Goal: Task Accomplishment & Management: Complete application form

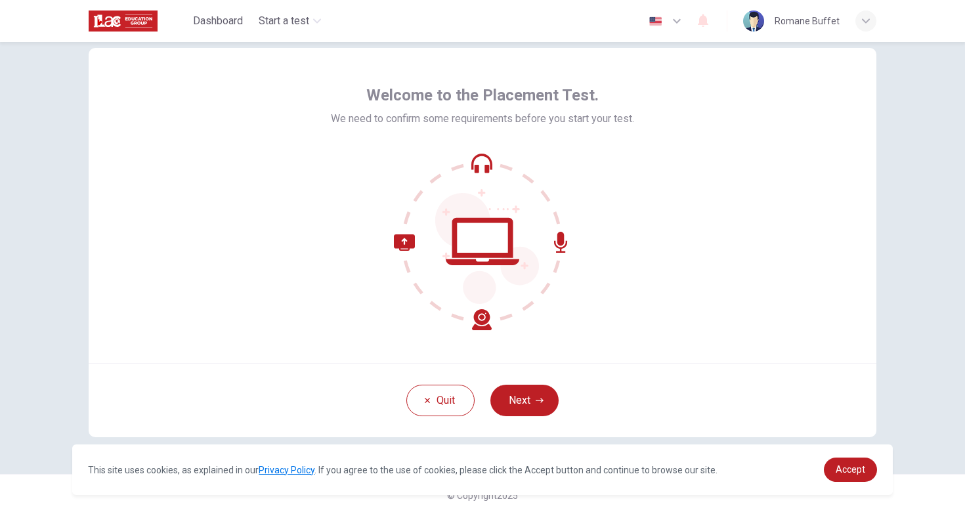
scroll to position [31, 0]
click at [526, 403] on button "Next" at bounding box center [524, 401] width 68 height 32
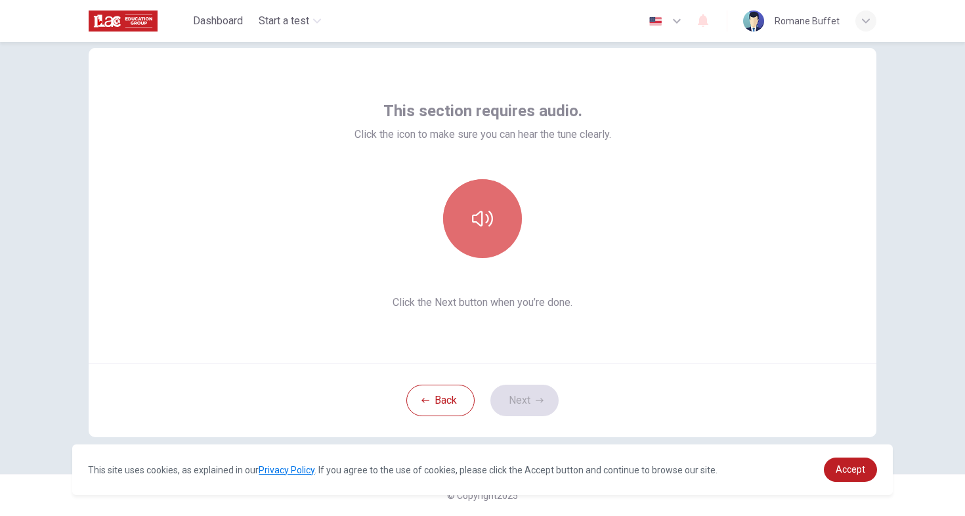
click at [484, 220] on icon "button" at bounding box center [482, 218] width 21 height 21
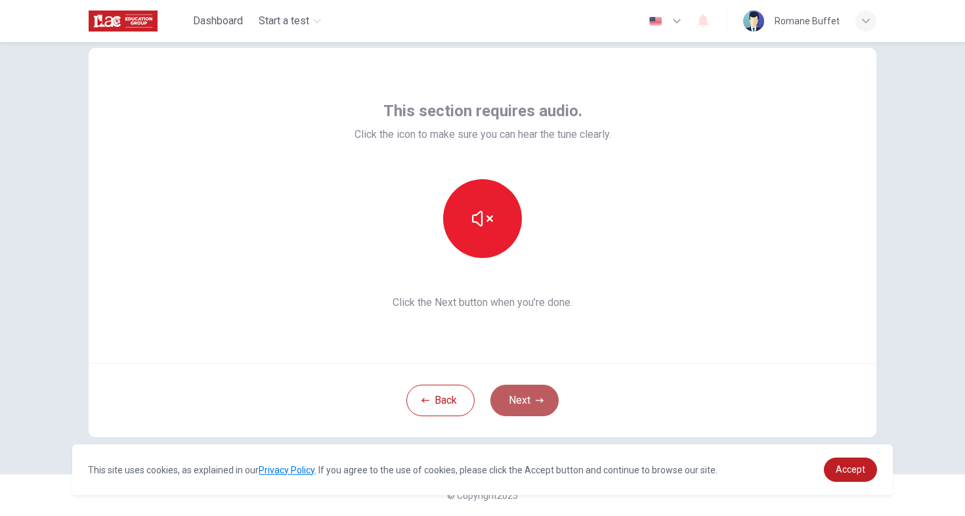
click at [525, 393] on button "Next" at bounding box center [524, 401] width 68 height 32
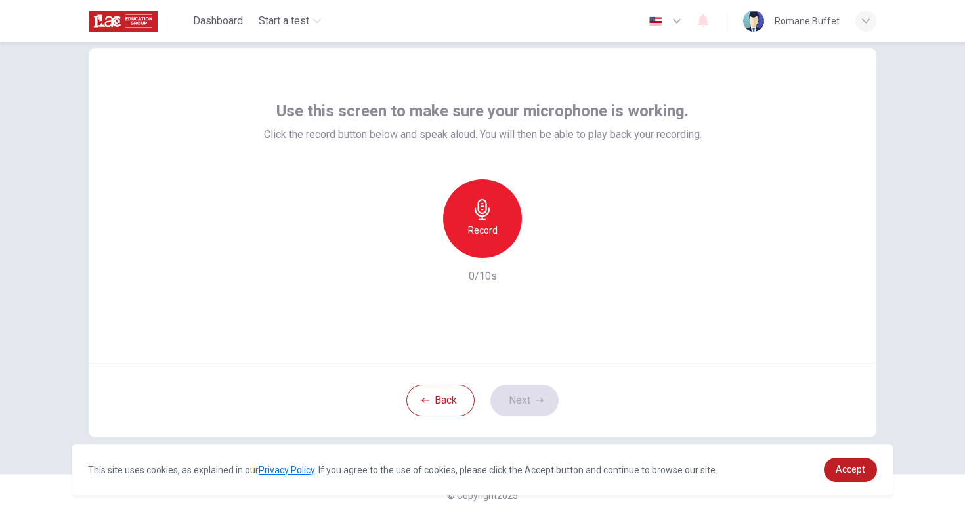
click at [471, 232] on h6 "Record" at bounding box center [483, 231] width 30 height 16
click at [546, 247] on icon "button" at bounding box center [544, 248] width 6 height 8
click at [547, 399] on button "Next" at bounding box center [524, 401] width 68 height 32
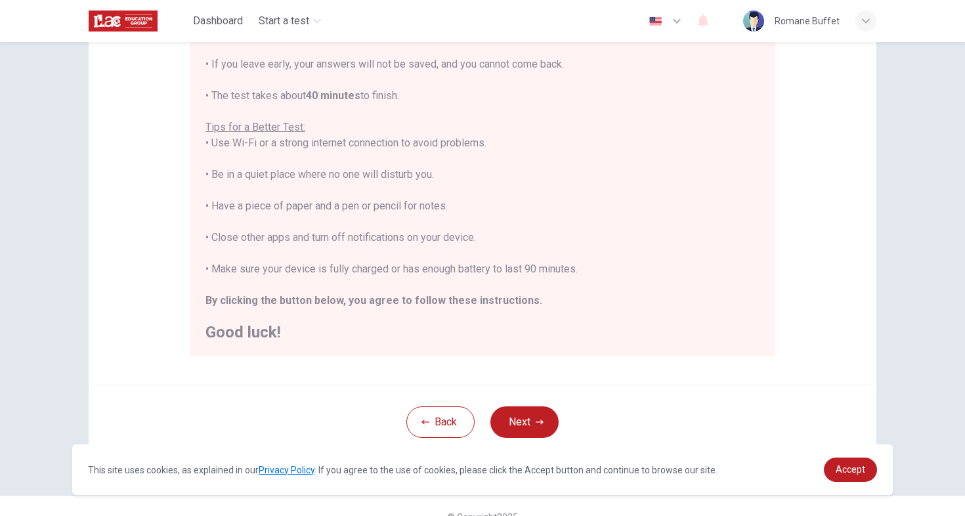
scroll to position [196, 0]
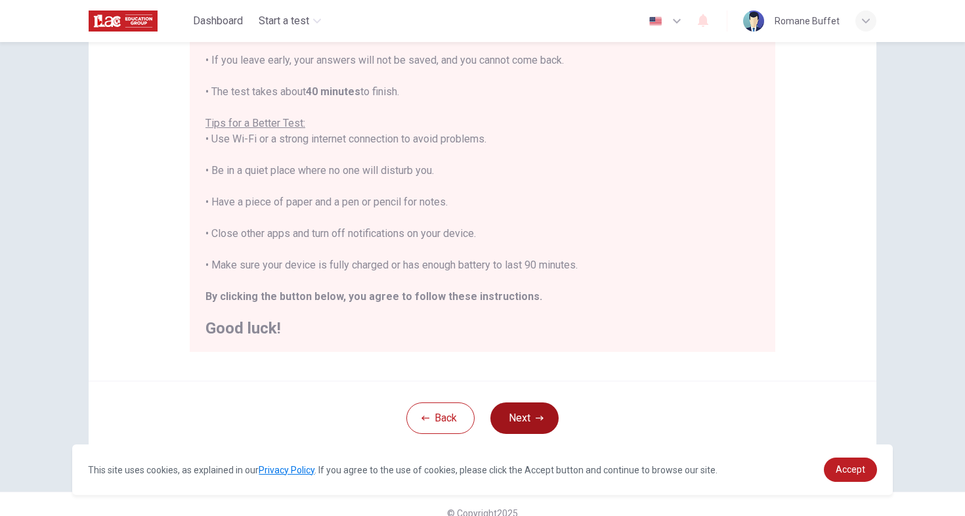
click at [532, 419] on button "Next" at bounding box center [524, 418] width 68 height 32
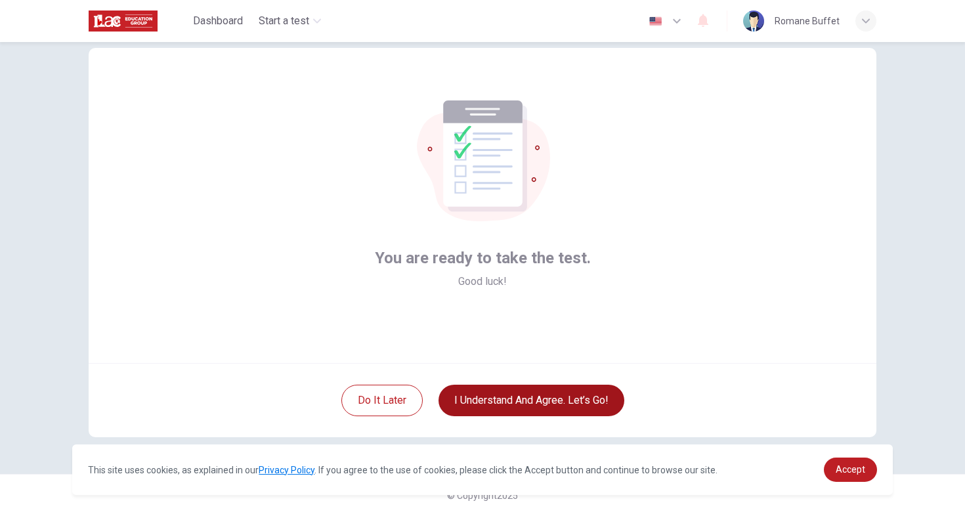
scroll to position [31, 0]
click at [483, 402] on button "I understand and agree. Let’s go!" at bounding box center [531, 401] width 186 height 32
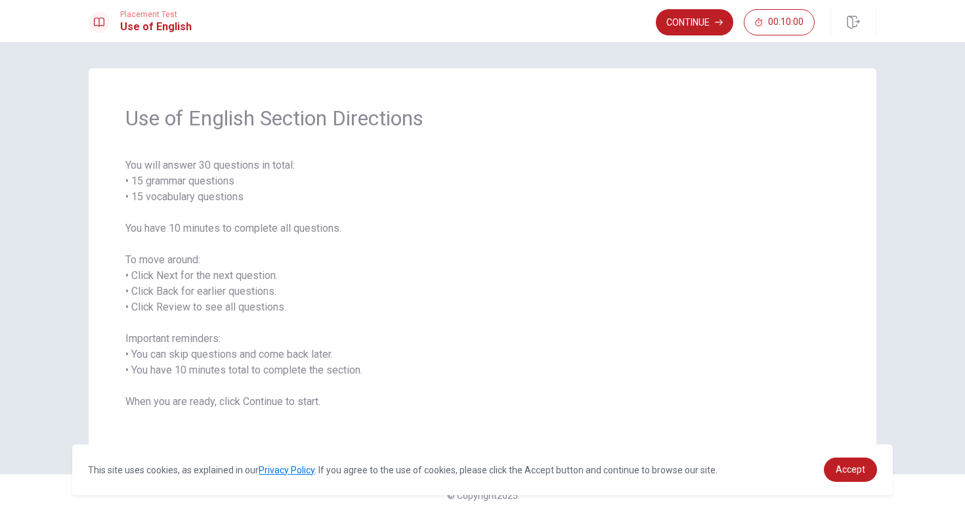
click at [500, 355] on span "You will answer 30 questions in total: • 15 grammar questions • 15 vocabulary q…" at bounding box center [482, 284] width 714 height 252
click at [681, 22] on button "Continue" at bounding box center [694, 22] width 77 height 26
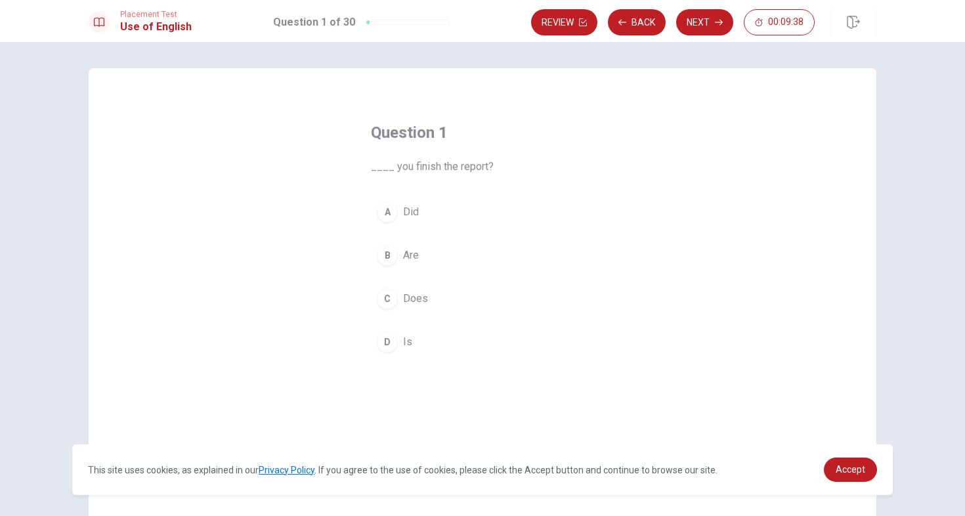
click at [389, 256] on div "B" at bounding box center [387, 255] width 21 height 21
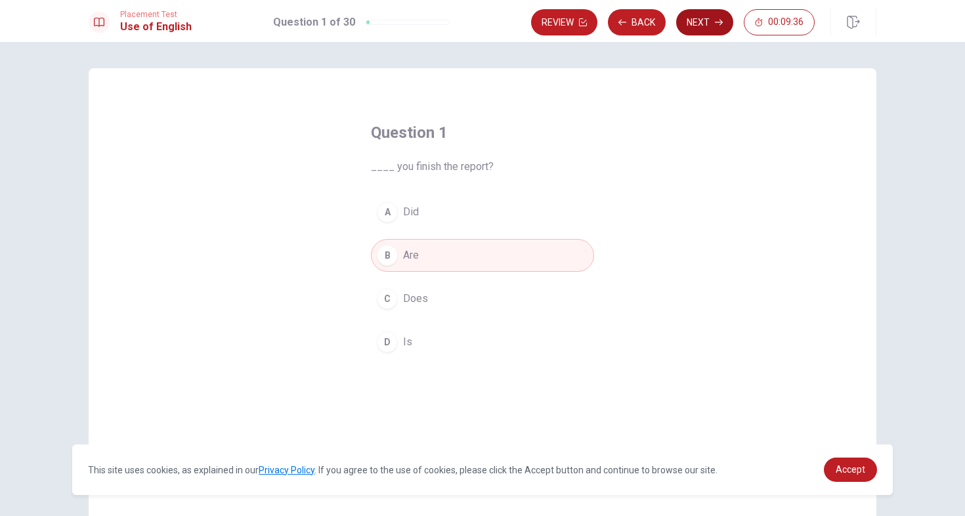
click at [706, 22] on button "Next" at bounding box center [704, 22] width 57 height 26
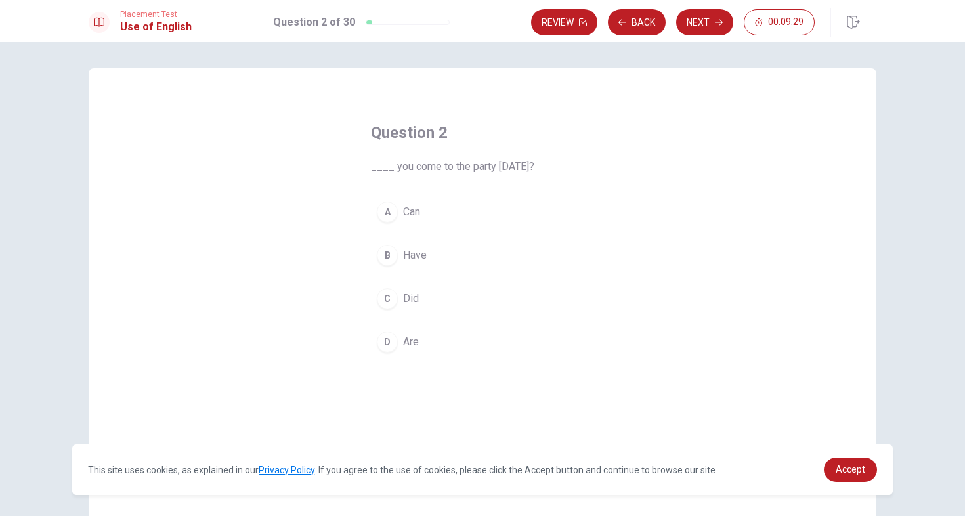
click at [390, 209] on div "A" at bounding box center [387, 212] width 21 height 21
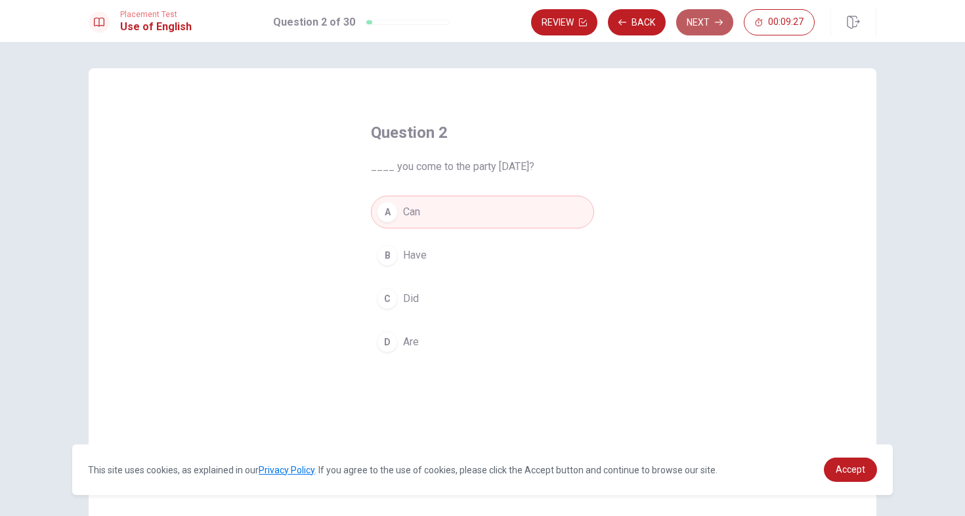
click at [705, 21] on button "Next" at bounding box center [704, 22] width 57 height 26
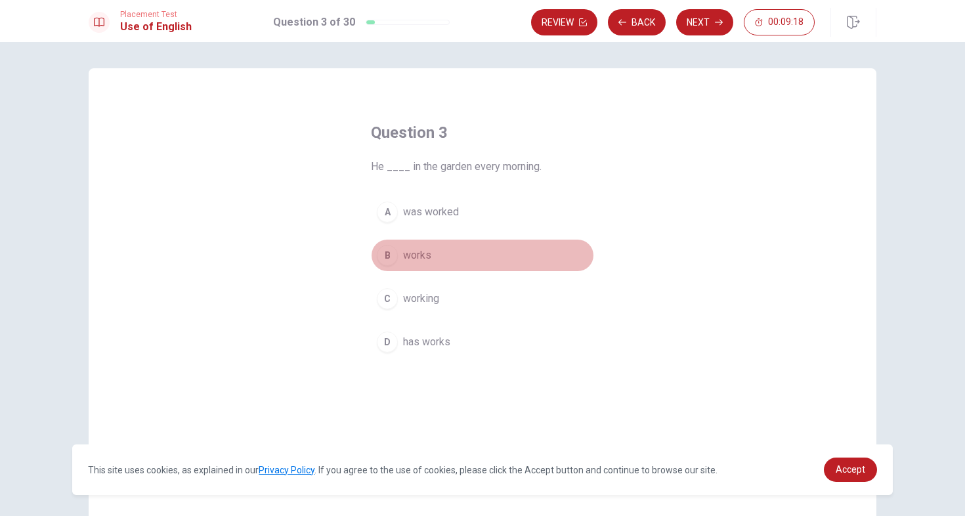
click at [387, 253] on div "B" at bounding box center [387, 255] width 21 height 21
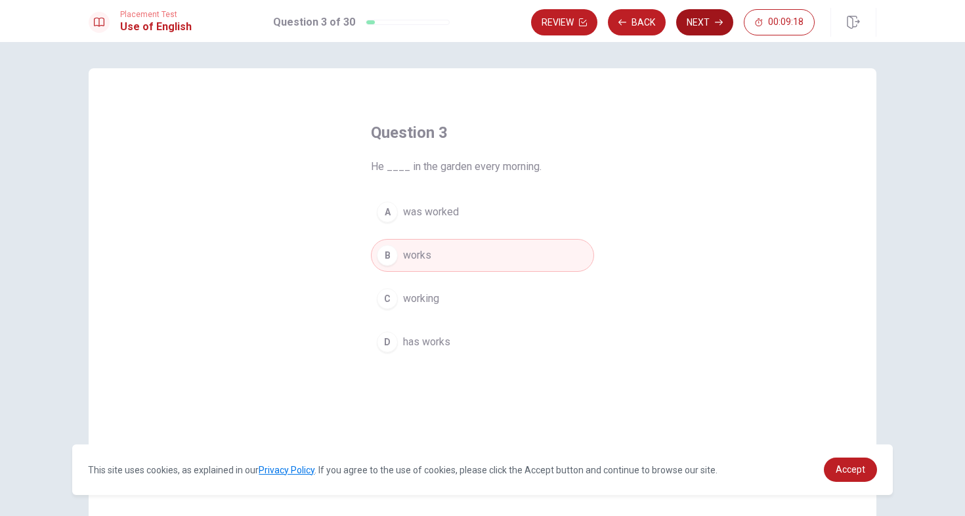
click at [708, 22] on button "Next" at bounding box center [704, 22] width 57 height 26
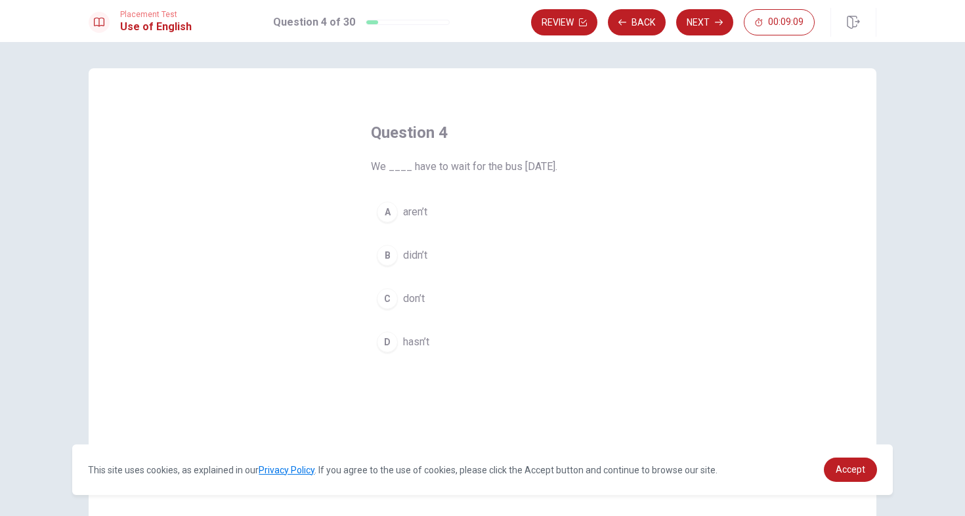
click at [388, 257] on div "B" at bounding box center [387, 255] width 21 height 21
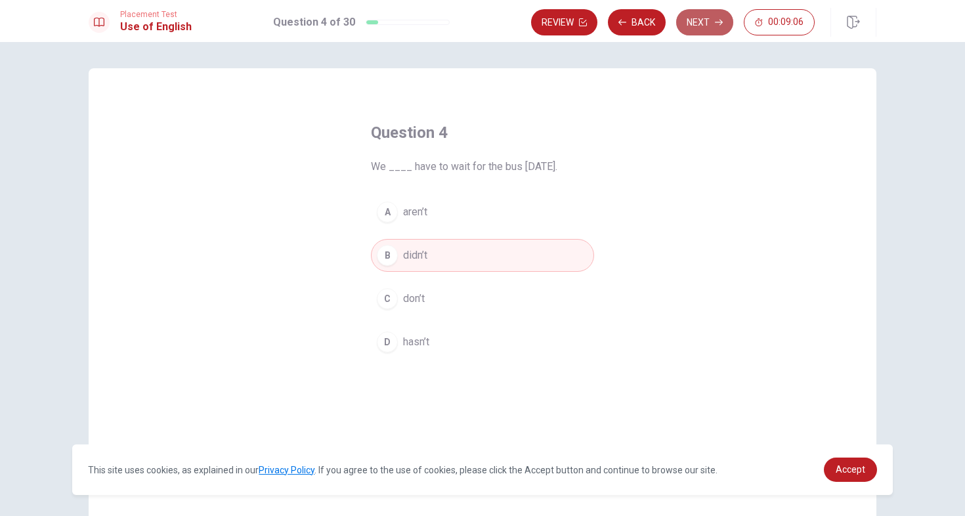
click at [702, 23] on button "Next" at bounding box center [704, 22] width 57 height 26
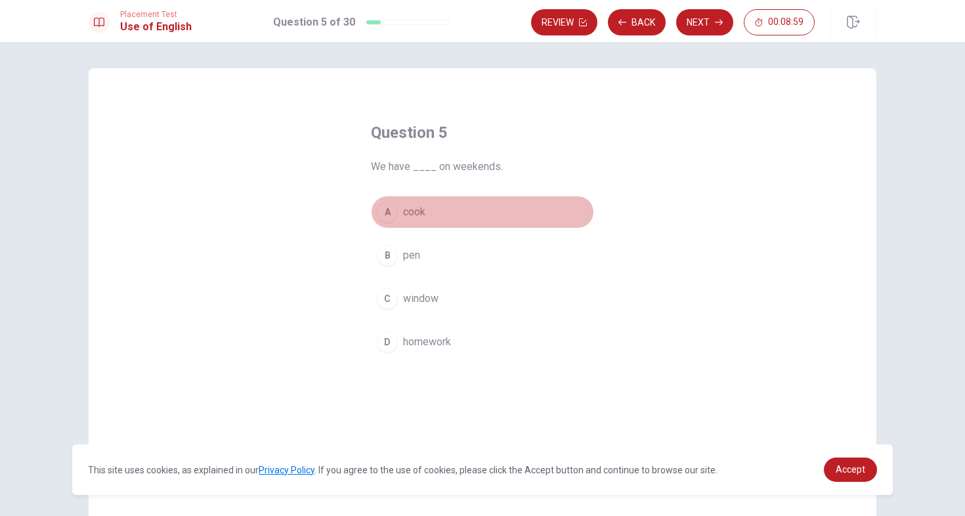
click at [384, 209] on div "A" at bounding box center [387, 212] width 21 height 21
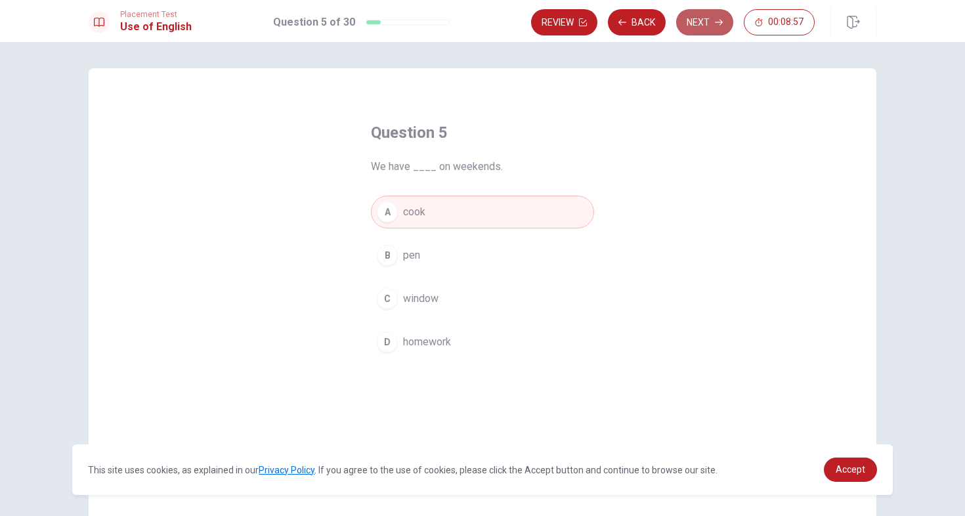
click at [715, 18] on icon "button" at bounding box center [719, 22] width 8 height 8
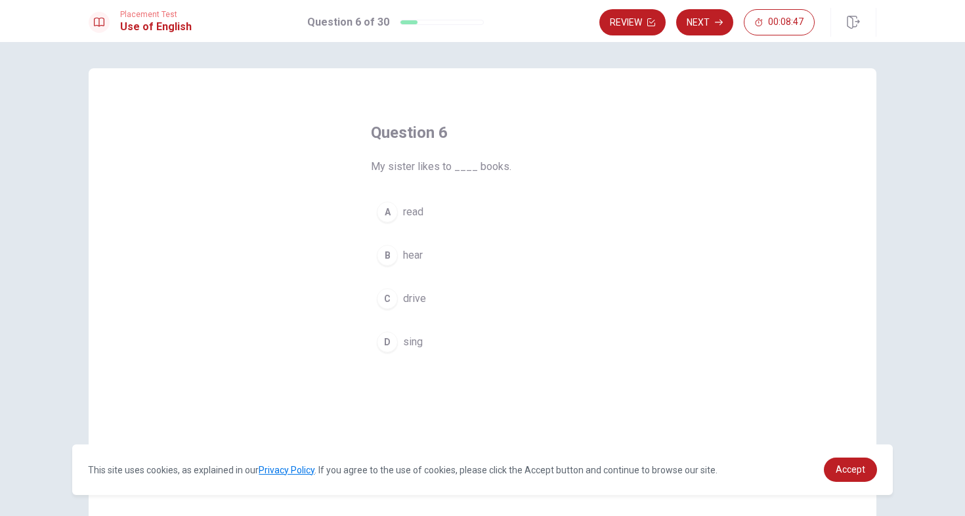
click at [389, 210] on div "A" at bounding box center [387, 212] width 21 height 21
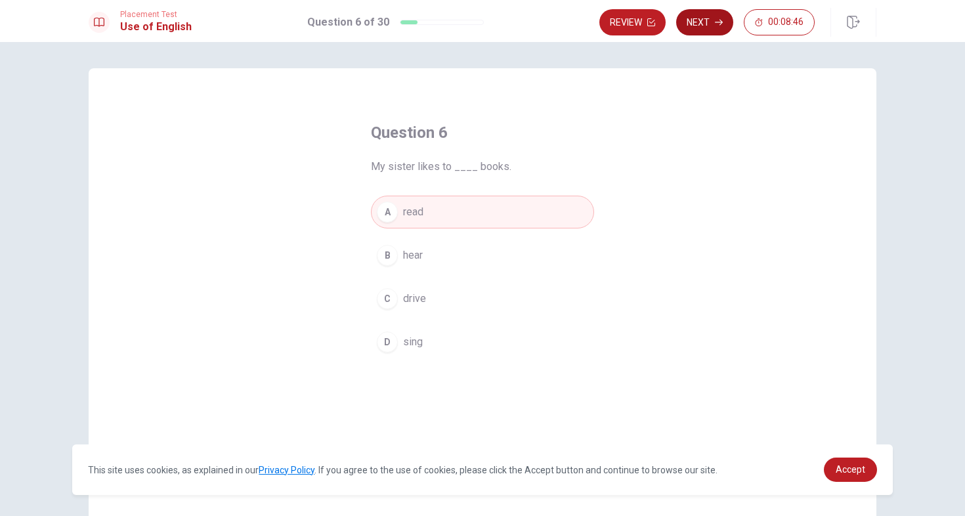
click at [708, 12] on button "Next" at bounding box center [704, 22] width 57 height 26
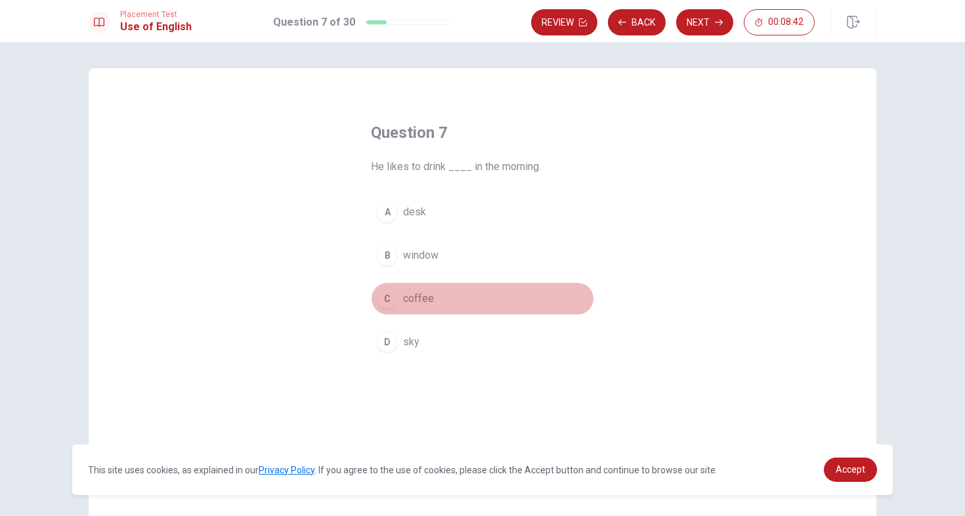
click at [390, 297] on div "C" at bounding box center [387, 298] width 21 height 21
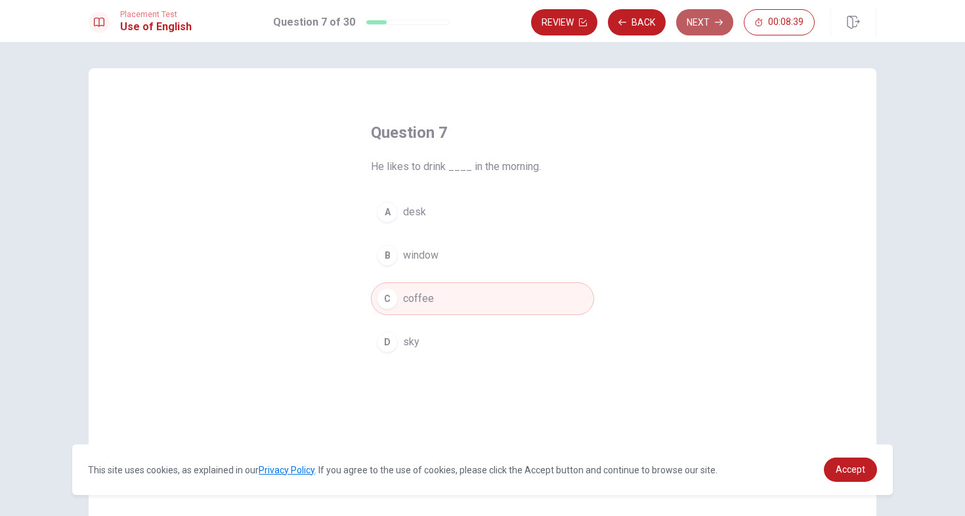
click at [698, 28] on button "Next" at bounding box center [704, 22] width 57 height 26
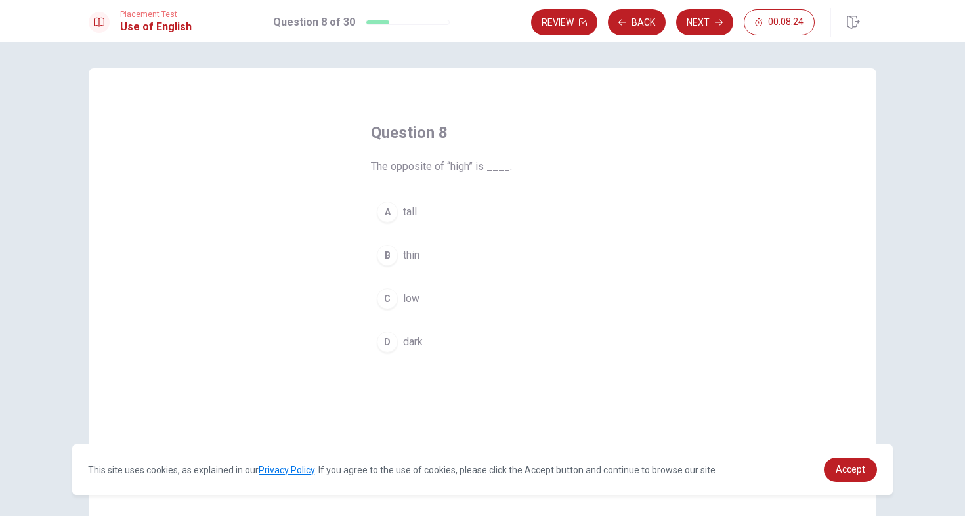
click at [389, 299] on div "C" at bounding box center [387, 298] width 21 height 21
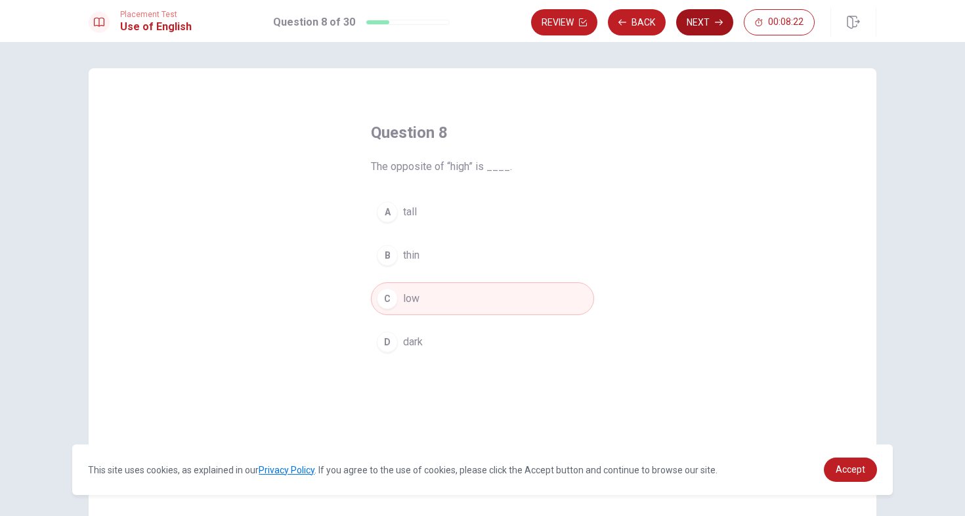
click at [702, 20] on button "Next" at bounding box center [704, 22] width 57 height 26
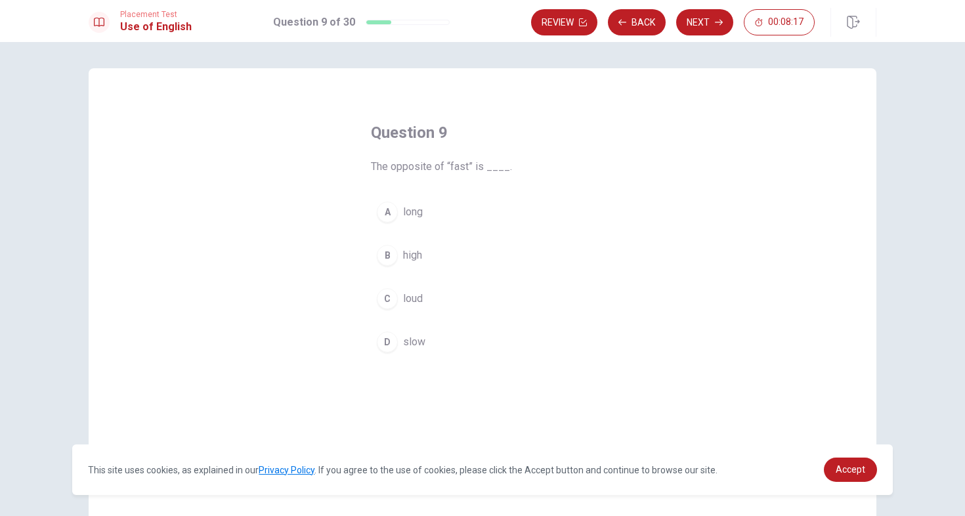
click at [390, 340] on div "D" at bounding box center [387, 341] width 21 height 21
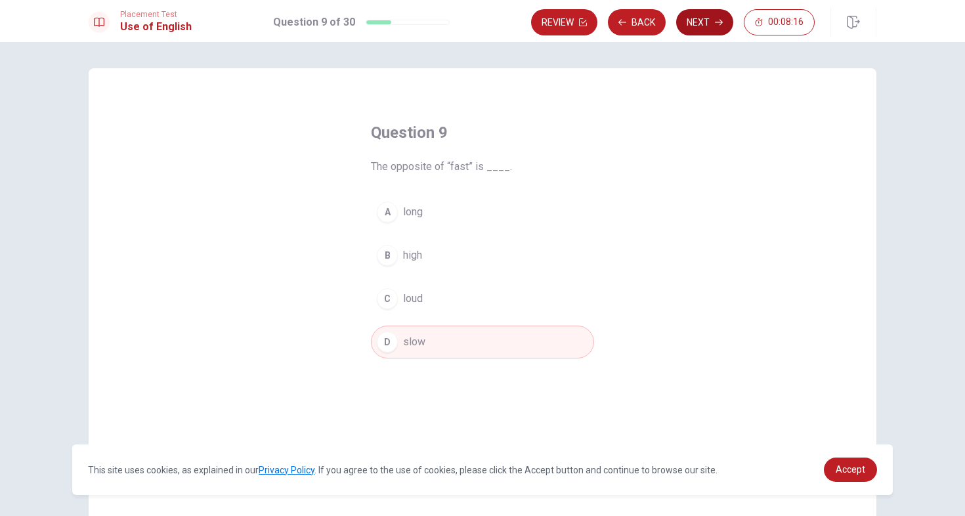
click at [691, 22] on button "Next" at bounding box center [704, 22] width 57 height 26
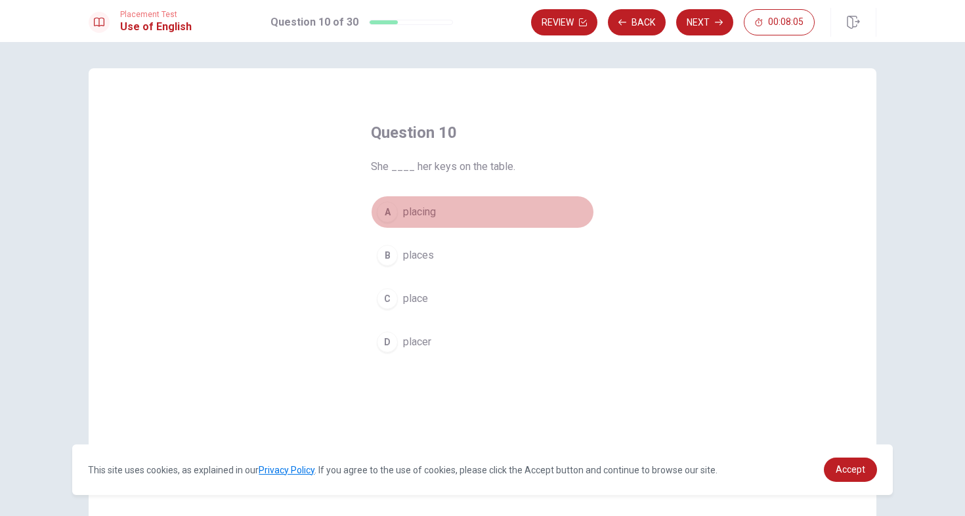
click at [389, 209] on div "A" at bounding box center [387, 212] width 21 height 21
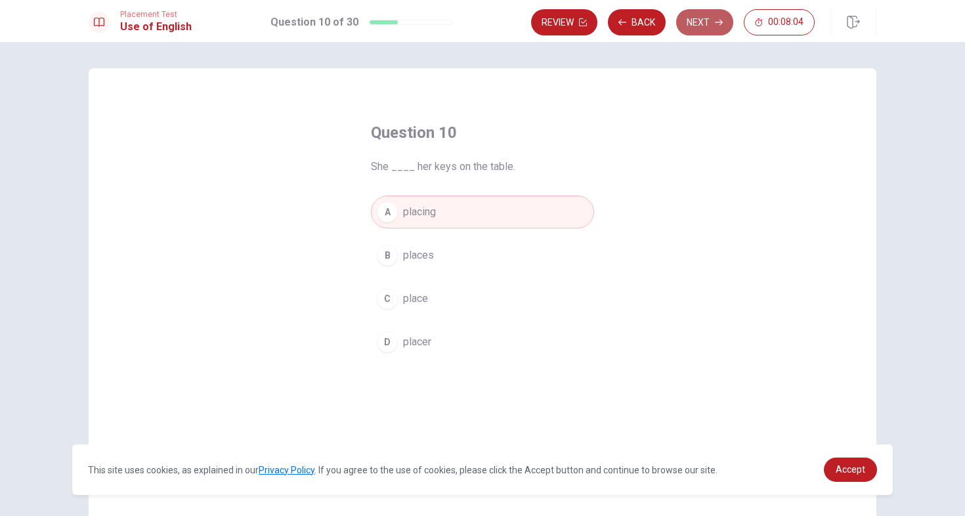
click at [705, 24] on button "Next" at bounding box center [704, 22] width 57 height 26
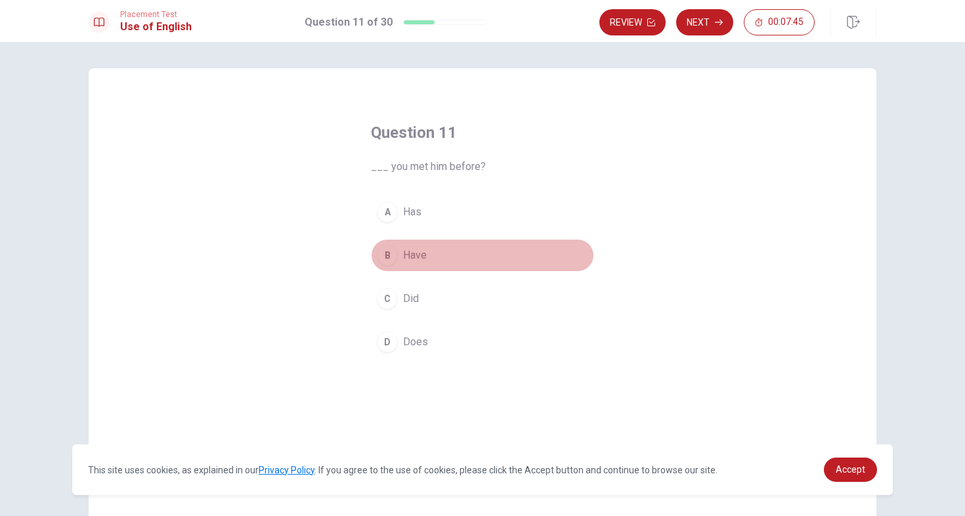
click at [388, 249] on div "B" at bounding box center [387, 255] width 21 height 21
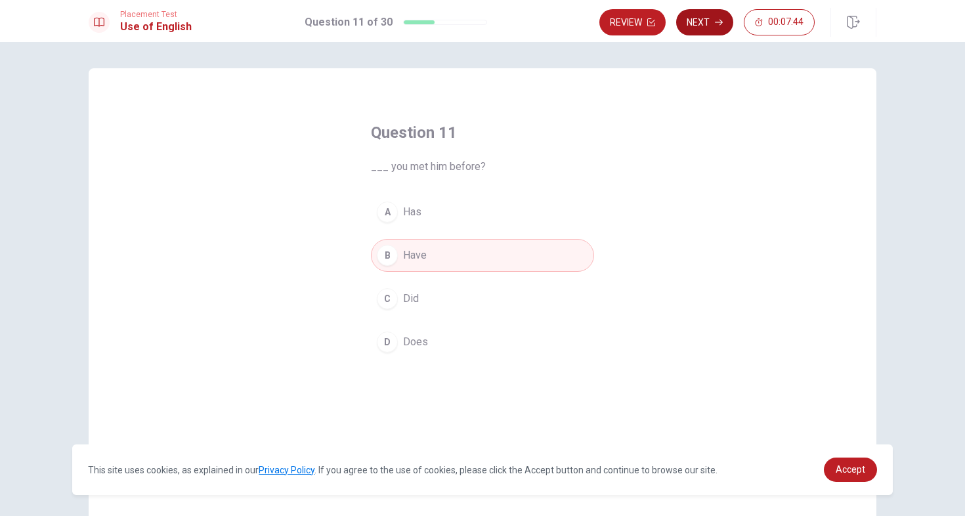
click at [716, 17] on button "Next" at bounding box center [704, 22] width 57 height 26
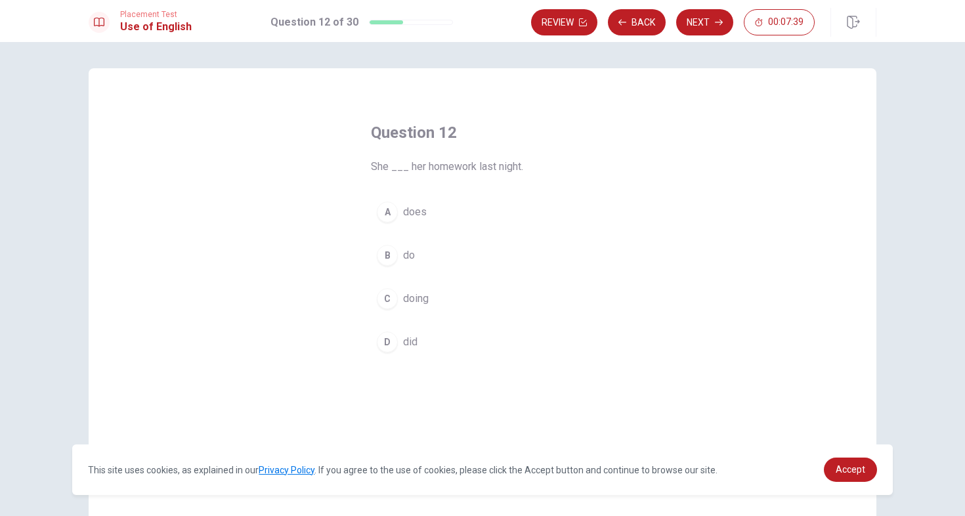
click at [388, 213] on div "A" at bounding box center [387, 212] width 21 height 21
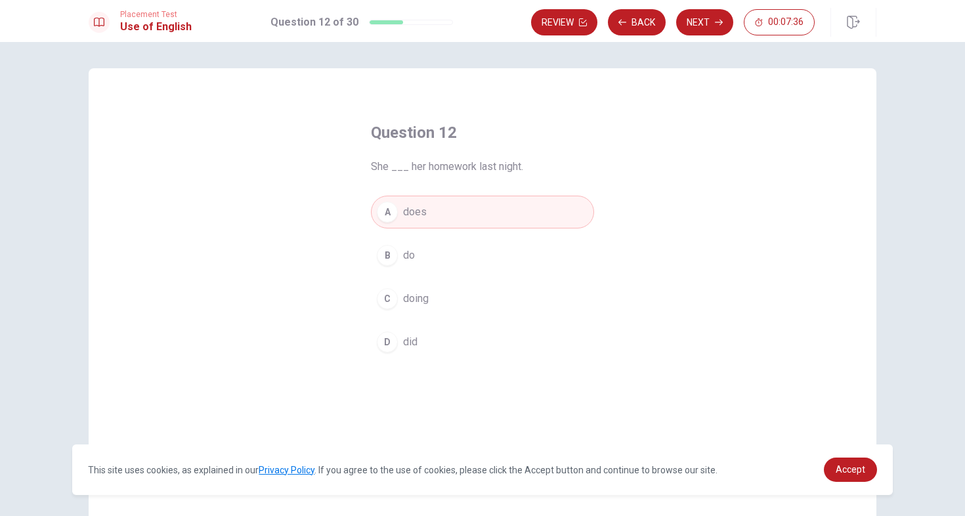
click at [390, 341] on div "D" at bounding box center [387, 341] width 21 height 21
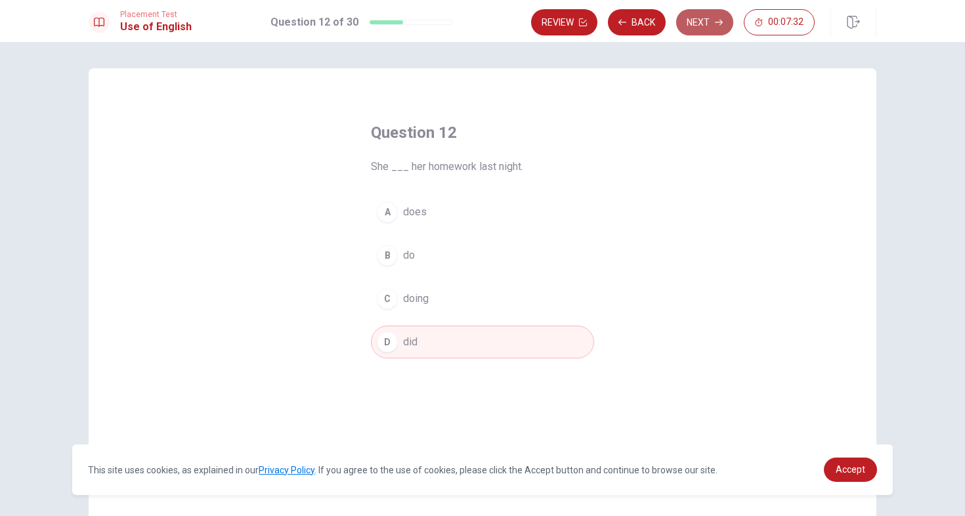
click at [697, 19] on button "Next" at bounding box center [704, 22] width 57 height 26
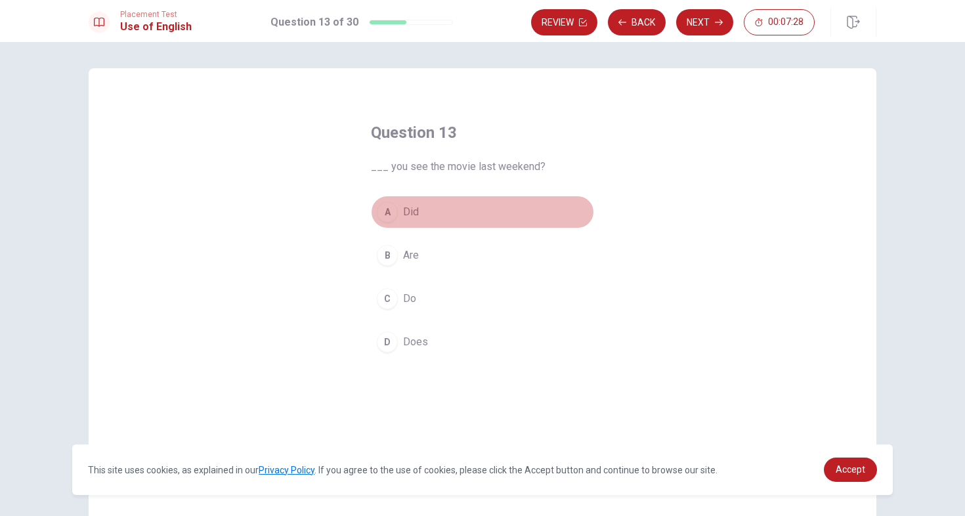
click at [389, 213] on div "A" at bounding box center [387, 212] width 21 height 21
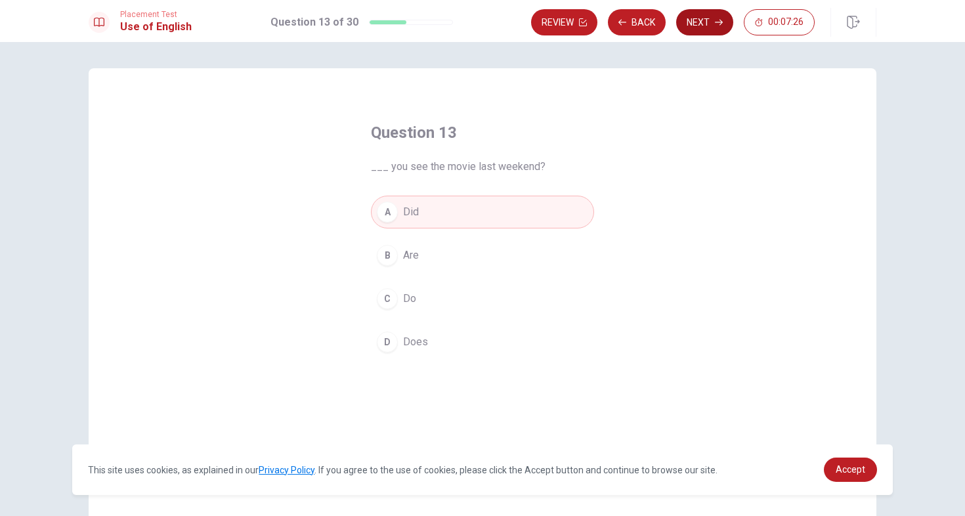
click at [707, 22] on button "Next" at bounding box center [704, 22] width 57 height 26
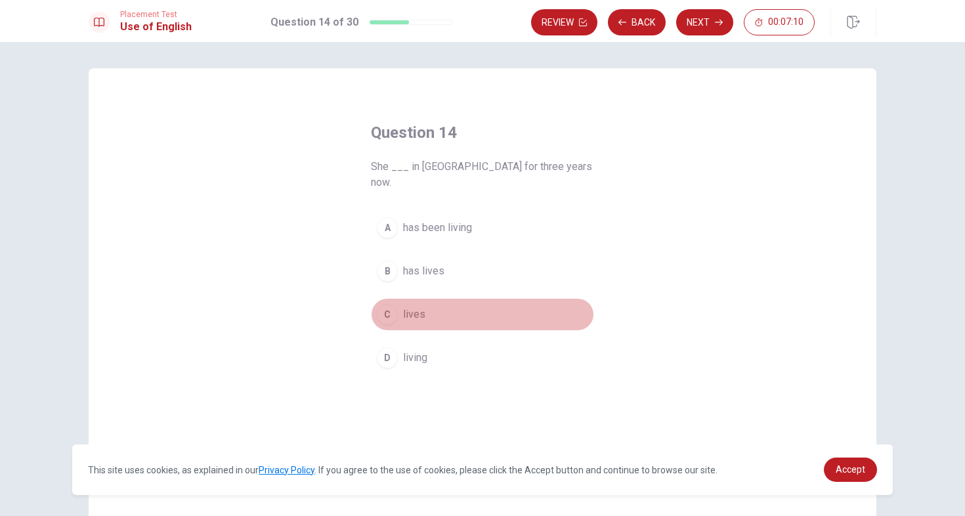
click at [387, 304] on div "C" at bounding box center [387, 314] width 21 height 21
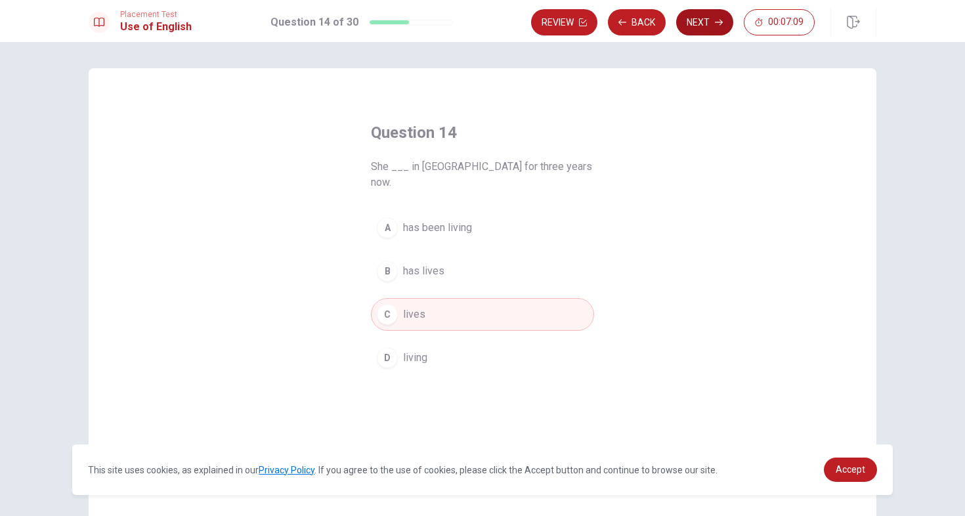
click at [701, 21] on button "Next" at bounding box center [704, 22] width 57 height 26
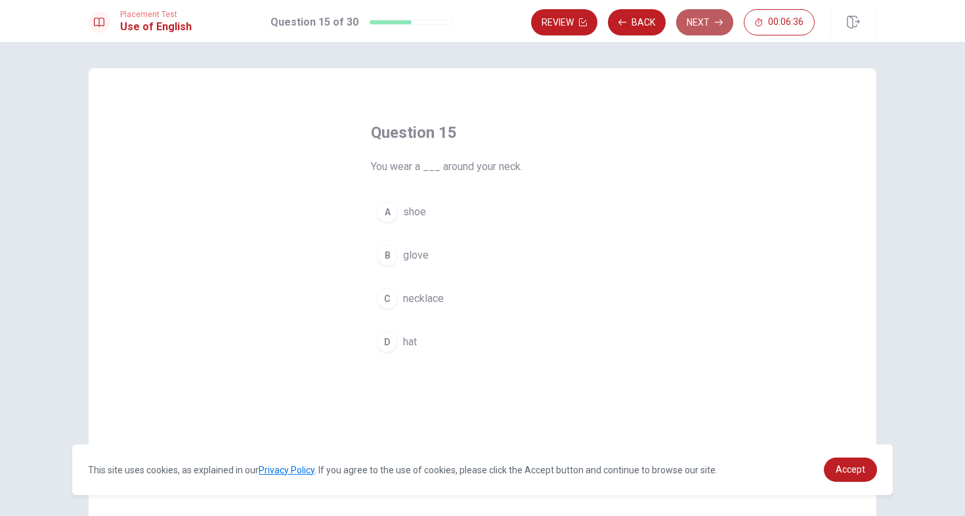
click at [706, 22] on button "Next" at bounding box center [704, 22] width 57 height 26
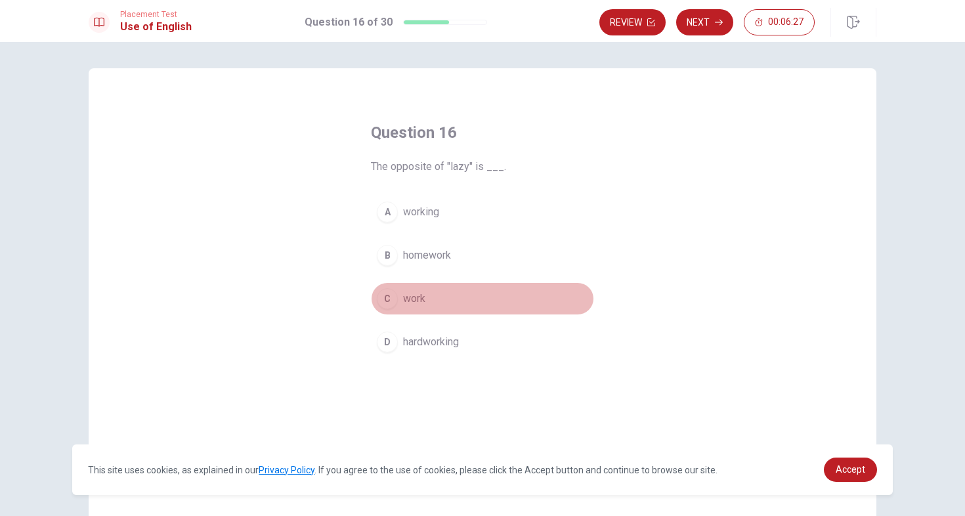
click at [383, 303] on div "C" at bounding box center [387, 298] width 21 height 21
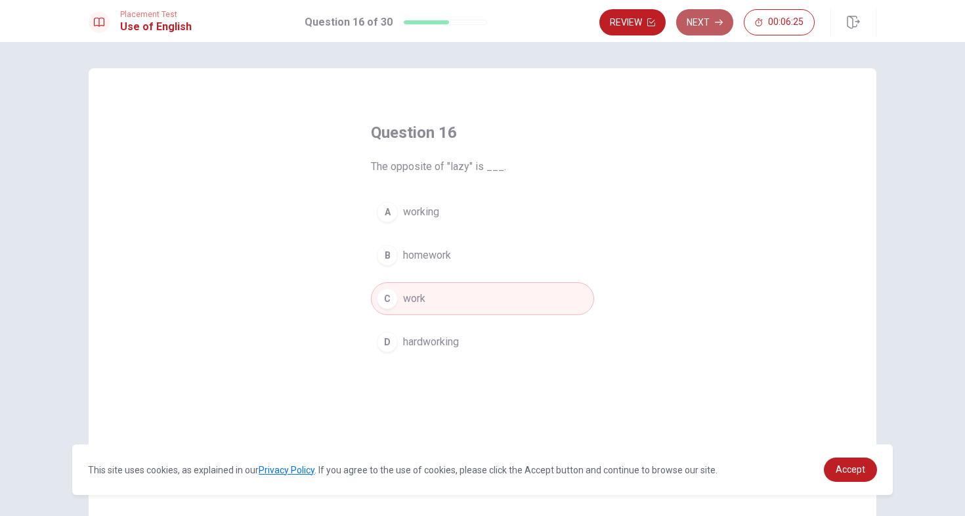
click at [702, 27] on button "Next" at bounding box center [704, 22] width 57 height 26
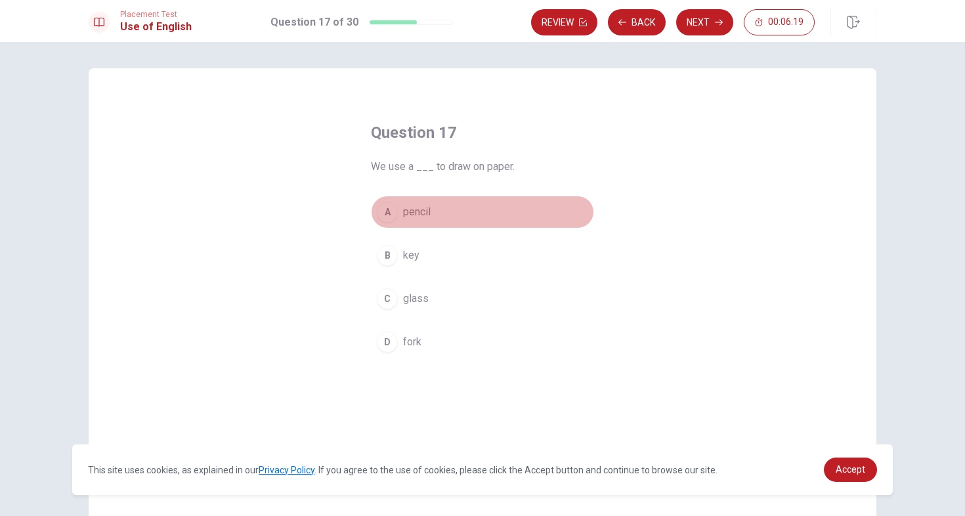
click at [386, 216] on div "A" at bounding box center [387, 212] width 21 height 21
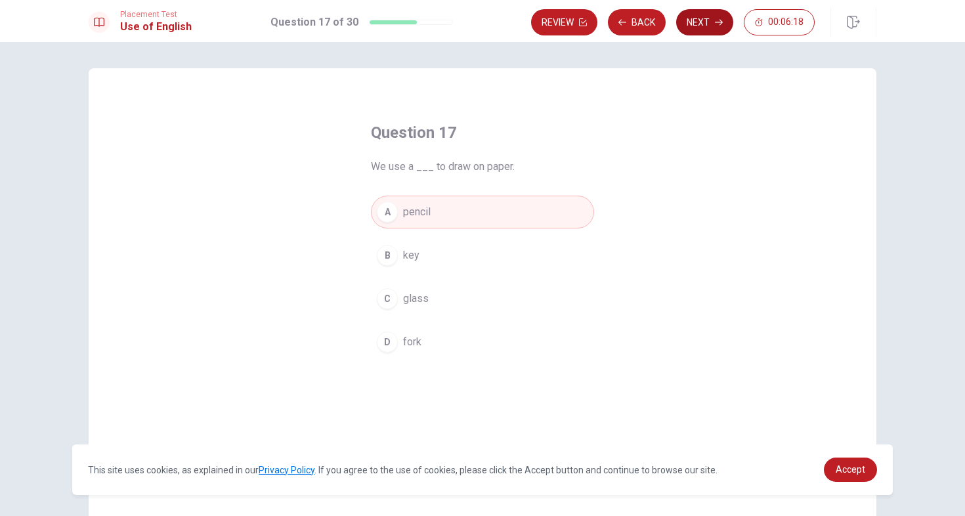
click at [697, 27] on button "Next" at bounding box center [704, 22] width 57 height 26
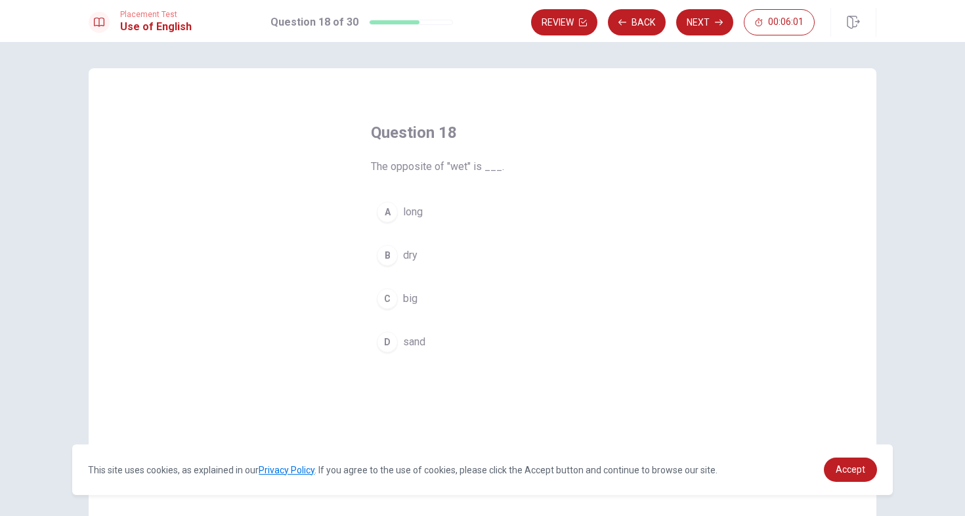
click at [411, 257] on span "dry" at bounding box center [410, 255] width 14 height 16
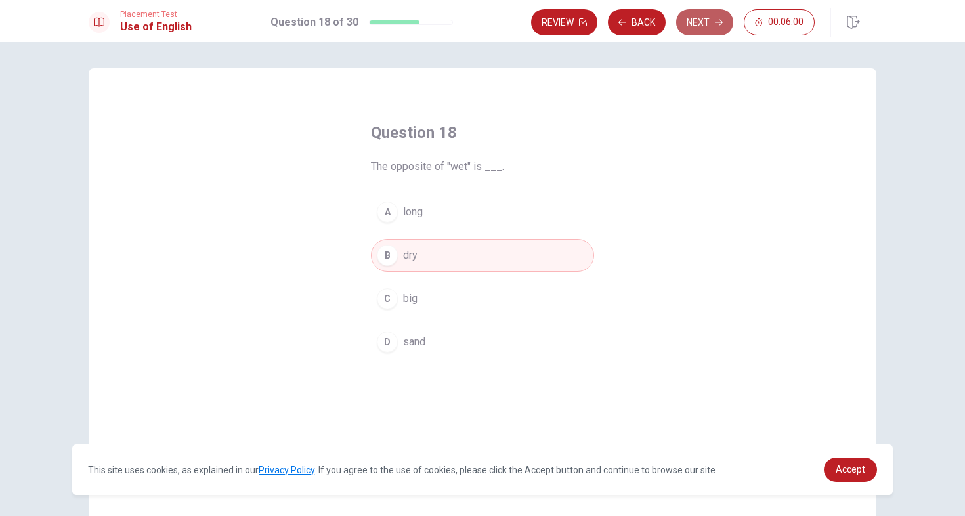
click at [708, 14] on button "Next" at bounding box center [704, 22] width 57 height 26
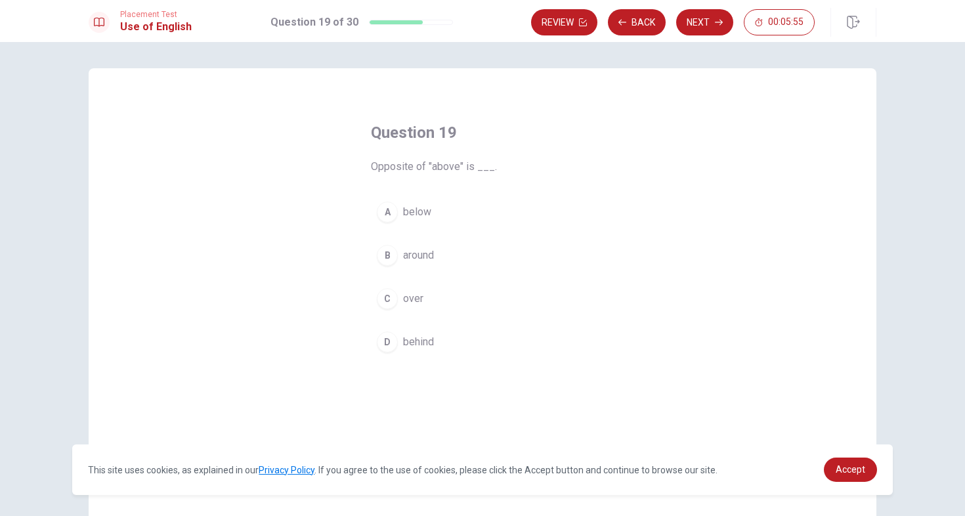
click at [388, 341] on div "D" at bounding box center [387, 341] width 21 height 21
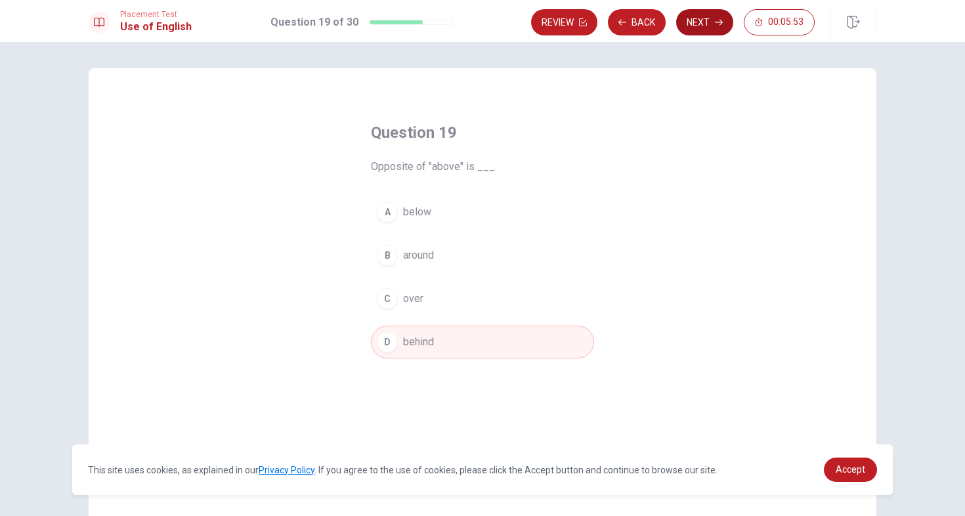
click at [687, 26] on button "Next" at bounding box center [704, 22] width 57 height 26
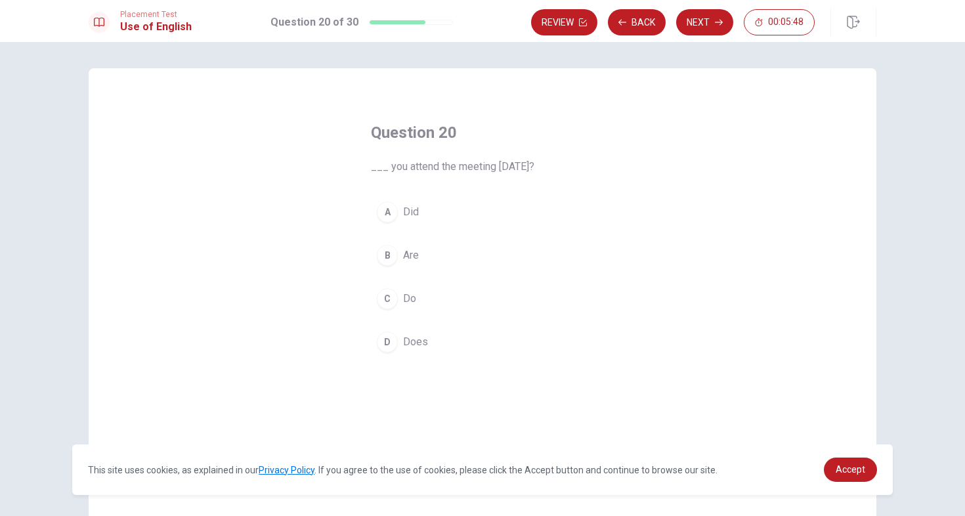
click at [386, 213] on div "A" at bounding box center [387, 212] width 21 height 21
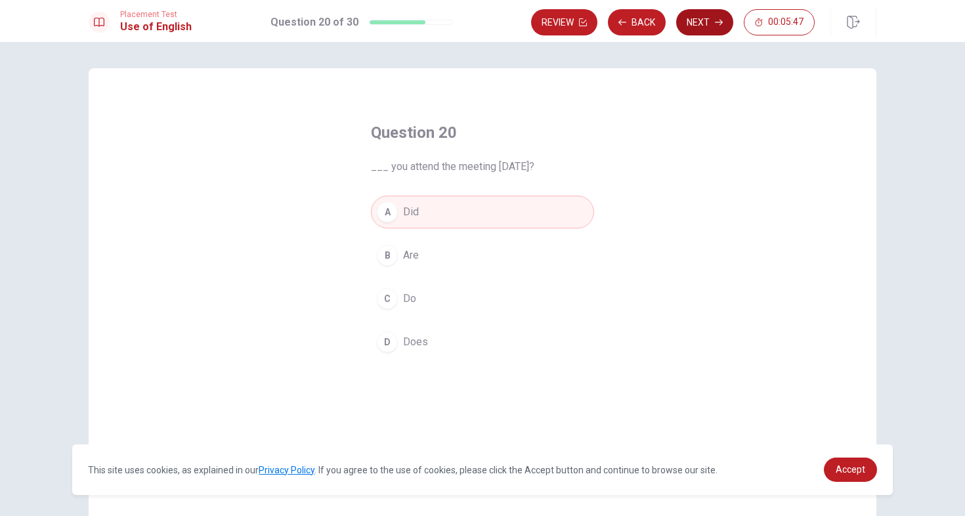
click at [692, 26] on button "Next" at bounding box center [704, 22] width 57 height 26
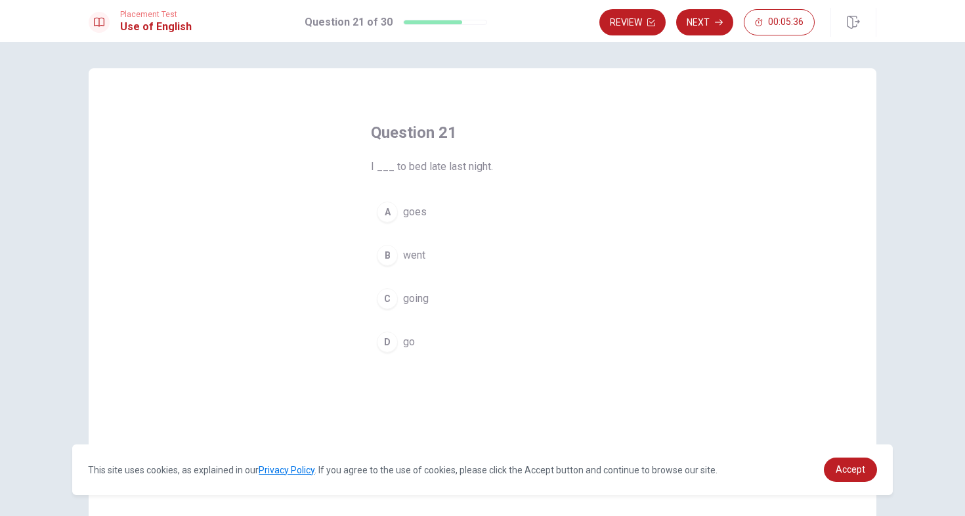
click at [435, 315] on div "A goes B went C going D go" at bounding box center [482, 277] width 223 height 163
click at [394, 263] on button "B went" at bounding box center [482, 255] width 223 height 33
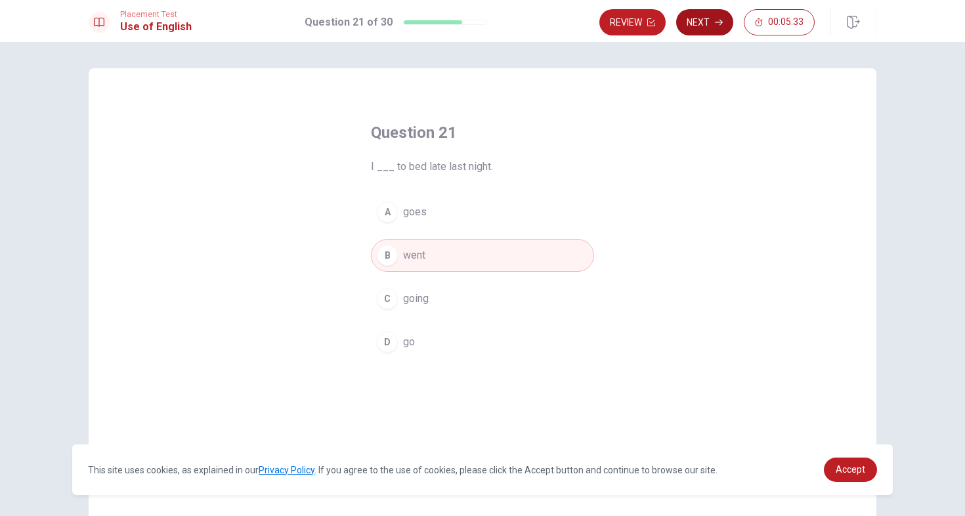
click at [698, 18] on button "Next" at bounding box center [704, 22] width 57 height 26
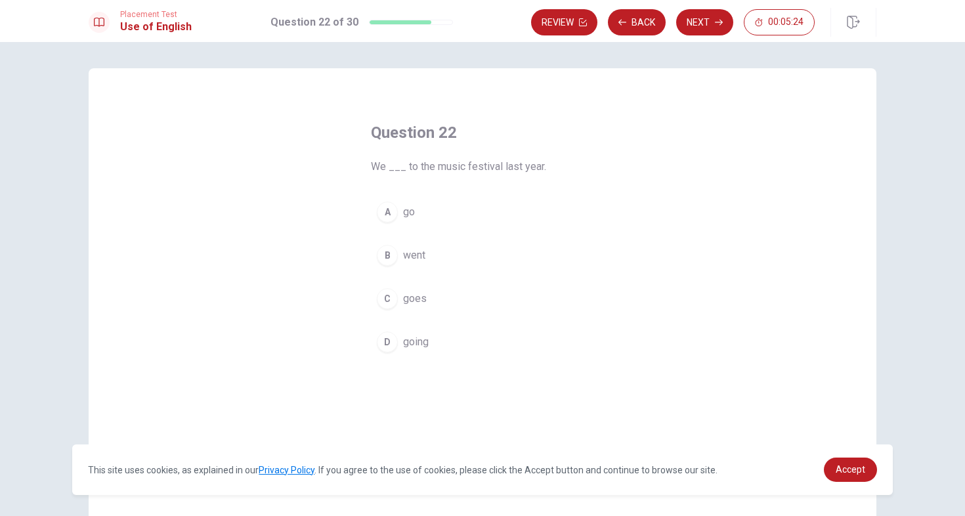
click at [390, 255] on div "B" at bounding box center [387, 255] width 21 height 21
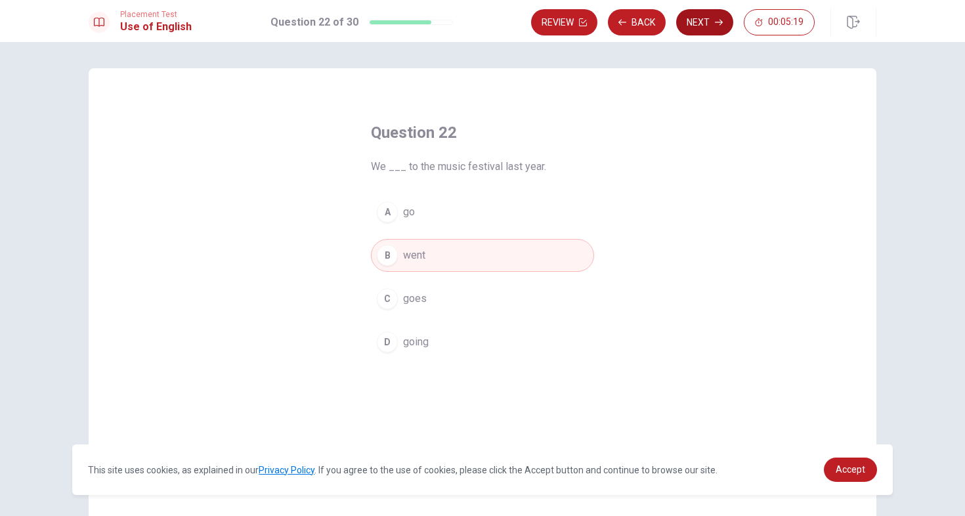
click at [700, 16] on button "Next" at bounding box center [704, 22] width 57 height 26
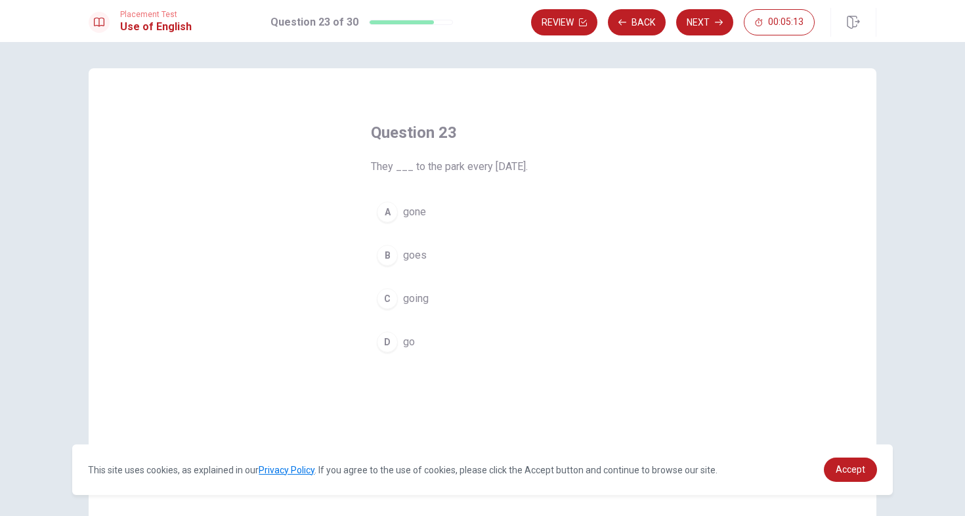
click at [385, 299] on div "C" at bounding box center [387, 298] width 21 height 21
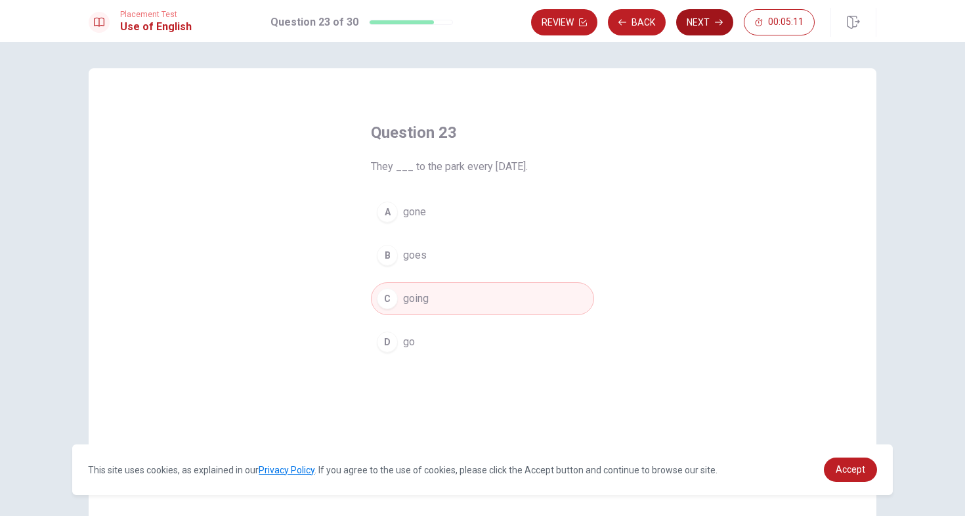
click at [705, 19] on button "Next" at bounding box center [704, 22] width 57 height 26
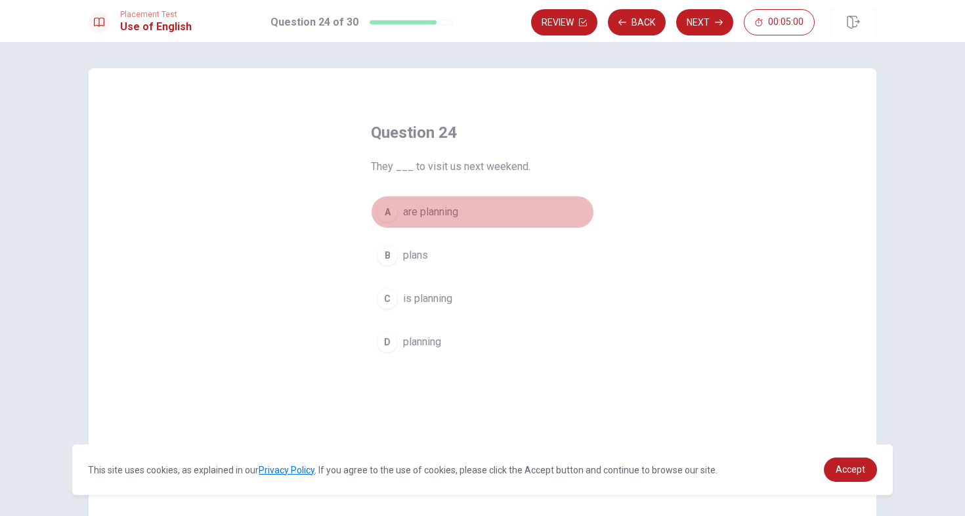
click at [393, 207] on div "A" at bounding box center [387, 212] width 21 height 21
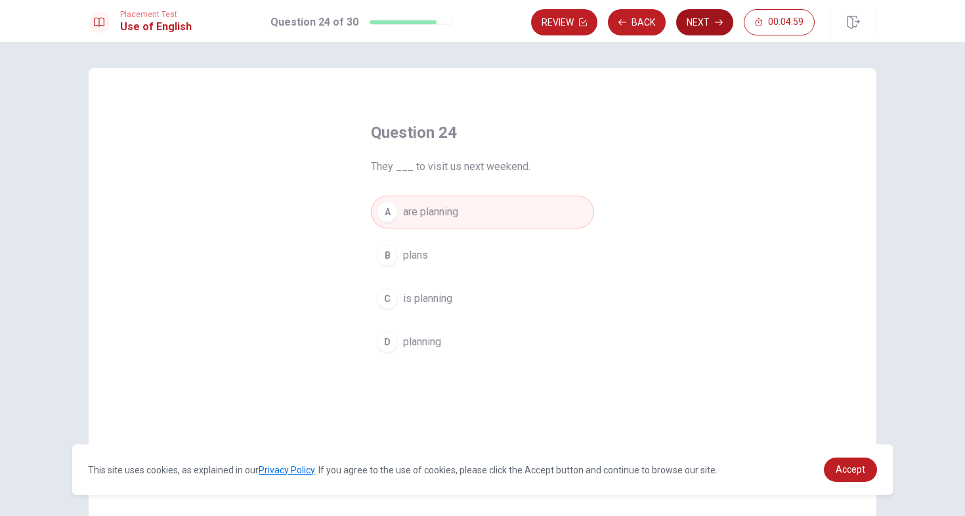
click at [695, 22] on button "Next" at bounding box center [704, 22] width 57 height 26
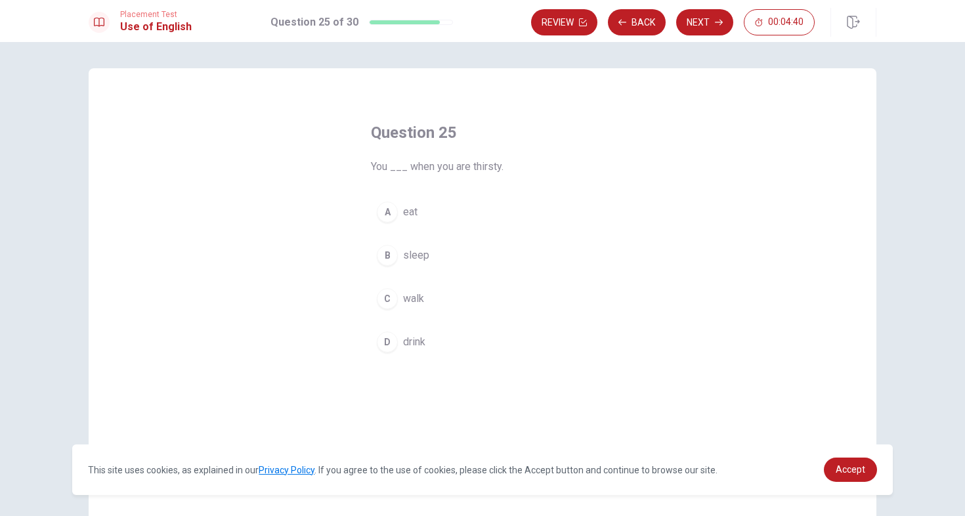
click at [388, 342] on div "D" at bounding box center [387, 341] width 21 height 21
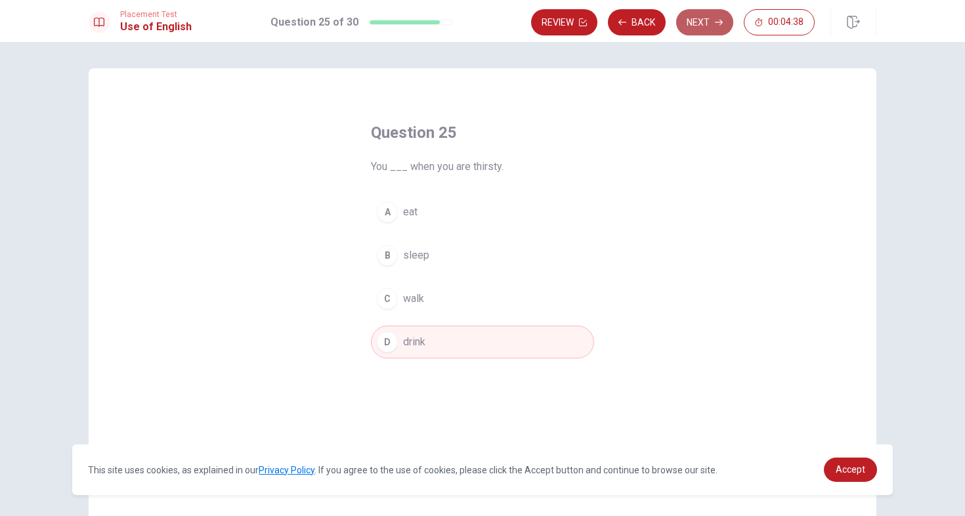
click at [709, 20] on button "Next" at bounding box center [704, 22] width 57 height 26
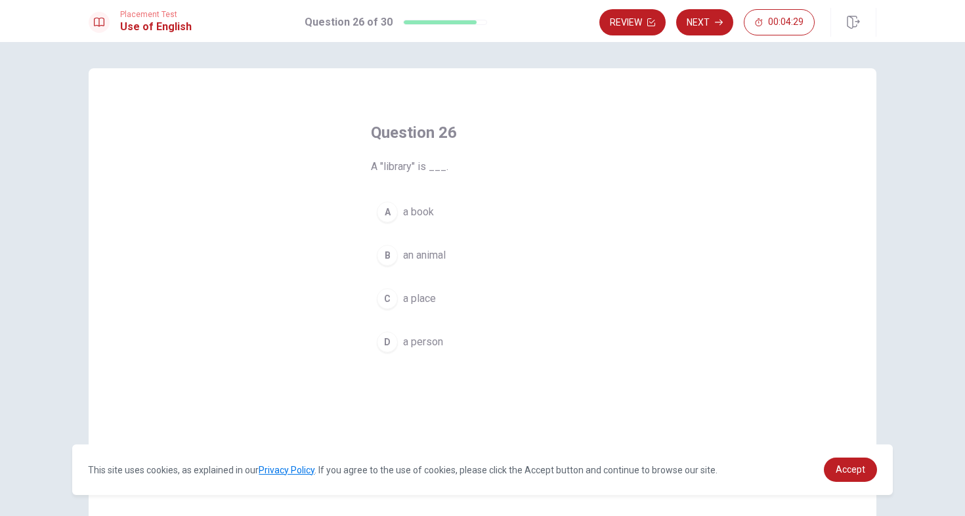
click at [391, 295] on div "C" at bounding box center [387, 298] width 21 height 21
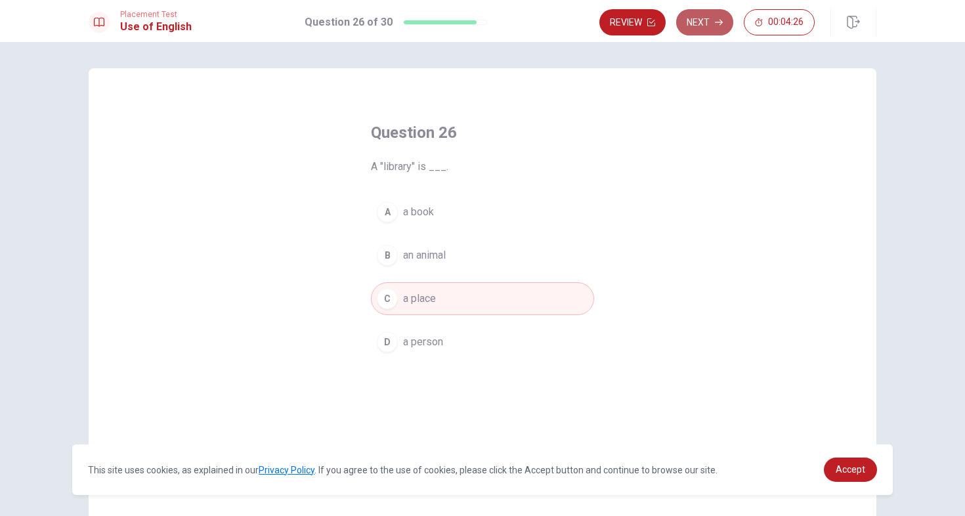
click at [715, 20] on icon "button" at bounding box center [719, 22] width 8 height 8
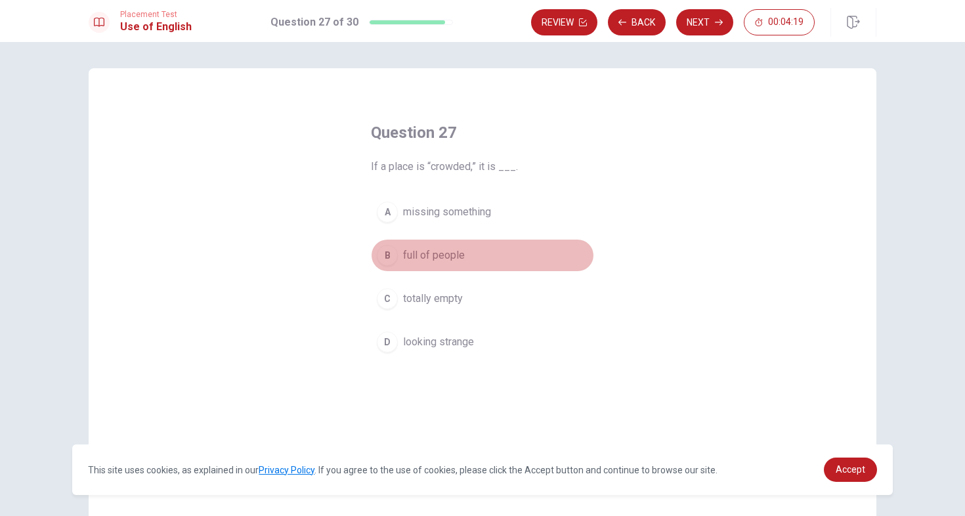
click at [437, 255] on span "full of people" at bounding box center [434, 255] width 62 height 16
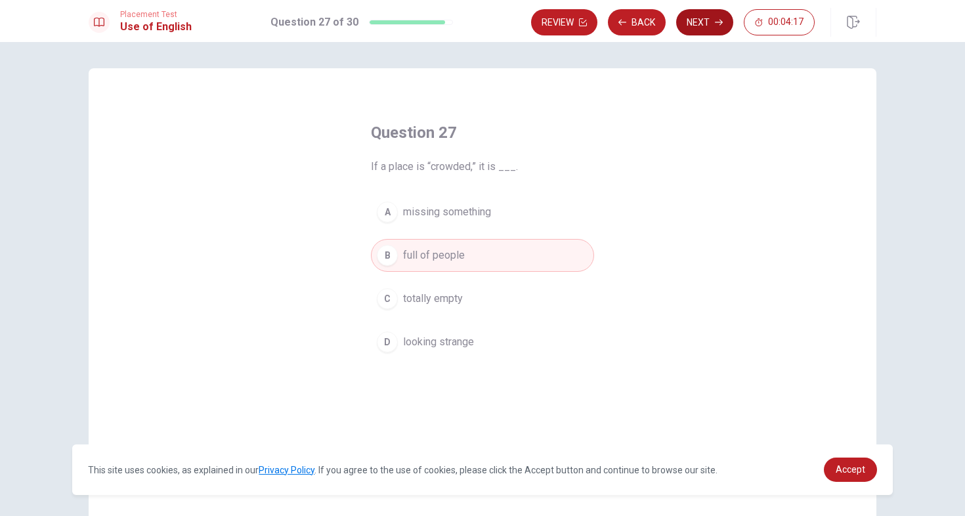
click at [704, 28] on button "Next" at bounding box center [704, 22] width 57 height 26
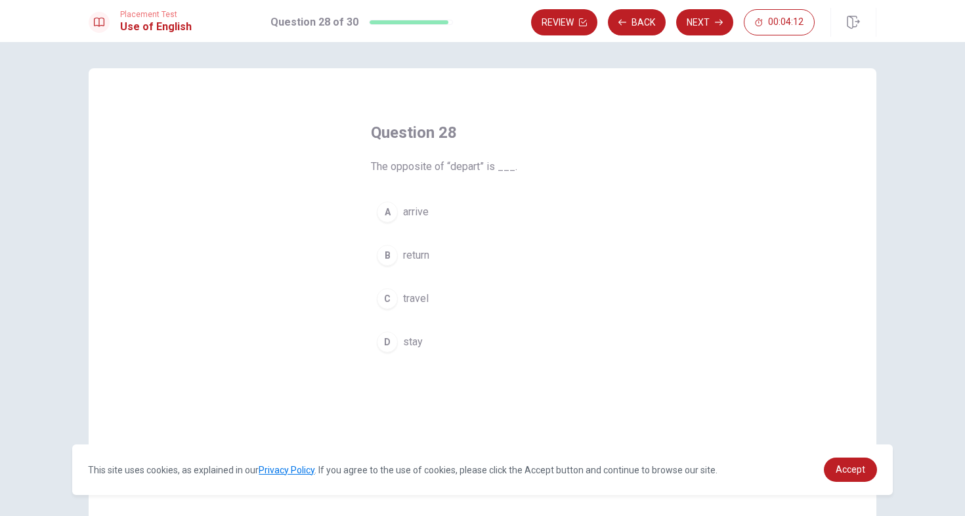
click at [396, 214] on div "A" at bounding box center [387, 212] width 21 height 21
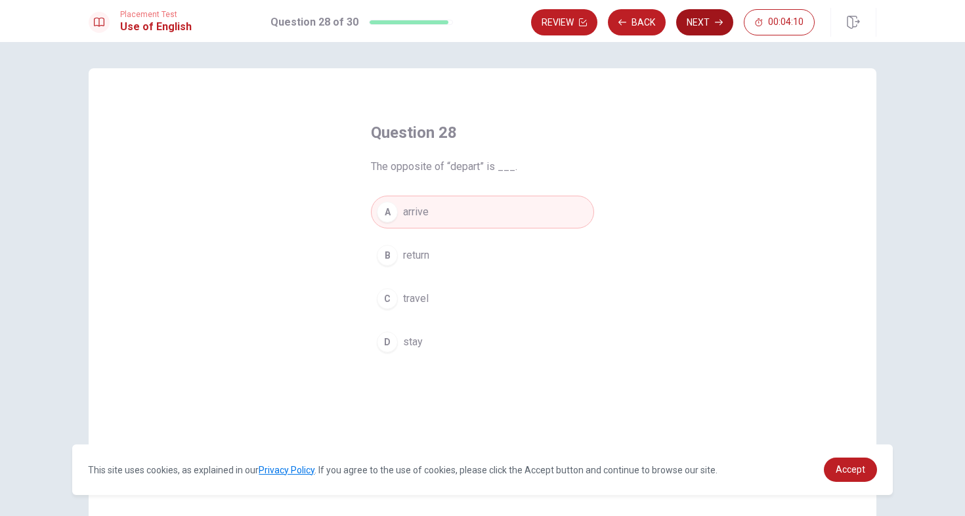
click at [697, 25] on button "Next" at bounding box center [704, 22] width 57 height 26
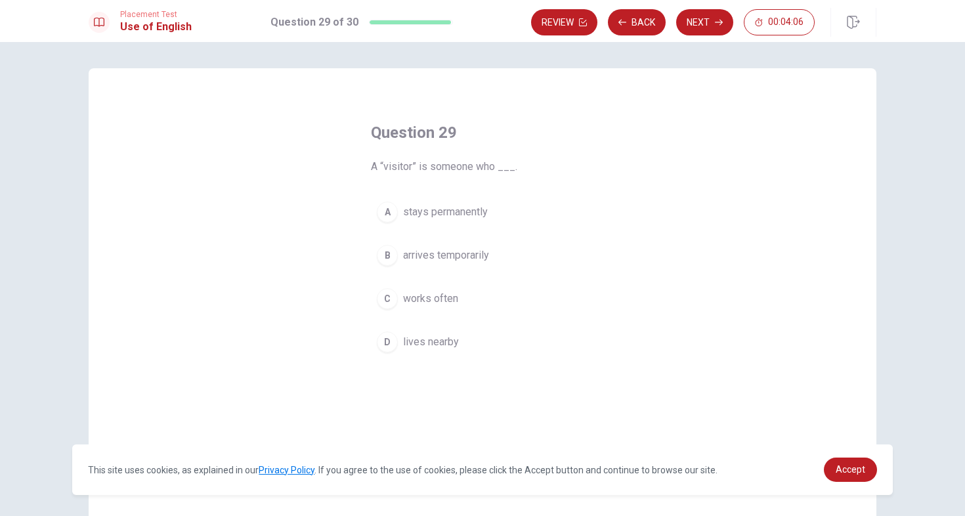
click at [441, 259] on span "arrives temporarily" at bounding box center [446, 255] width 86 height 16
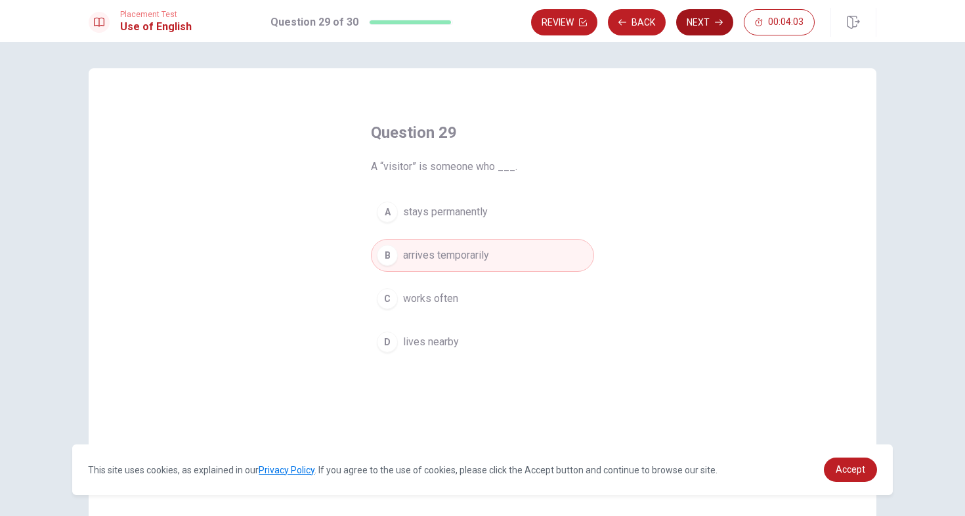
click at [699, 24] on button "Next" at bounding box center [704, 22] width 57 height 26
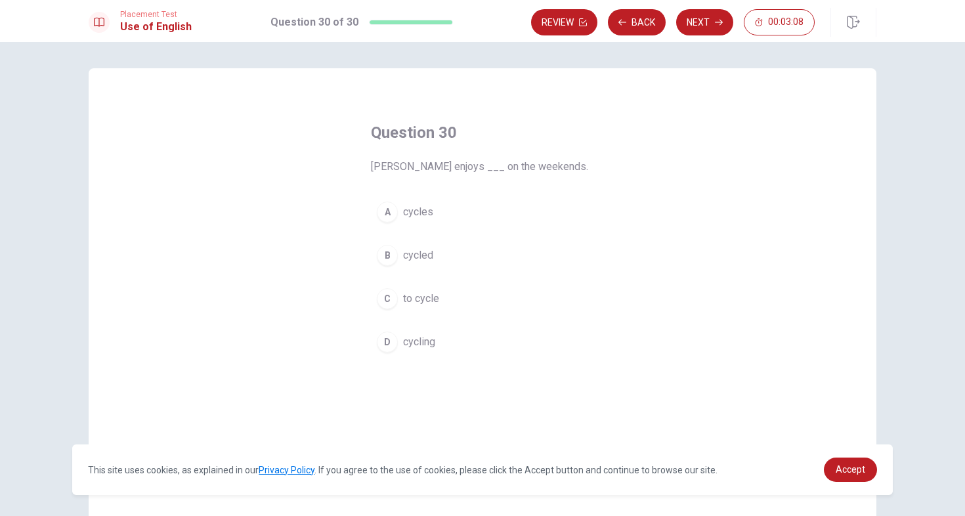
click at [387, 258] on div "B" at bounding box center [387, 255] width 21 height 21
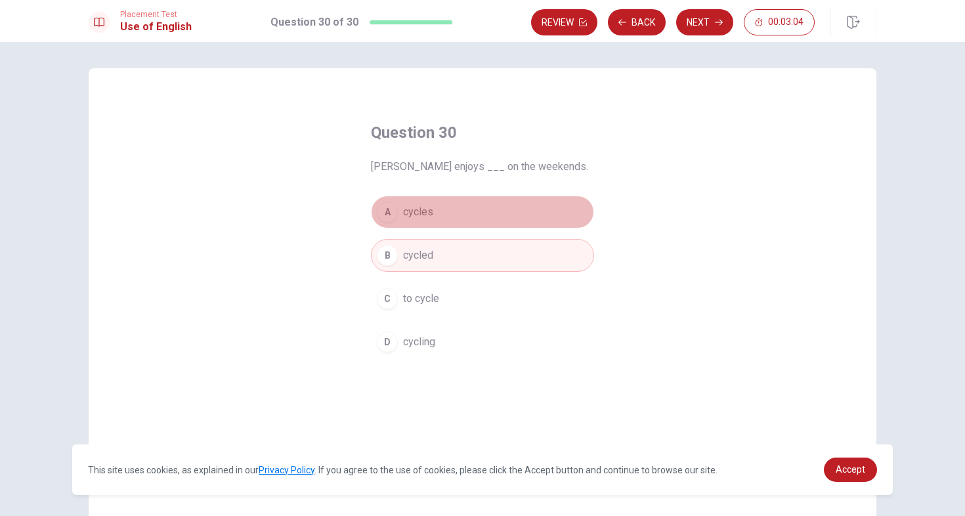
click at [389, 210] on div "A" at bounding box center [387, 212] width 21 height 21
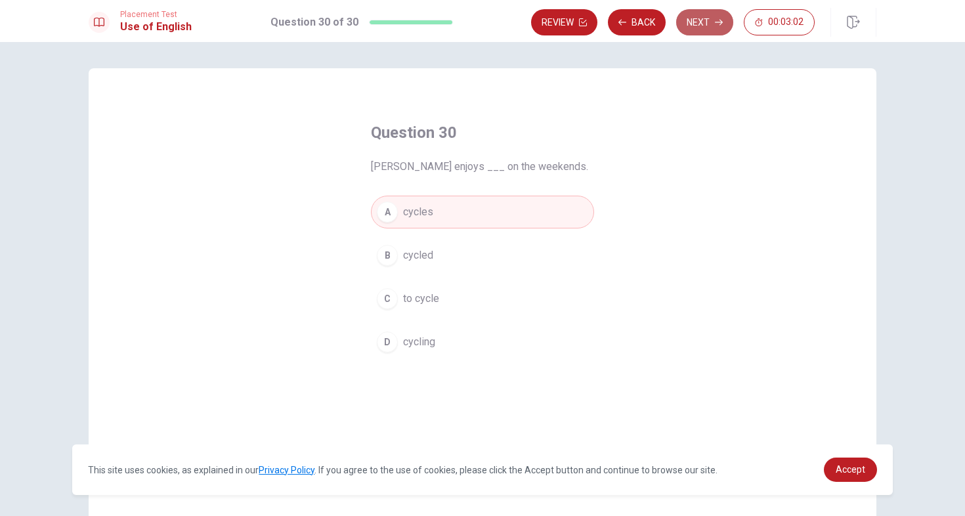
click at [700, 22] on button "Next" at bounding box center [704, 22] width 57 height 26
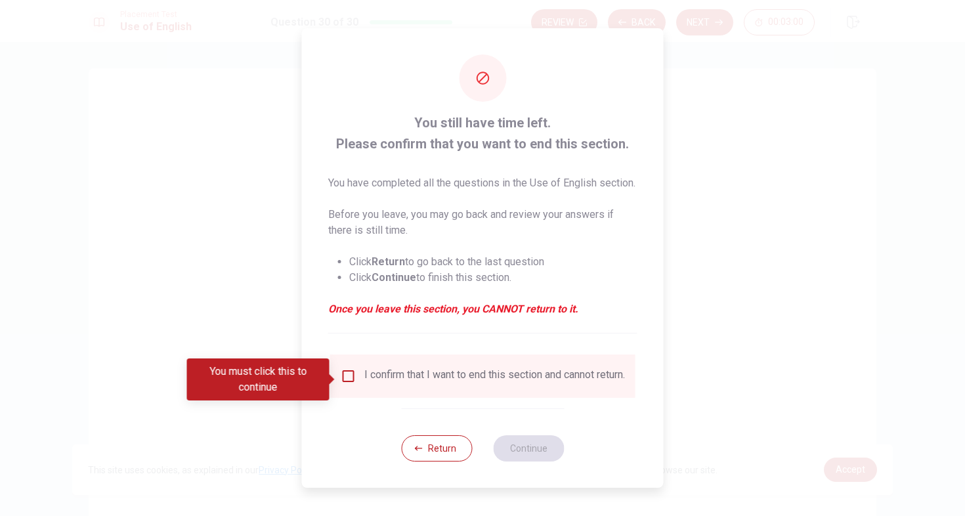
click at [347, 376] on input "You must click this to continue" at bounding box center [349, 376] width 16 height 16
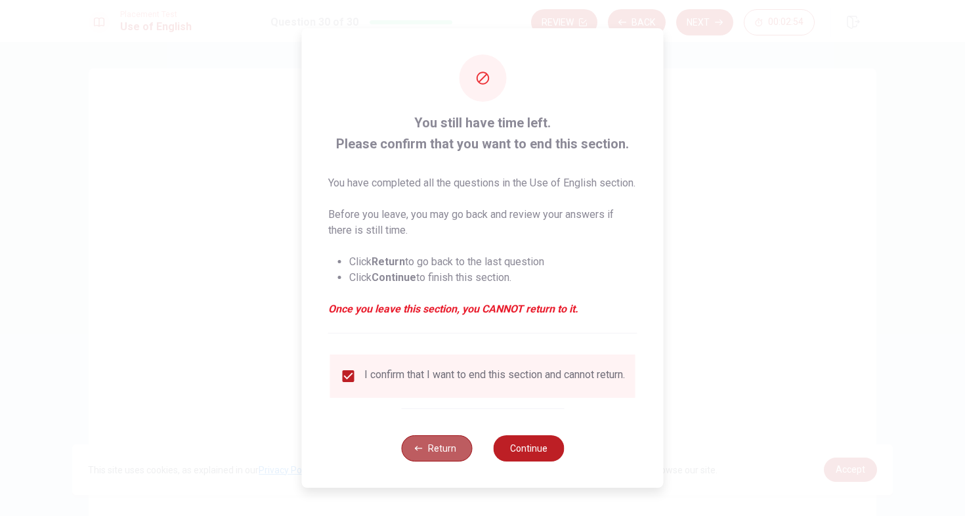
click at [450, 459] on button "Return" at bounding box center [436, 448] width 71 height 26
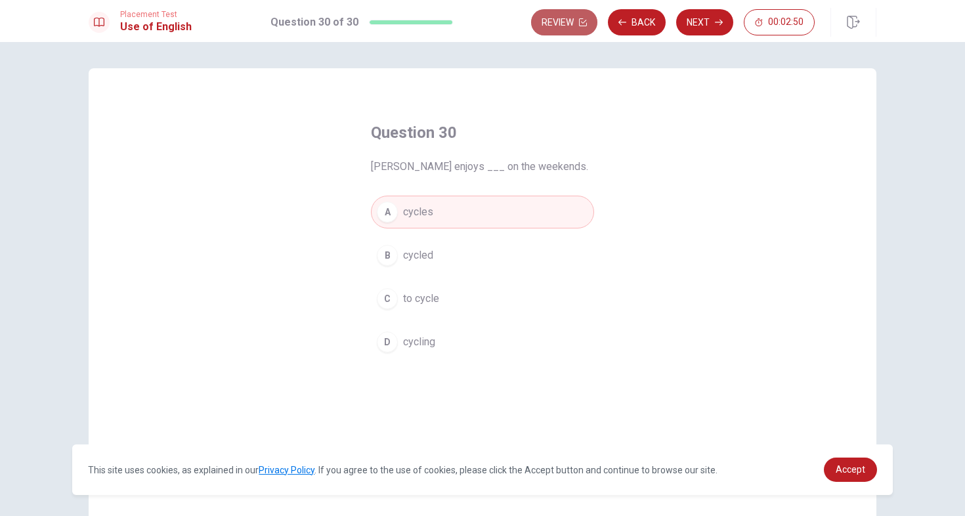
click at [567, 29] on button "Review" at bounding box center [564, 22] width 66 height 26
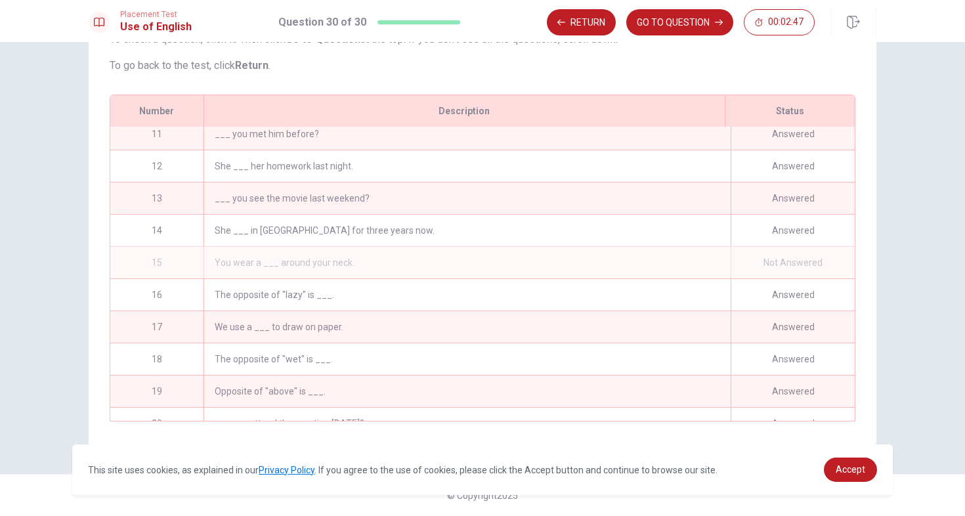
scroll to position [328, 0]
click at [387, 264] on div "You wear a ___ around your neck." at bounding box center [466, 265] width 527 height 32
click at [847, 271] on div "Not Answered" at bounding box center [793, 265] width 124 height 32
click at [678, 27] on button "GO TO QUESTION" at bounding box center [679, 22] width 107 height 26
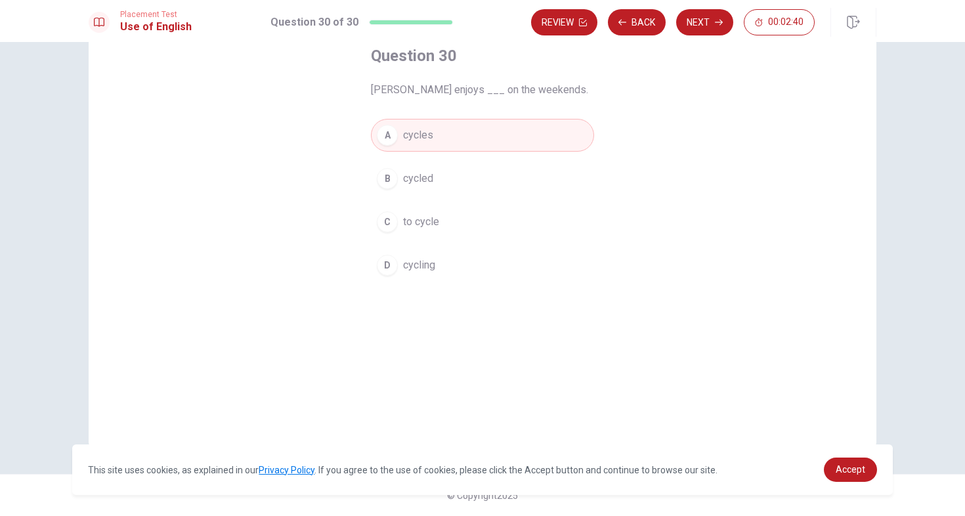
scroll to position [77, 0]
click at [437, 178] on button "B cycled" at bounding box center [482, 178] width 223 height 33
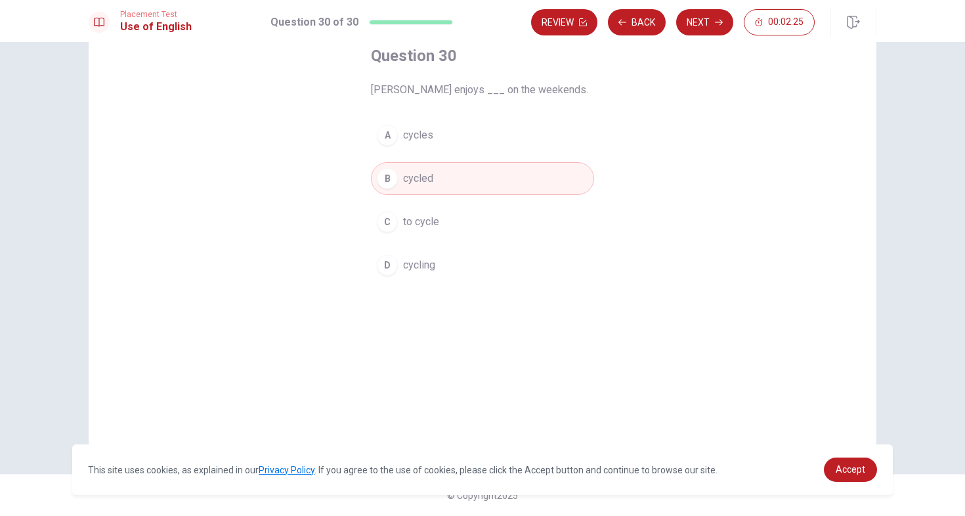
click at [454, 217] on button "C to cycle" at bounding box center [482, 221] width 223 height 33
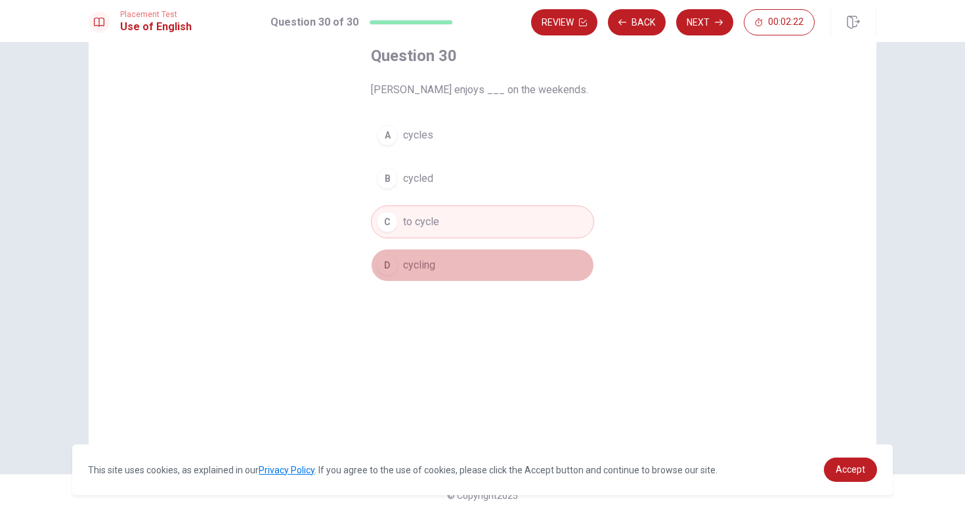
click at [443, 257] on button "D cycling" at bounding box center [482, 265] width 223 height 33
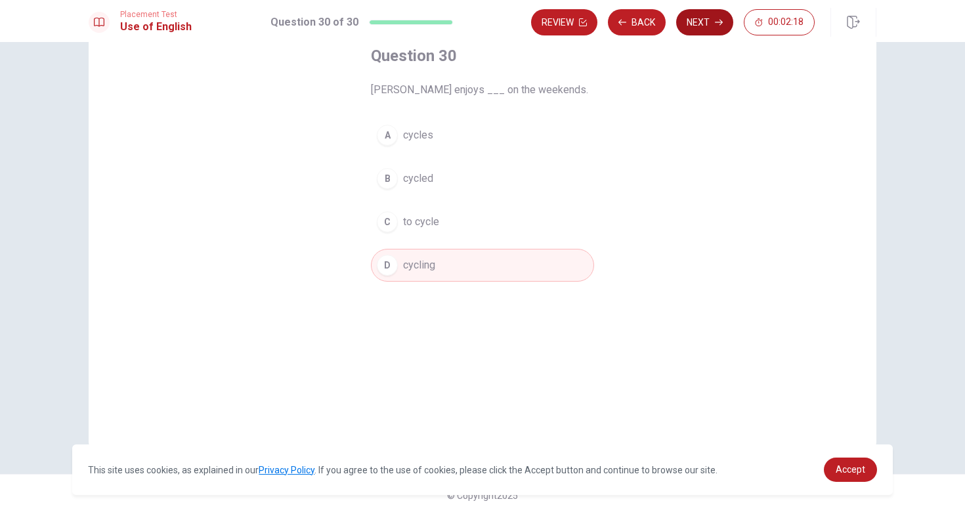
click at [706, 24] on button "Next" at bounding box center [704, 22] width 57 height 26
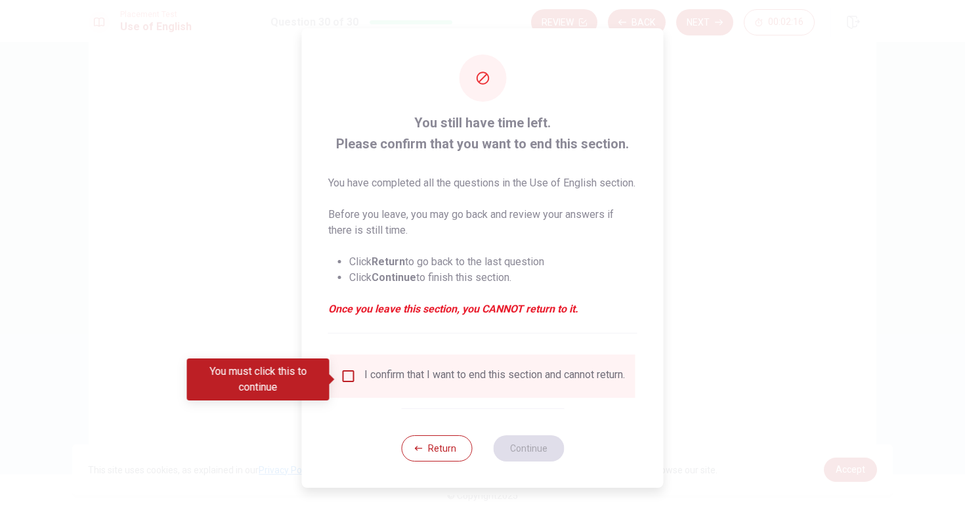
click at [344, 383] on input "You must click this to continue" at bounding box center [349, 376] width 16 height 16
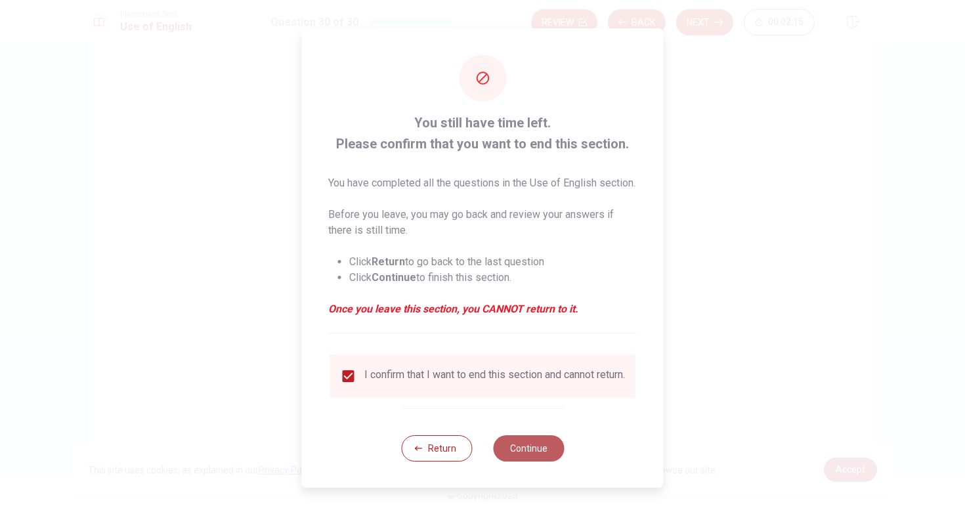
click at [517, 461] on button "Continue" at bounding box center [528, 448] width 71 height 26
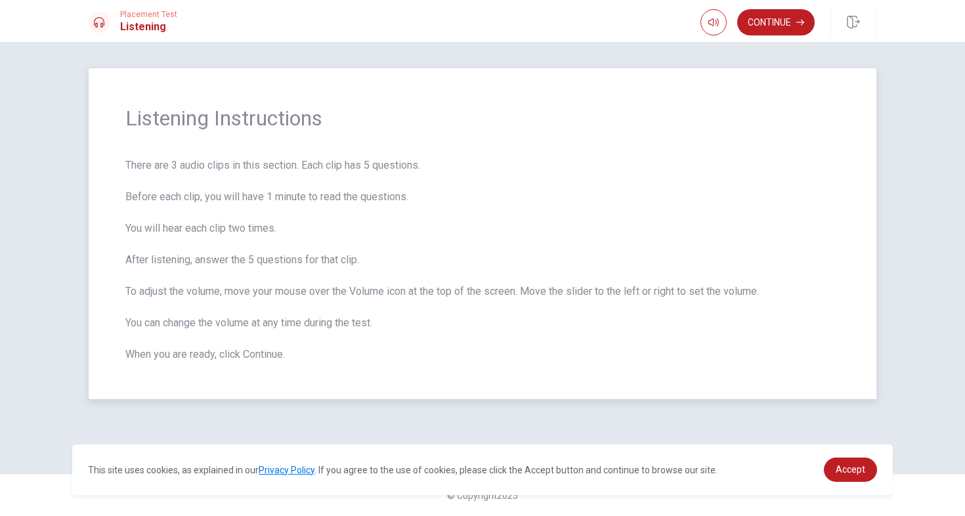
scroll to position [0, 0]
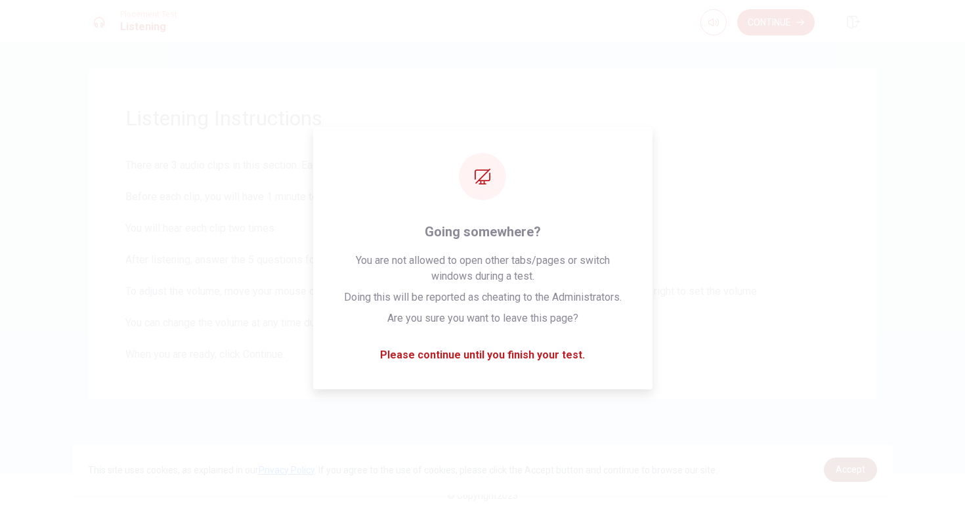
click at [843, 473] on span "Accept" at bounding box center [851, 469] width 30 height 11
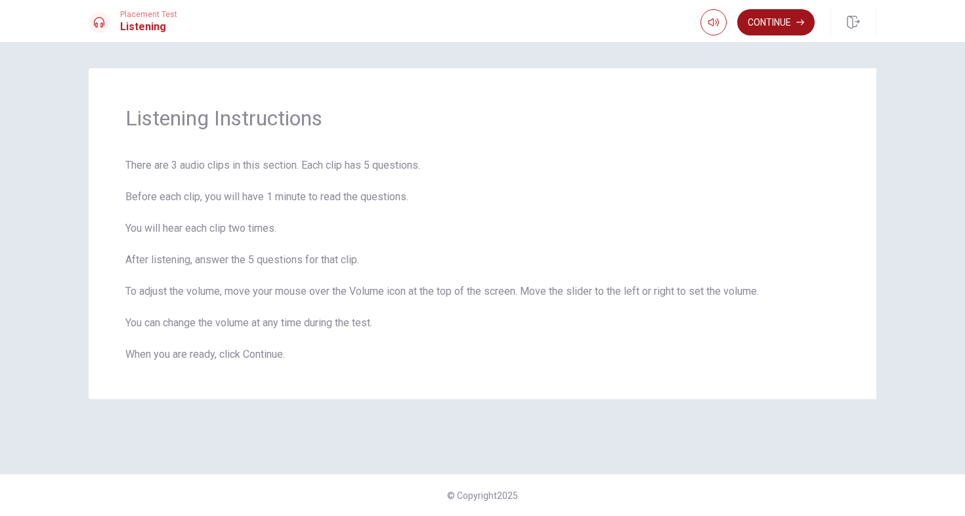
click at [763, 19] on button "Continue" at bounding box center [775, 22] width 77 height 26
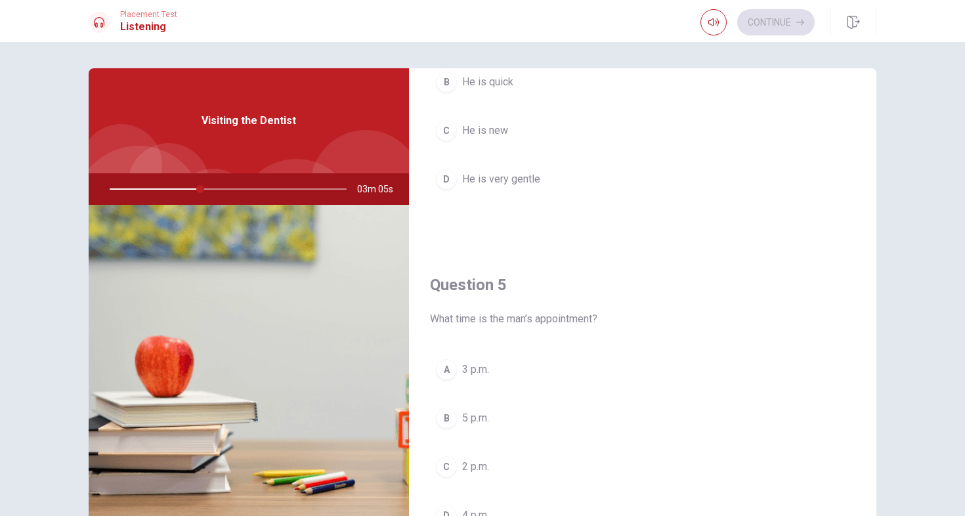
scroll to position [1195, 0]
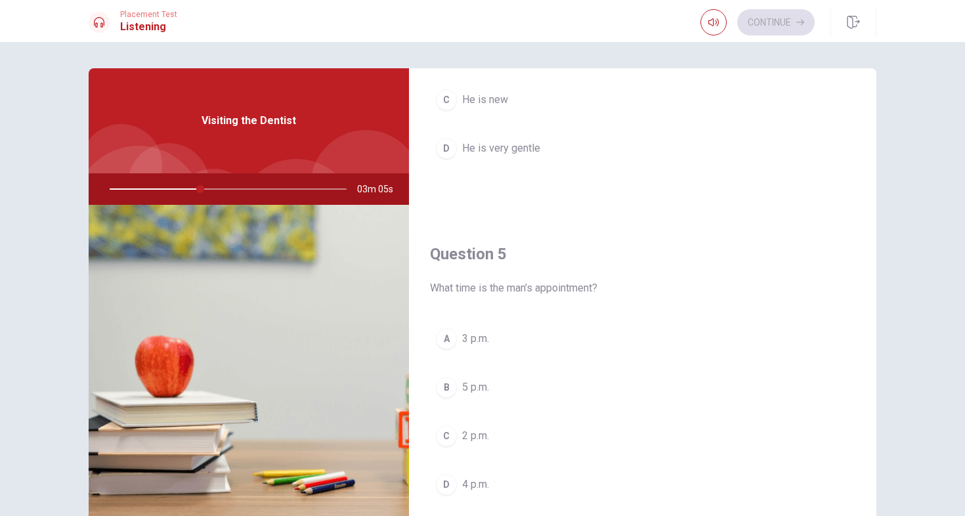
click at [486, 338] on span "3 p.m." at bounding box center [475, 339] width 27 height 16
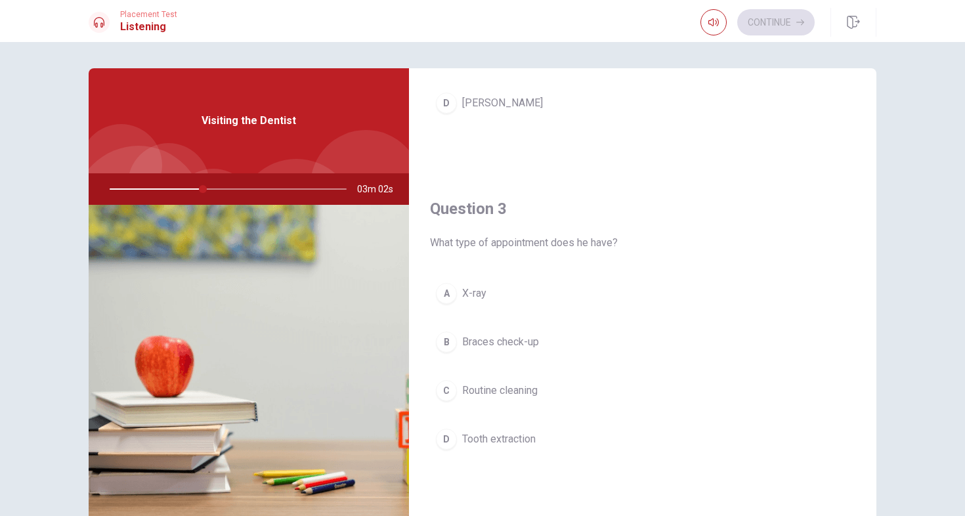
scroll to position [569, 0]
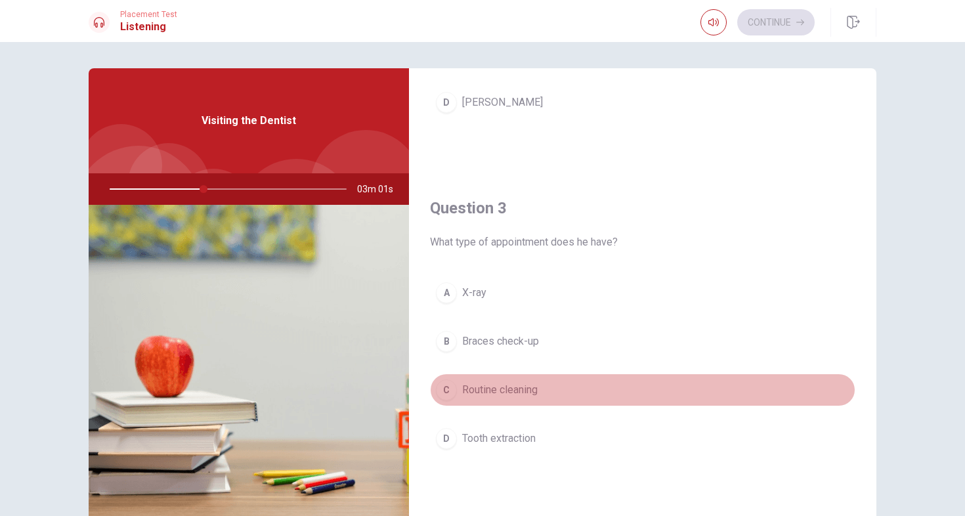
click at [486, 383] on span "Routine cleaning" at bounding box center [499, 390] width 75 height 16
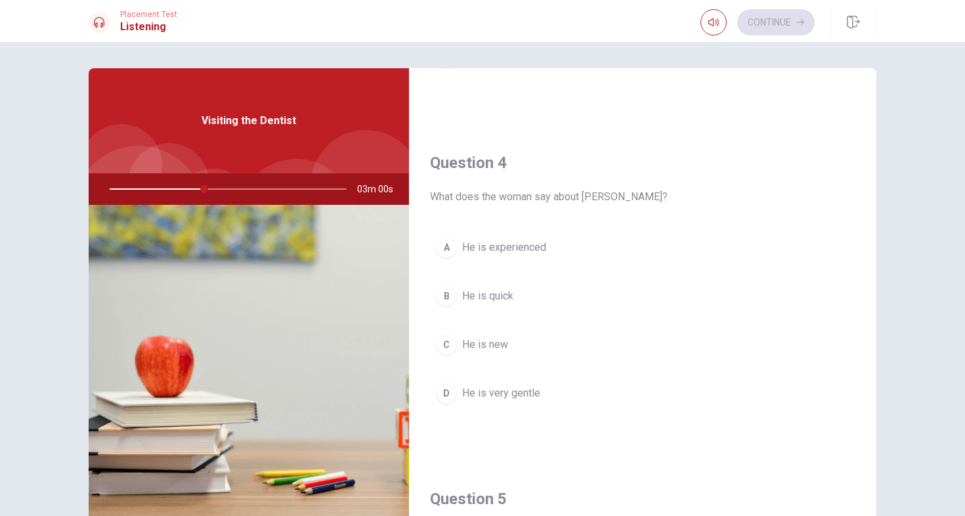
scroll to position [947, 0]
click at [524, 390] on span "He is very gentle" at bounding box center [501, 397] width 78 height 16
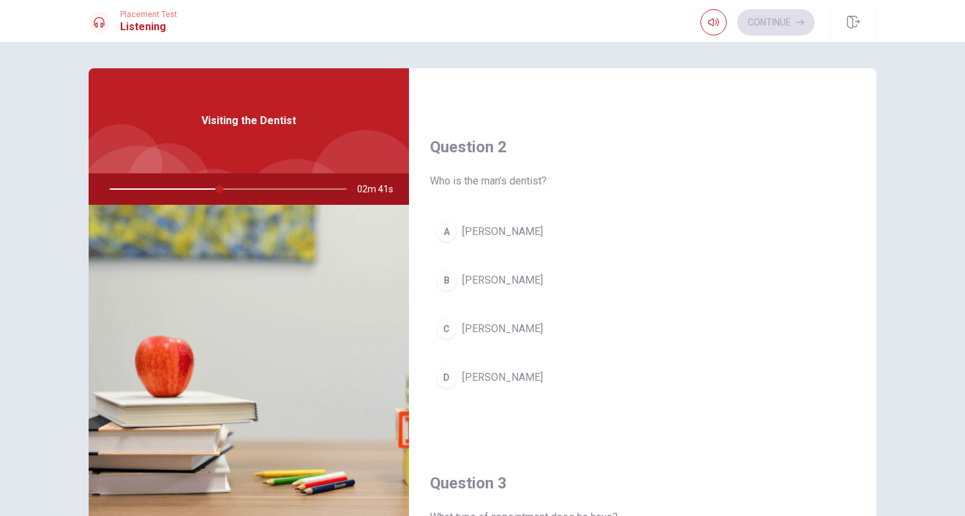
scroll to position [270, 0]
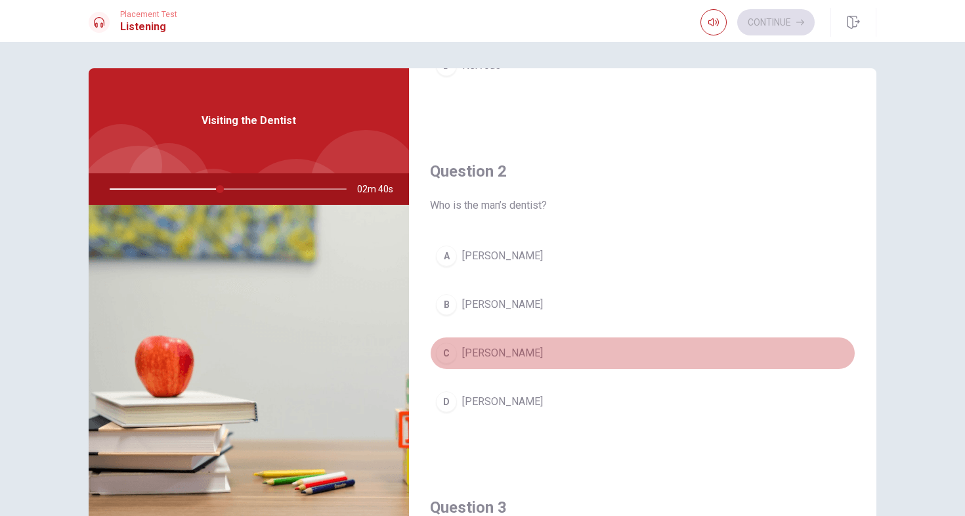
click at [496, 349] on span "[PERSON_NAME]" at bounding box center [502, 353] width 81 height 16
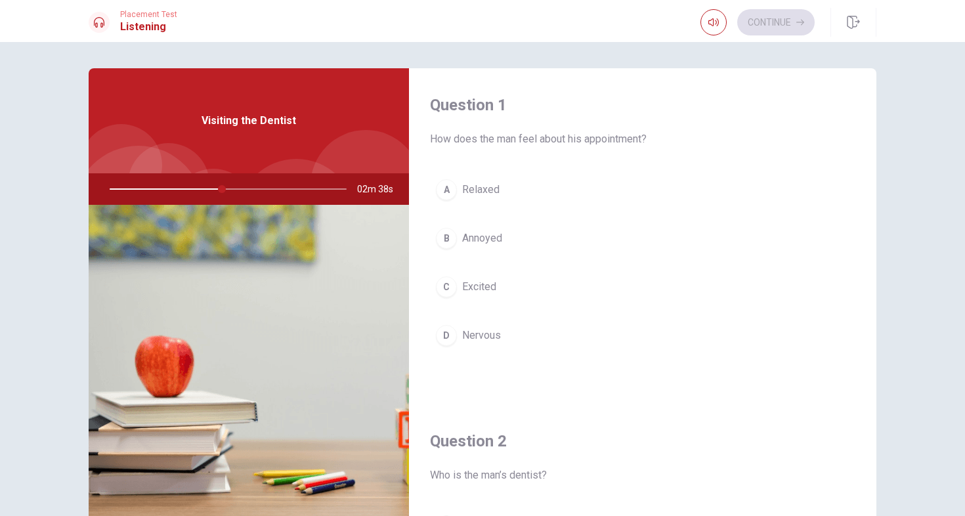
scroll to position [0, 0]
click at [489, 333] on span "Nervous" at bounding box center [481, 336] width 39 height 16
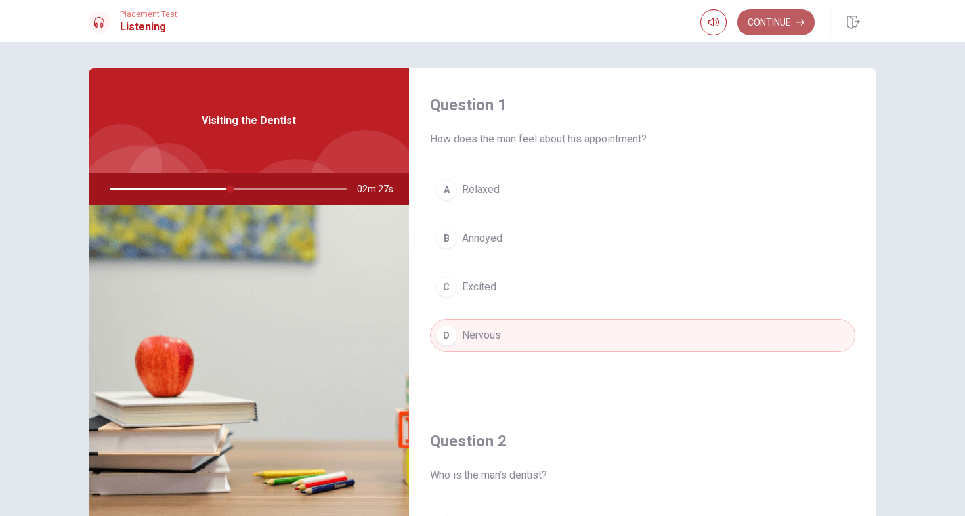
click at [784, 16] on button "Continue" at bounding box center [775, 22] width 77 height 26
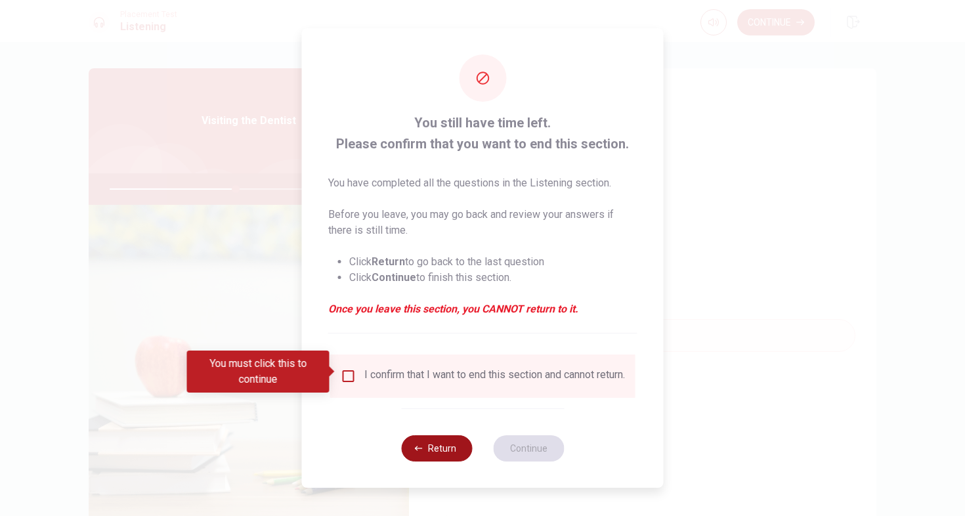
click at [429, 454] on button "Return" at bounding box center [436, 448] width 71 height 26
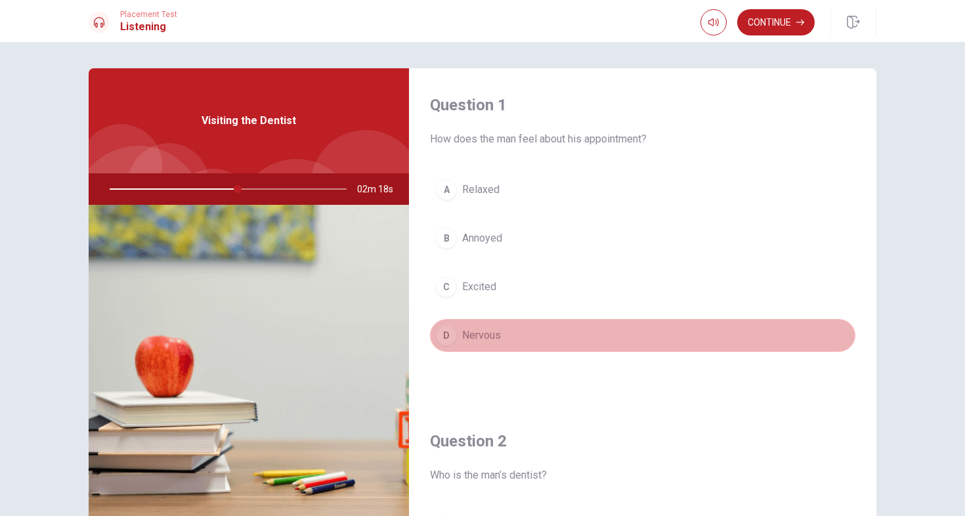
click at [503, 335] on button "D Nervous" at bounding box center [642, 335] width 425 height 33
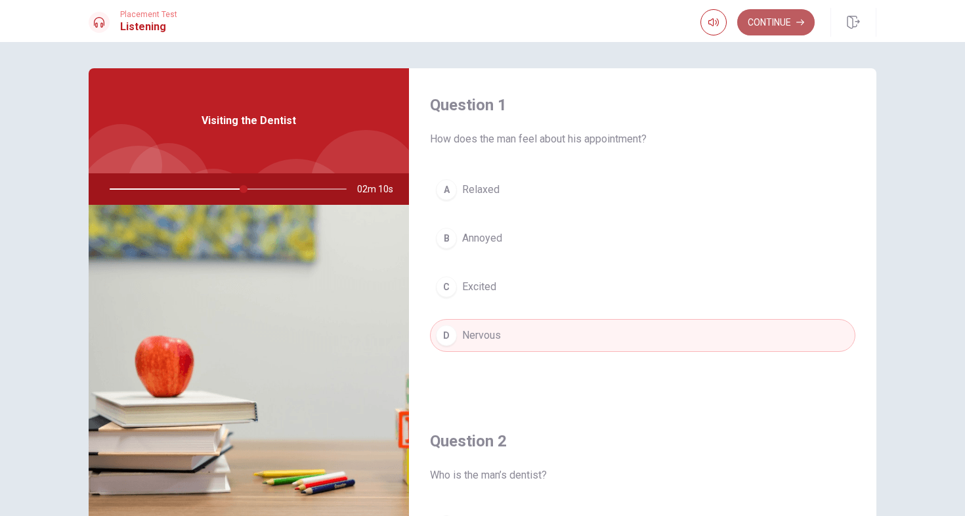
click at [775, 18] on button "Continue" at bounding box center [775, 22] width 77 height 26
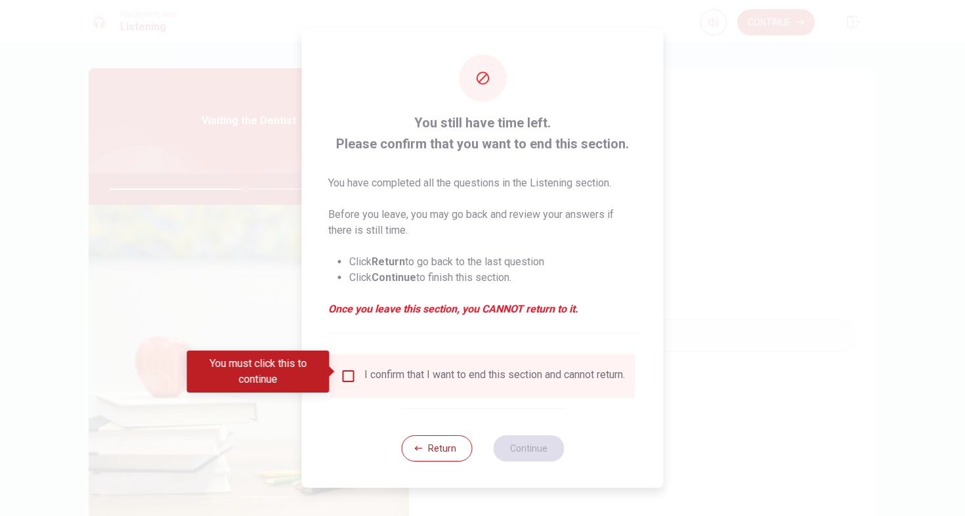
click at [406, 373] on div "I confirm that I want to end this section and cannot return." at bounding box center [494, 376] width 261 height 16
click at [343, 368] on input "You must click this to continue" at bounding box center [349, 376] width 16 height 16
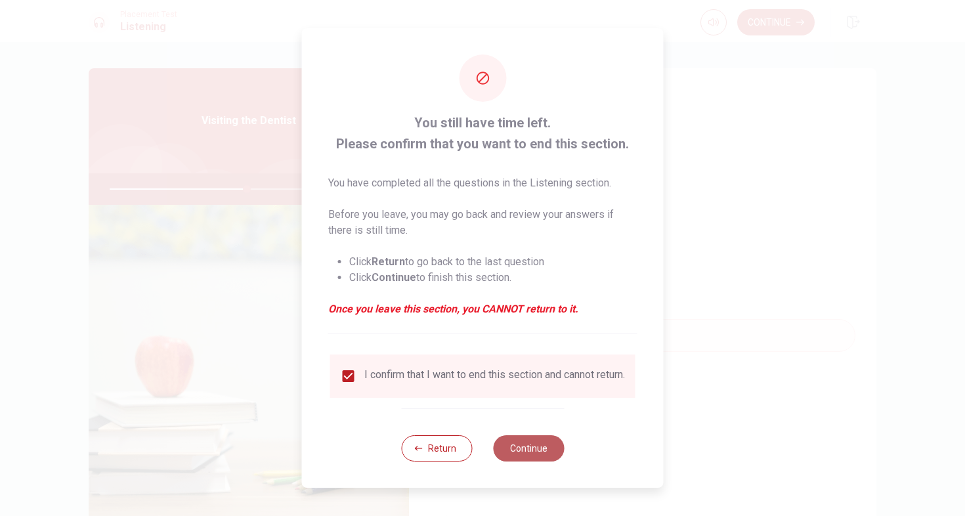
click at [528, 447] on button "Continue" at bounding box center [528, 448] width 71 height 26
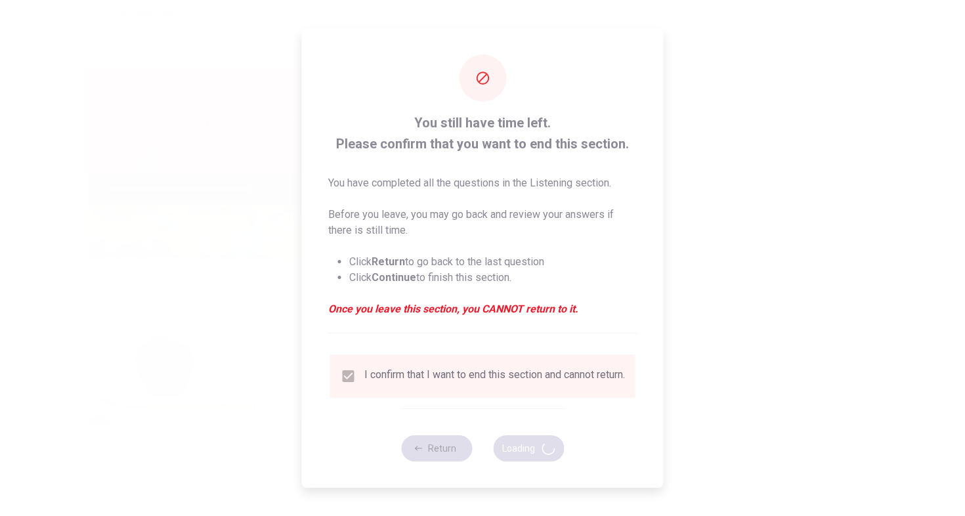
type input "59"
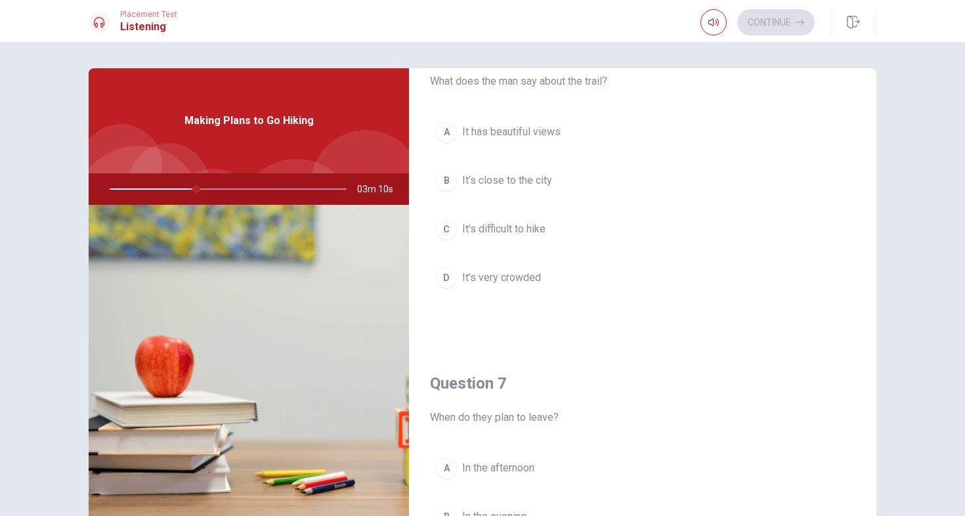
scroll to position [56, 0]
click at [505, 130] on span "It has beautiful views" at bounding box center [511, 134] width 98 height 16
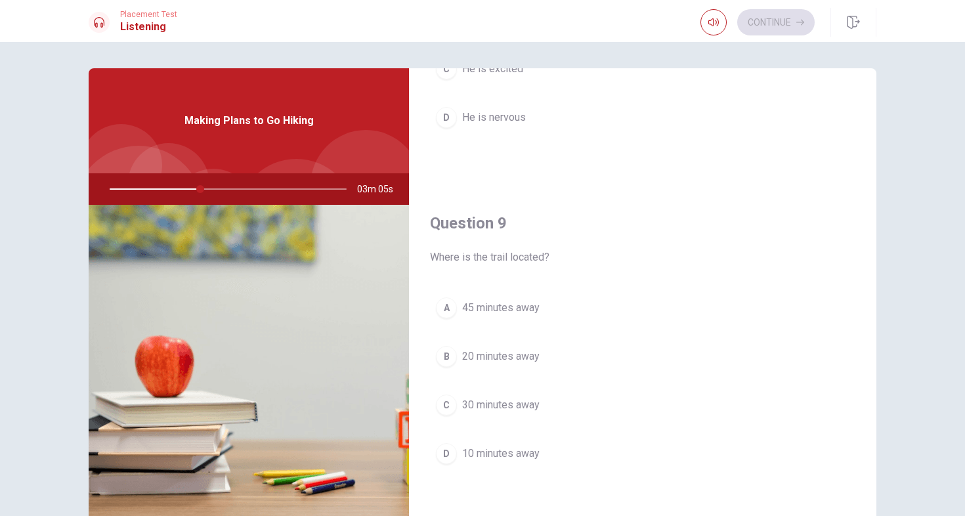
scroll to position [893, 0]
click at [513, 399] on span "30 minutes away" at bounding box center [500, 402] width 77 height 16
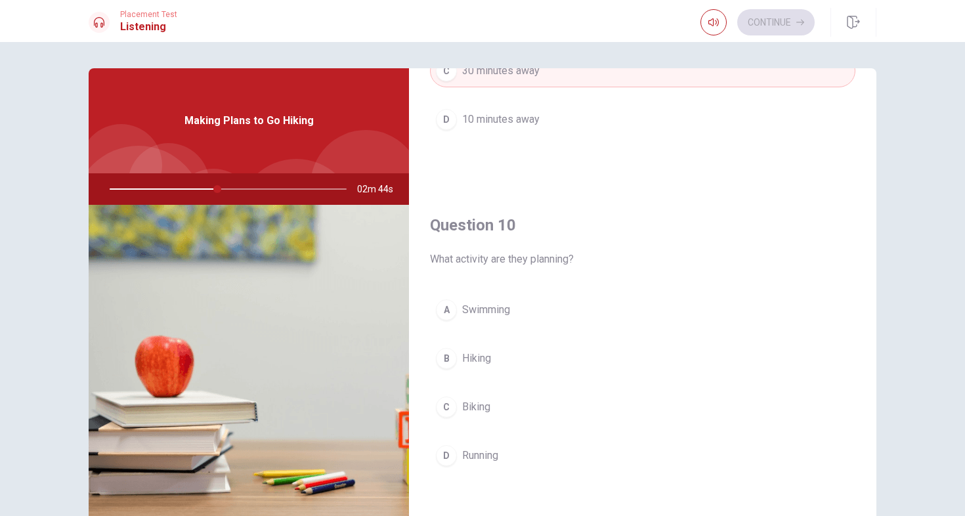
scroll to position [1224, 0]
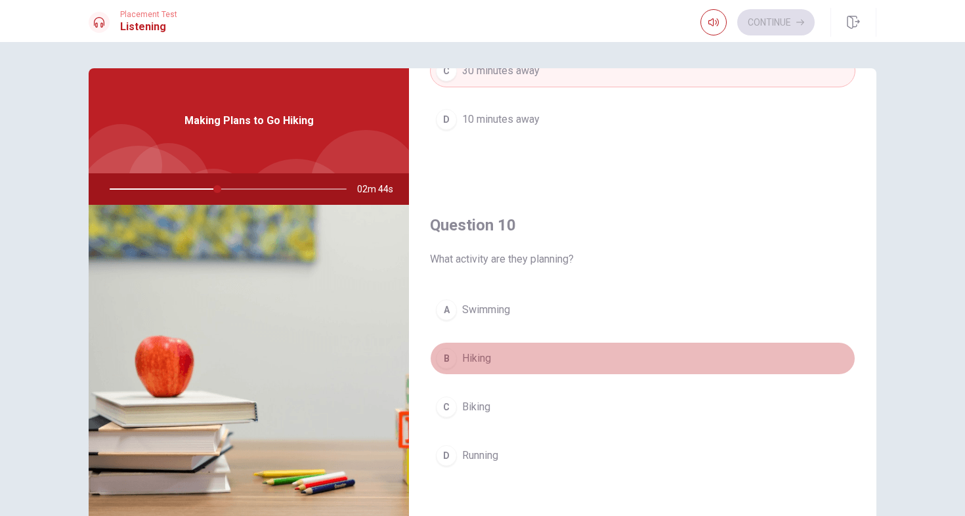
click at [486, 358] on span "Hiking" at bounding box center [476, 359] width 29 height 16
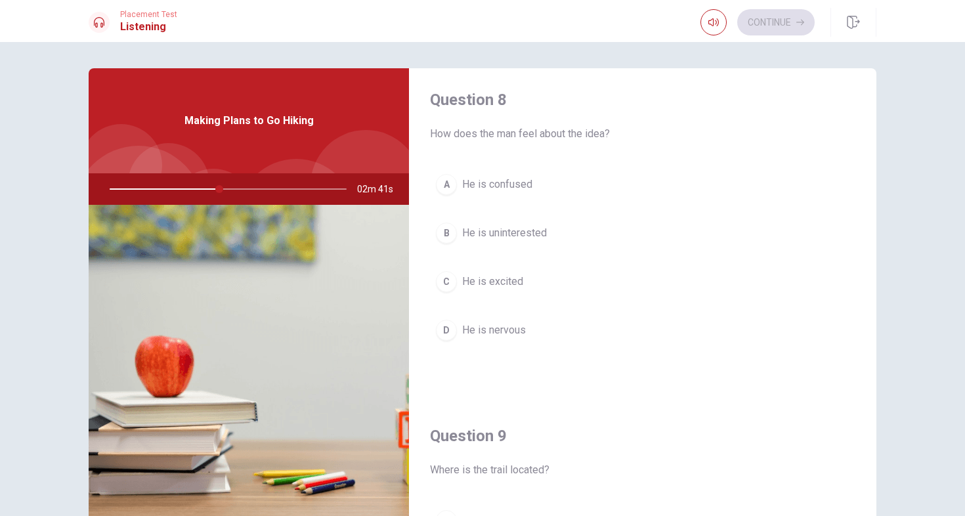
scroll to position [660, 0]
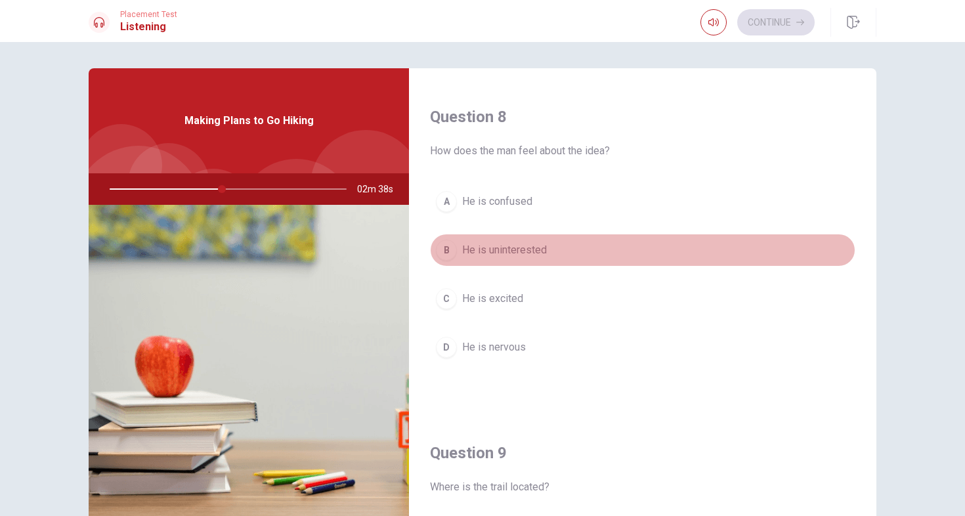
click at [534, 248] on span "He is uninterested" at bounding box center [504, 250] width 85 height 16
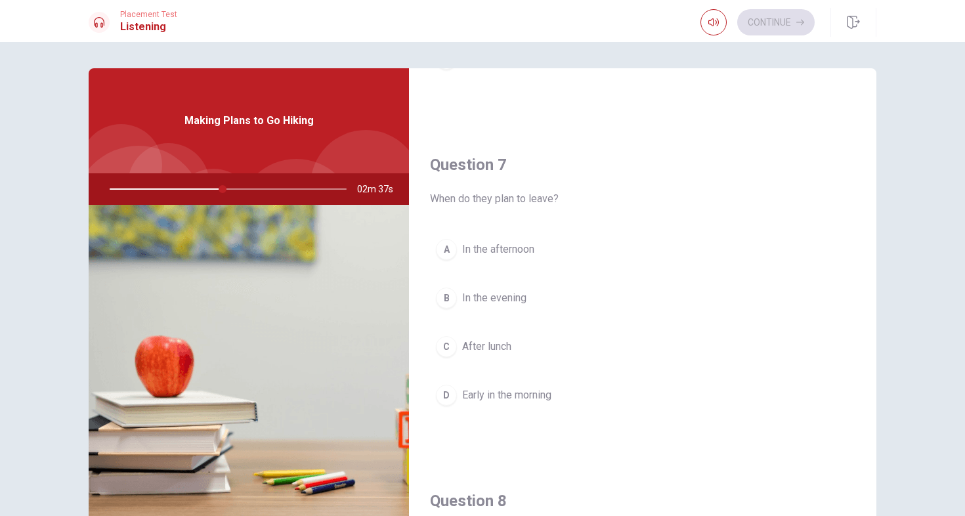
scroll to position [280, 0]
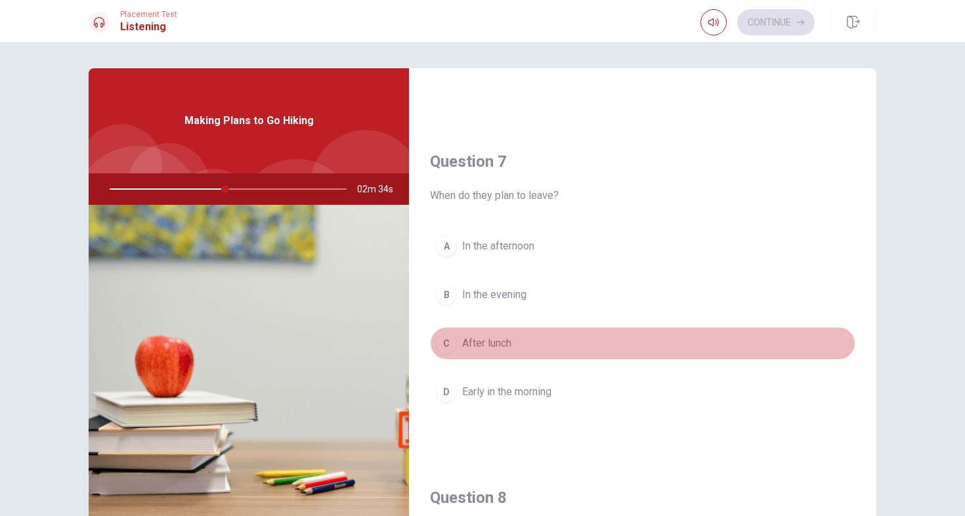
click at [509, 346] on span "After lunch" at bounding box center [486, 343] width 49 height 16
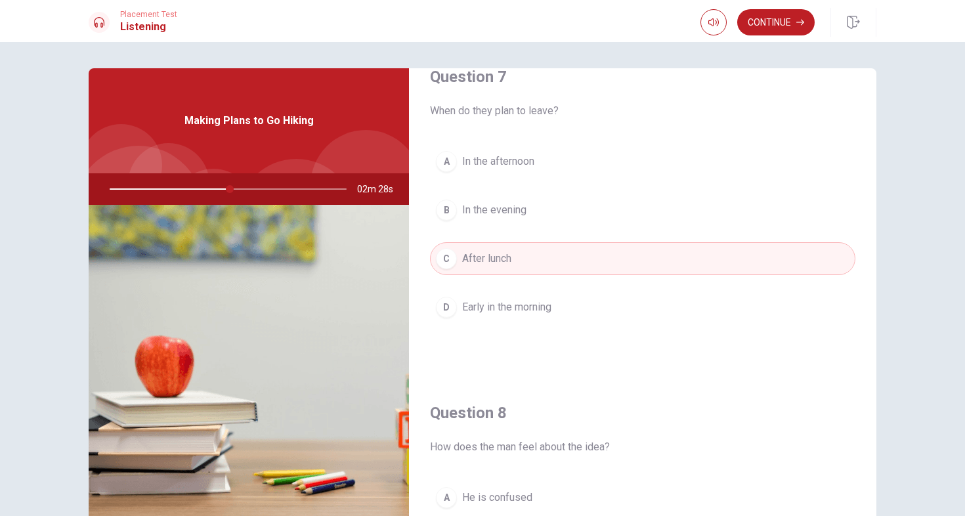
scroll to position [363, 0]
click at [192, 190] on div at bounding box center [225, 189] width 263 height 32
drag, startPoint x: 236, startPoint y: 188, endPoint x: 198, endPoint y: 188, distance: 37.4
click at [198, 188] on div at bounding box center [225, 189] width 263 height 32
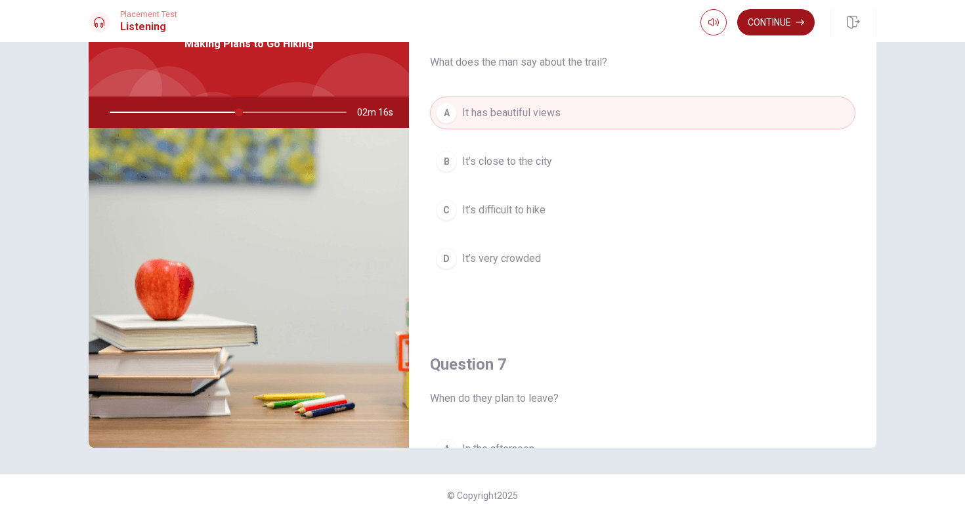
scroll to position [0, 0]
click at [777, 18] on button "Continue" at bounding box center [775, 22] width 77 height 26
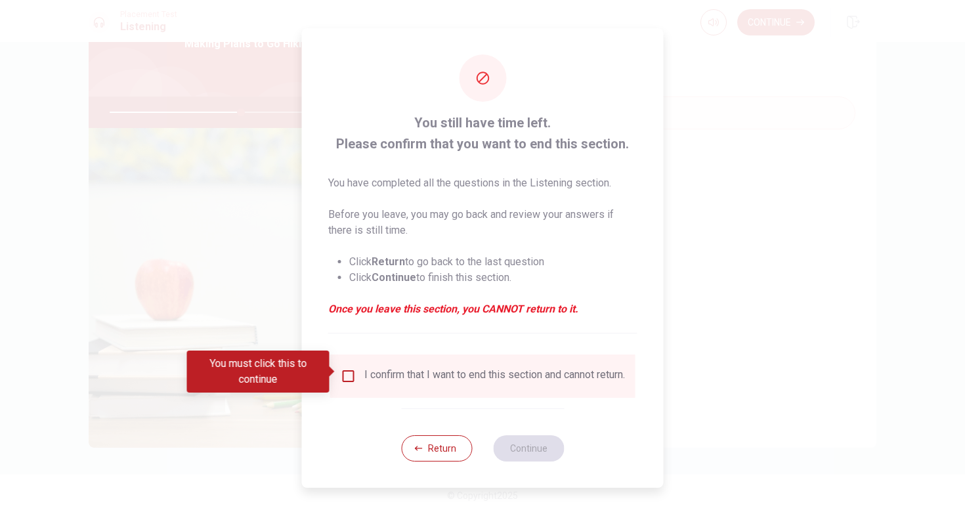
click at [346, 368] on input "You must click this to continue" at bounding box center [349, 376] width 16 height 16
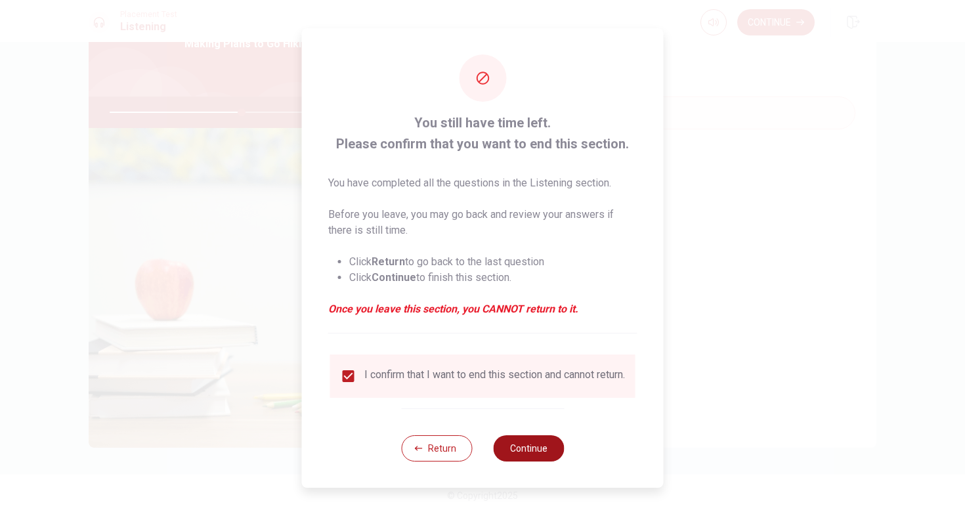
click at [537, 451] on button "Continue" at bounding box center [528, 448] width 71 height 26
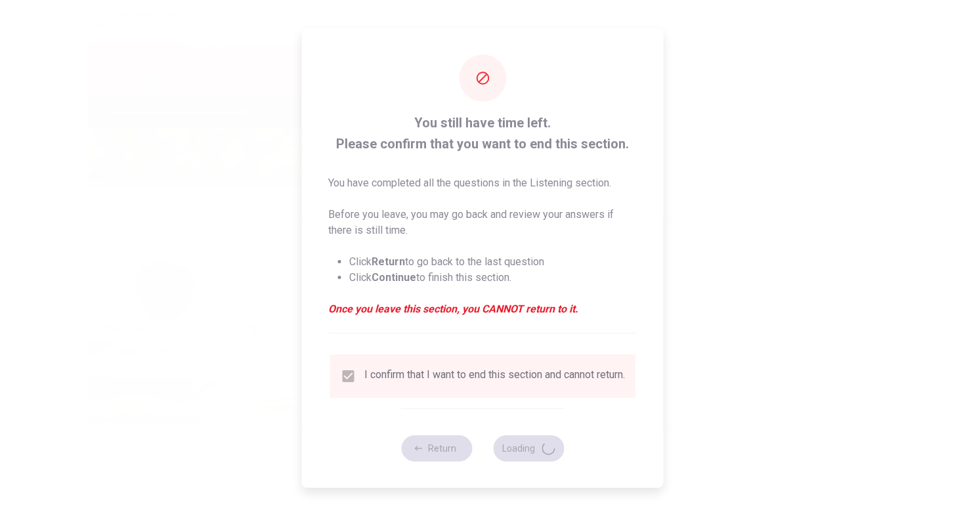
type input "57"
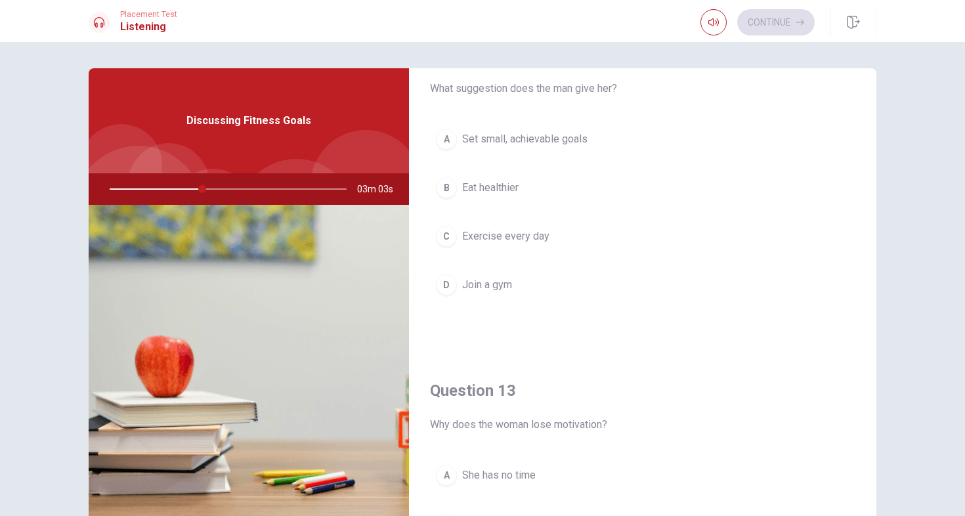
scroll to position [387, 0]
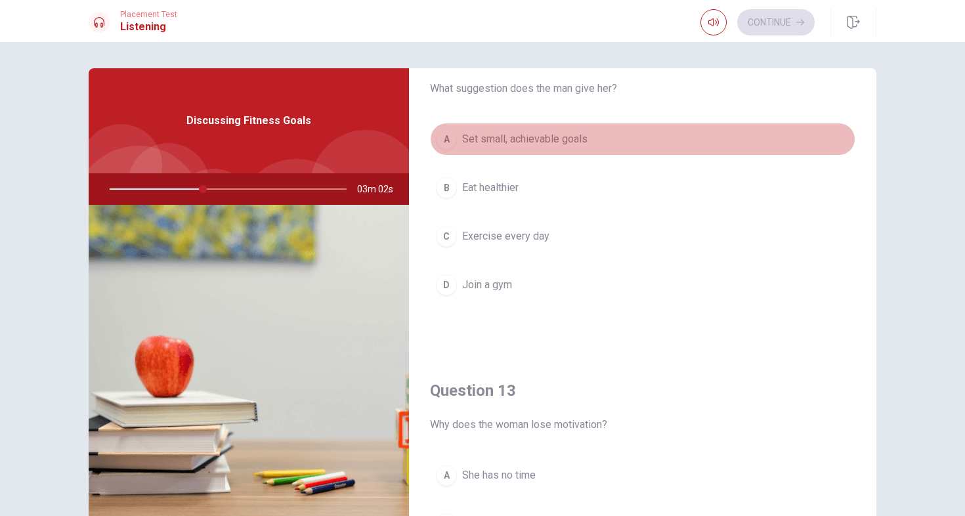
click at [537, 139] on span "Set small, achievable goals" at bounding box center [524, 139] width 125 height 16
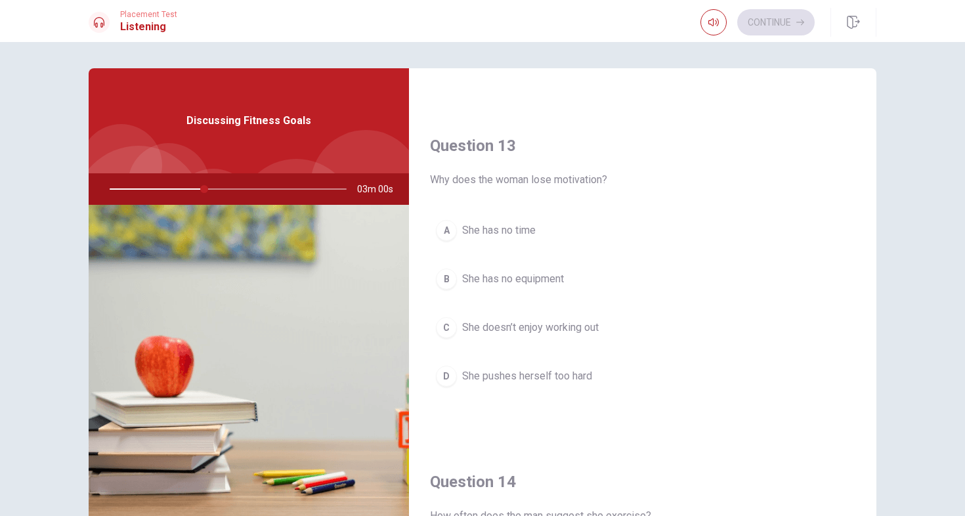
scroll to position [634, 0]
click at [519, 381] on span "She pushes herself too hard" at bounding box center [527, 374] width 130 height 16
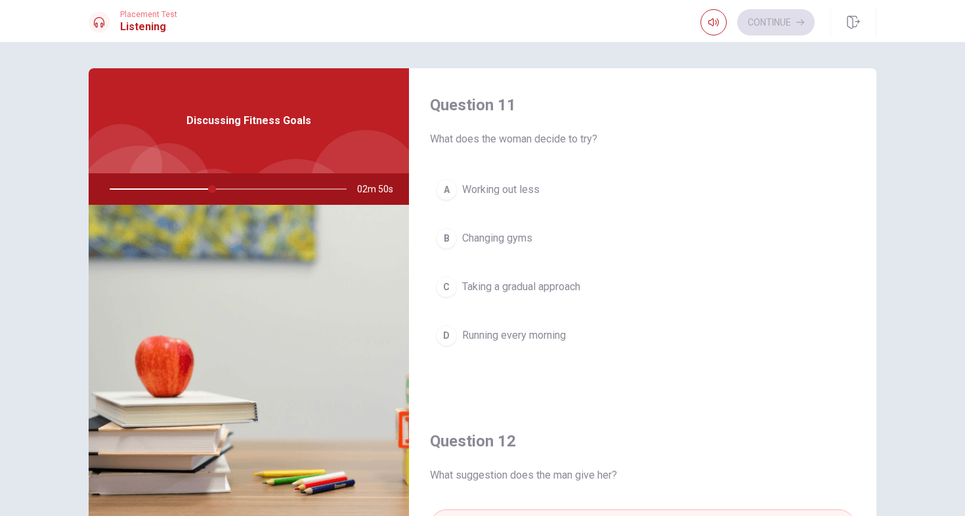
scroll to position [0, 0]
click at [505, 289] on span "Taking a gradual approach" at bounding box center [521, 287] width 118 height 16
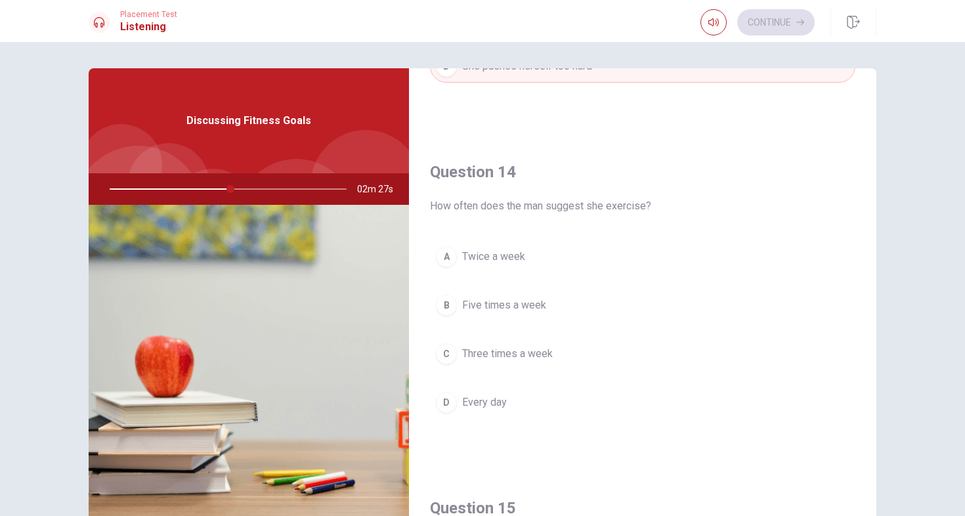
scroll to position [959, 0]
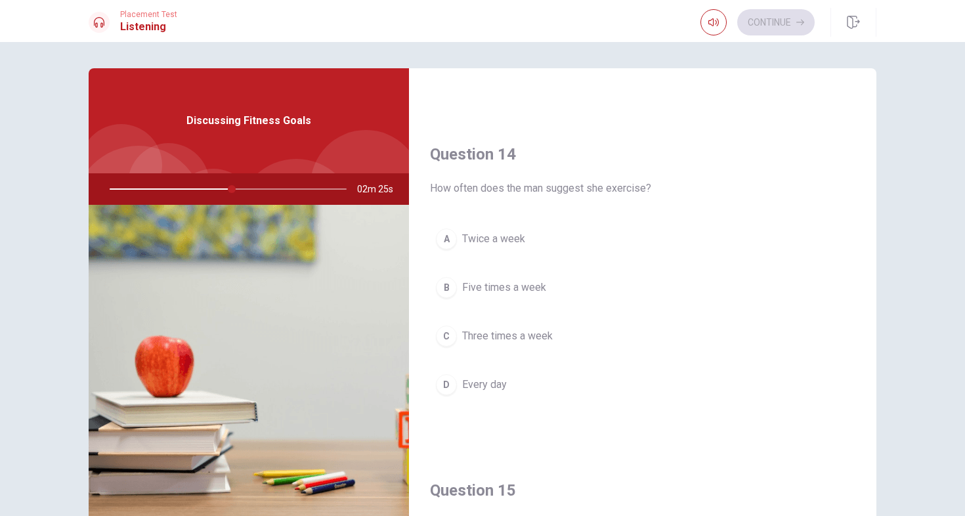
click at [500, 333] on span "Three times a week" at bounding box center [507, 336] width 91 height 16
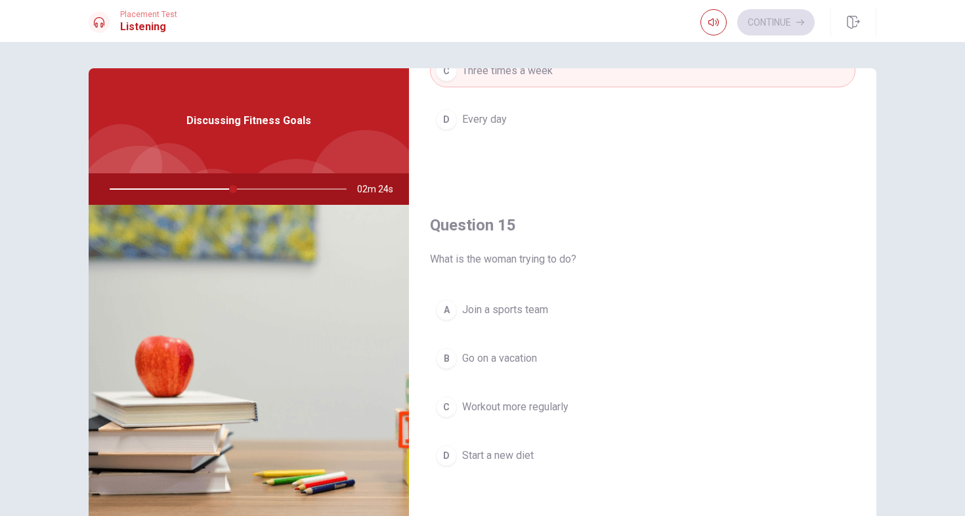
scroll to position [55, 0]
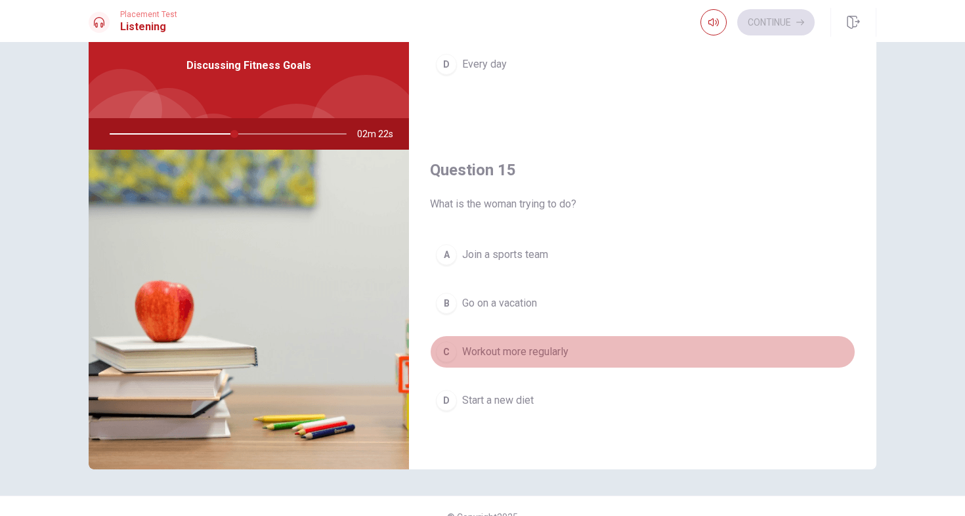
click at [515, 358] on span "Workout more regularly" at bounding box center [515, 352] width 106 height 16
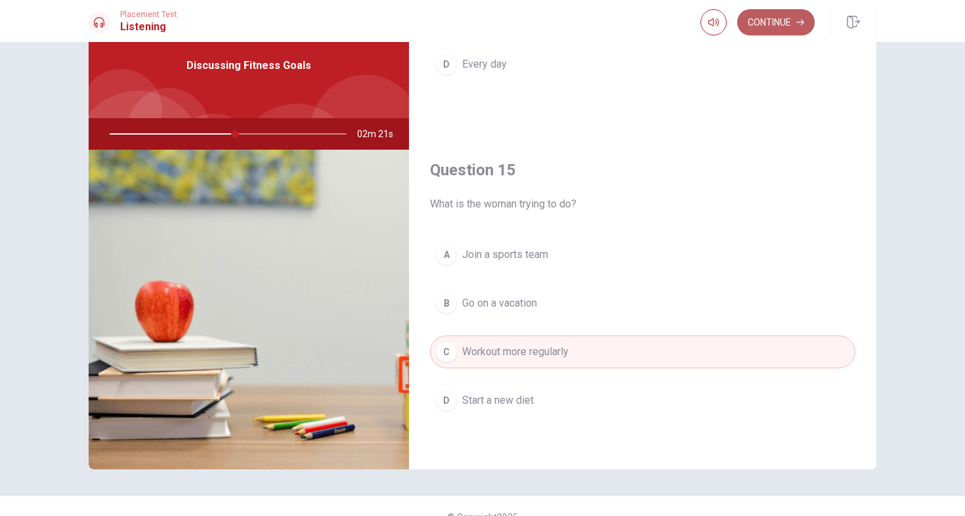
click at [779, 20] on button "Continue" at bounding box center [775, 22] width 77 height 26
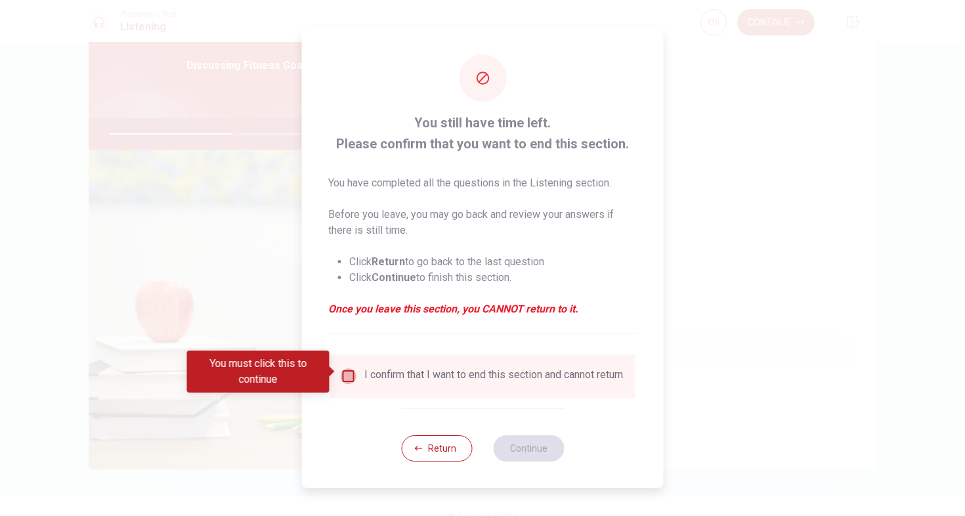
click at [345, 373] on input "You must click this to continue" at bounding box center [349, 376] width 16 height 16
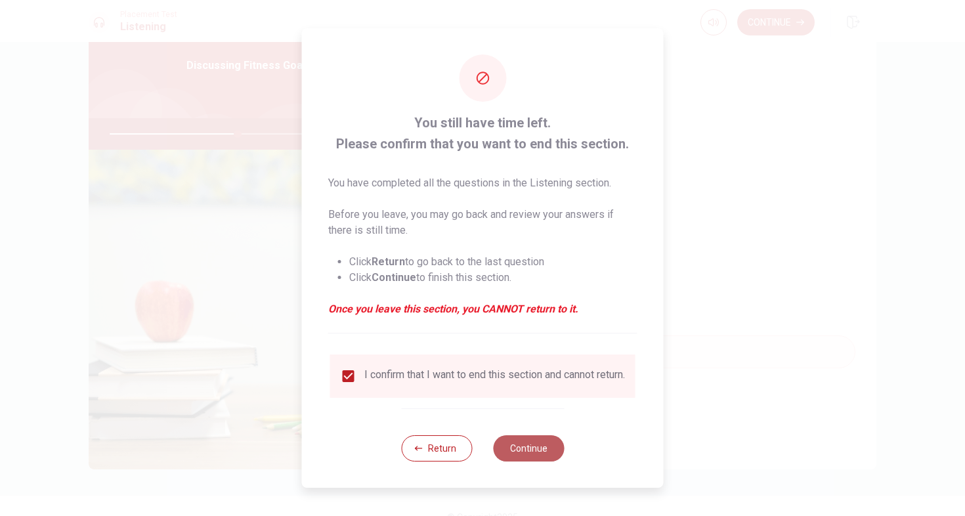
click at [537, 448] on button "Continue" at bounding box center [528, 448] width 71 height 26
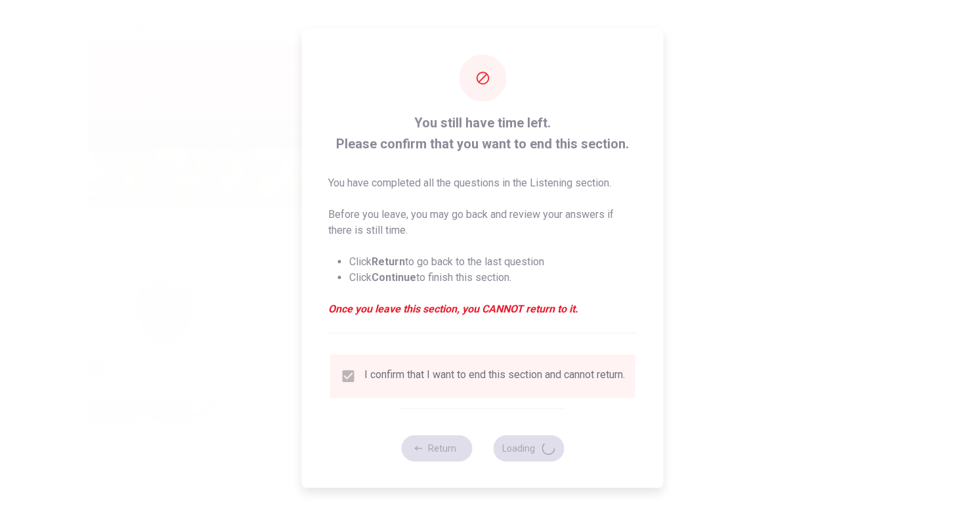
type input "55"
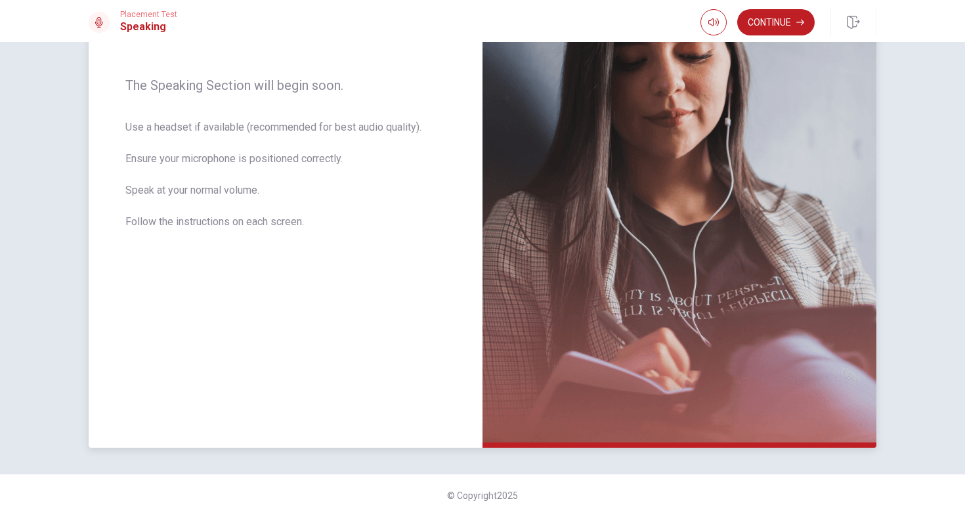
scroll to position [193, 0]
click at [769, 15] on button "Continue" at bounding box center [775, 22] width 77 height 26
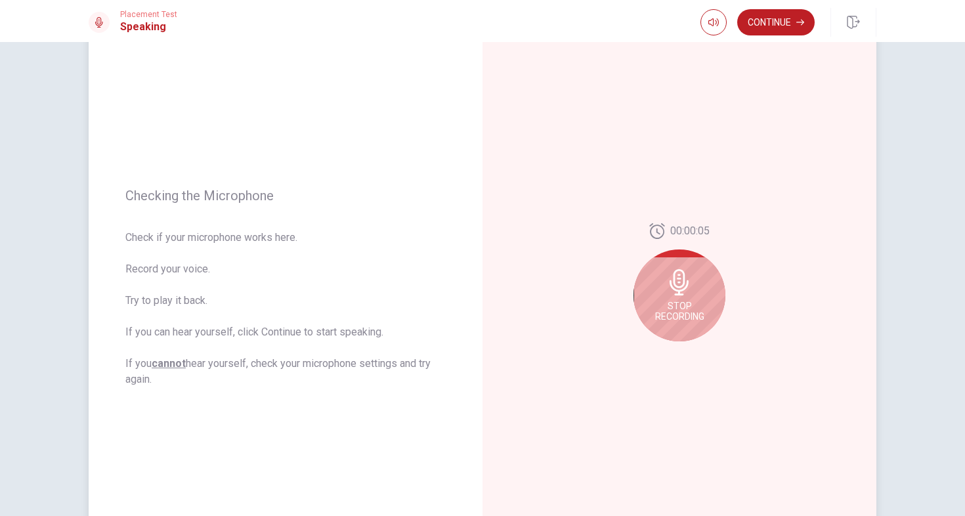
scroll to position [68, 0]
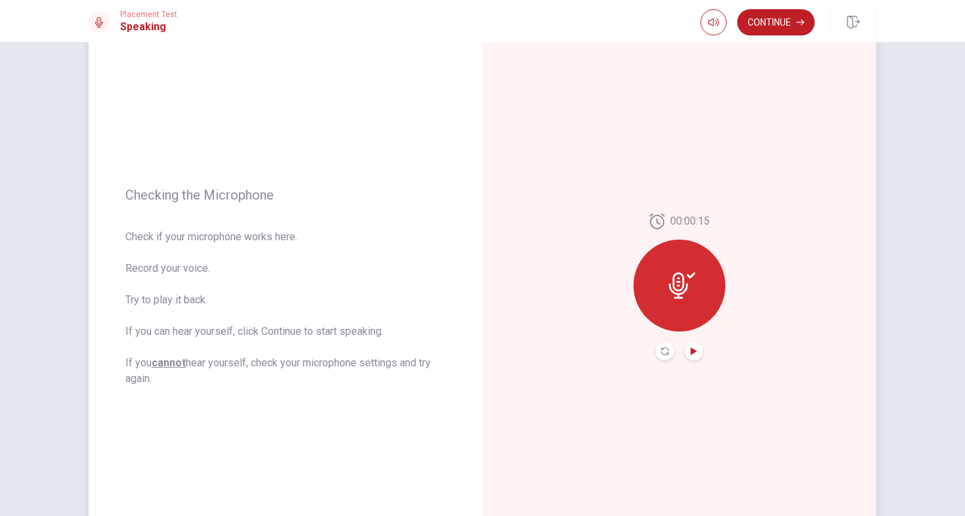
click at [696, 350] on icon "Play Audio" at bounding box center [694, 351] width 8 height 8
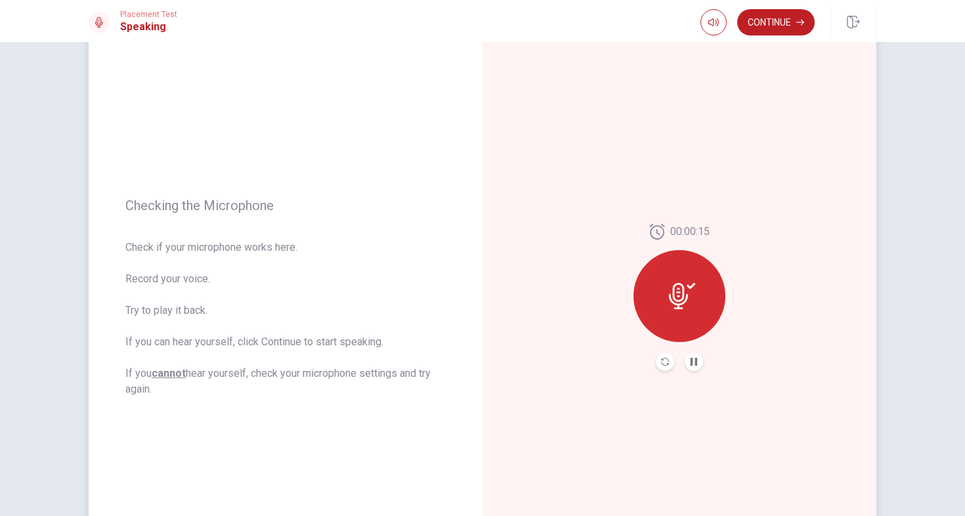
scroll to position [26, 0]
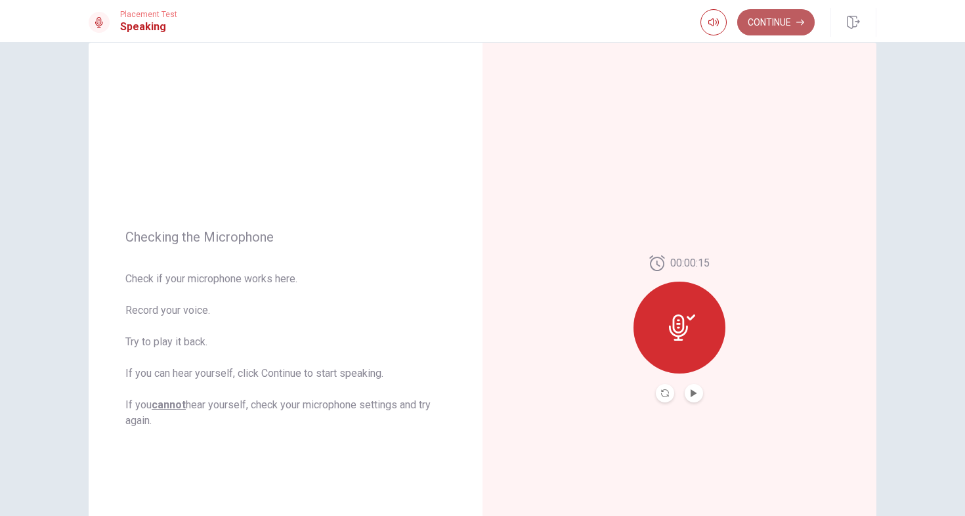
click at [770, 22] on button "Continue" at bounding box center [775, 22] width 77 height 26
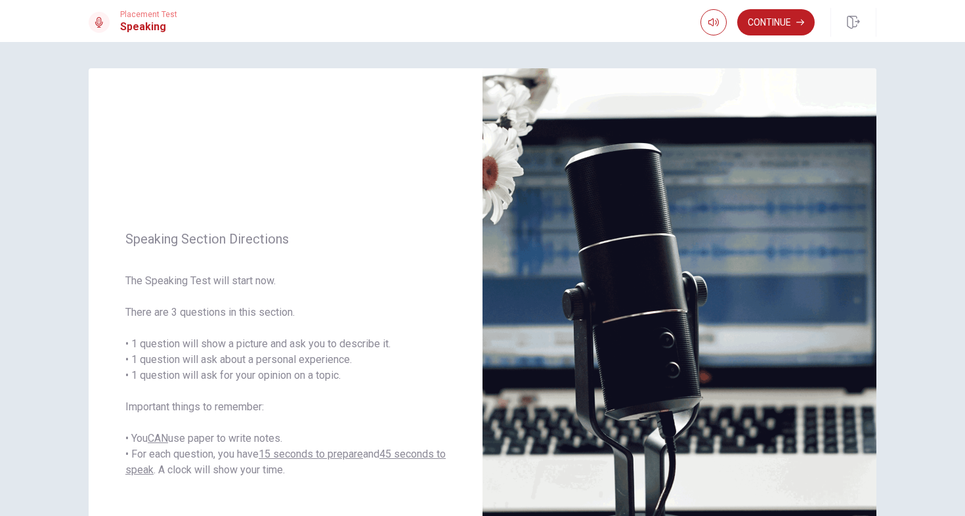
scroll to position [0, 0]
click at [772, 28] on button "Continue" at bounding box center [775, 22] width 77 height 26
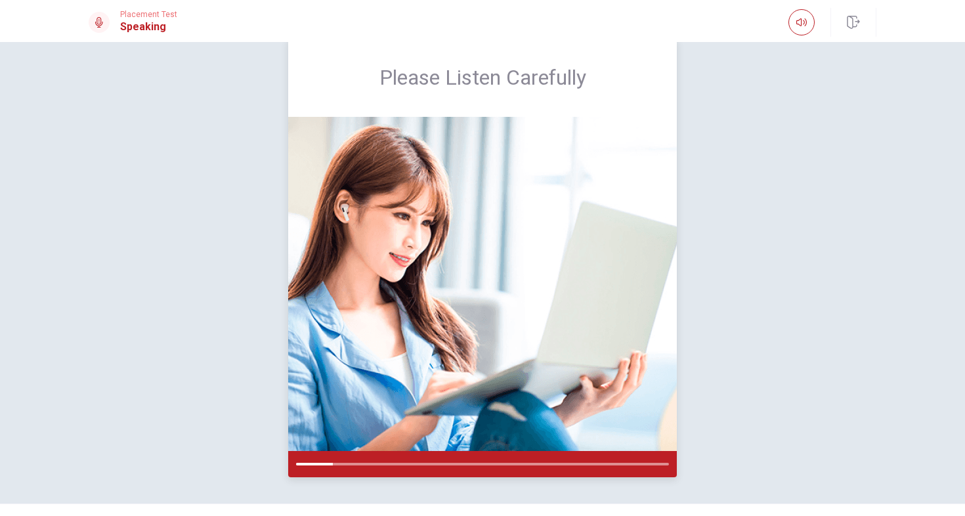
scroll to position [30, 0]
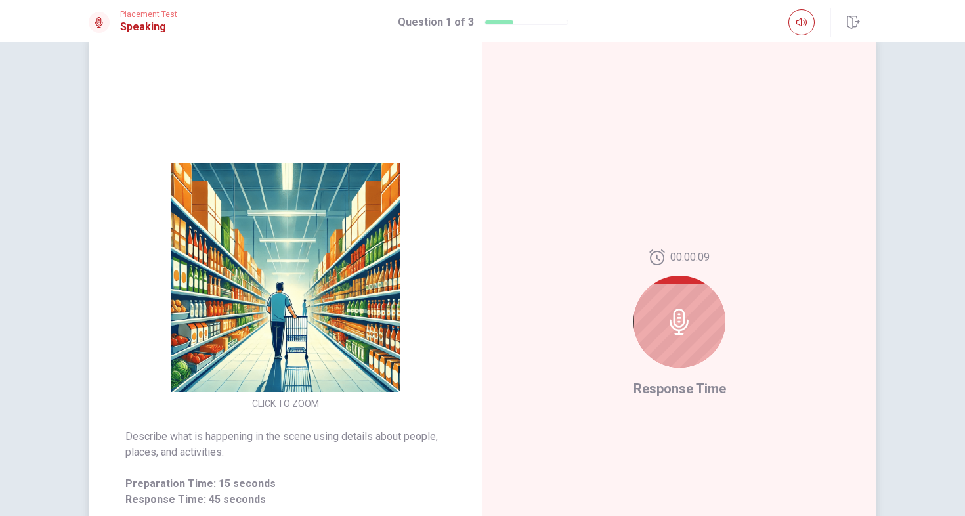
click at [688, 326] on icon at bounding box center [679, 322] width 26 height 26
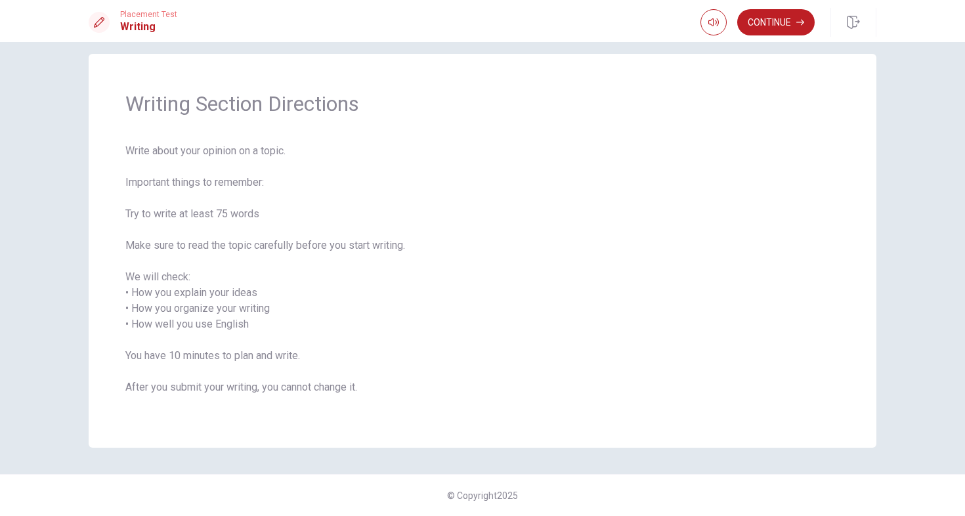
scroll to position [14, 0]
click at [779, 21] on button "Continue" at bounding box center [775, 22] width 77 height 26
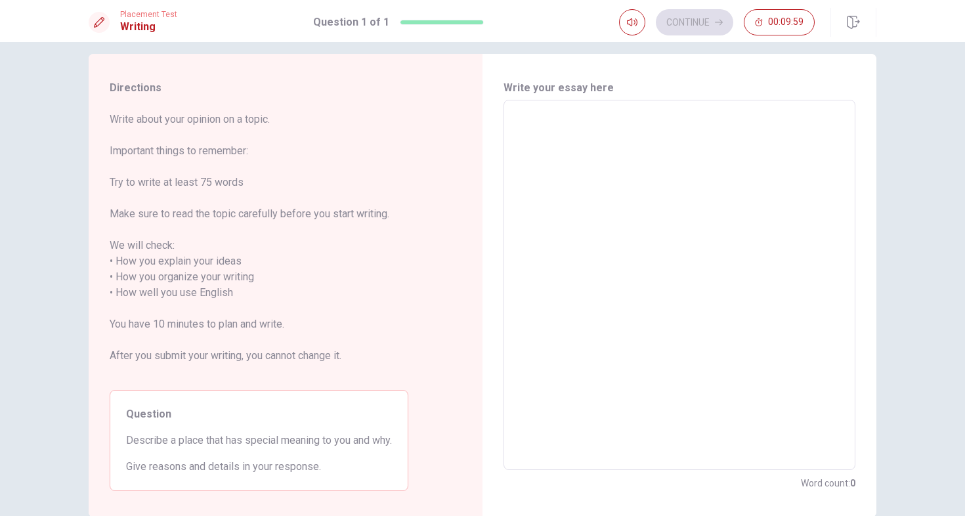
click at [553, 108] on div "x ​" at bounding box center [679, 285] width 352 height 370
type textarea "b"
type textarea "x"
type textarea "bc"
type textarea "x"
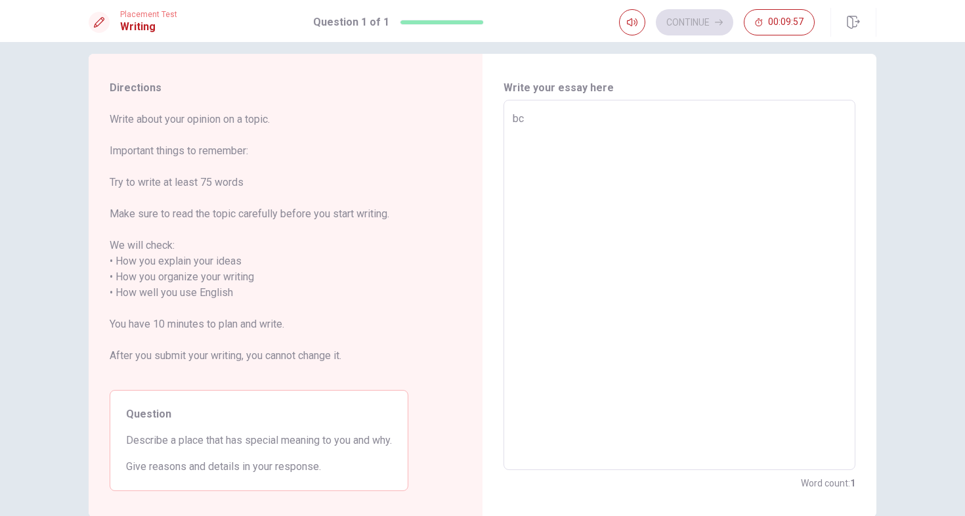
type textarea "bcs"
type textarea "x"
type textarea "bcsc"
type textarea "x"
type textarea "bcsc"
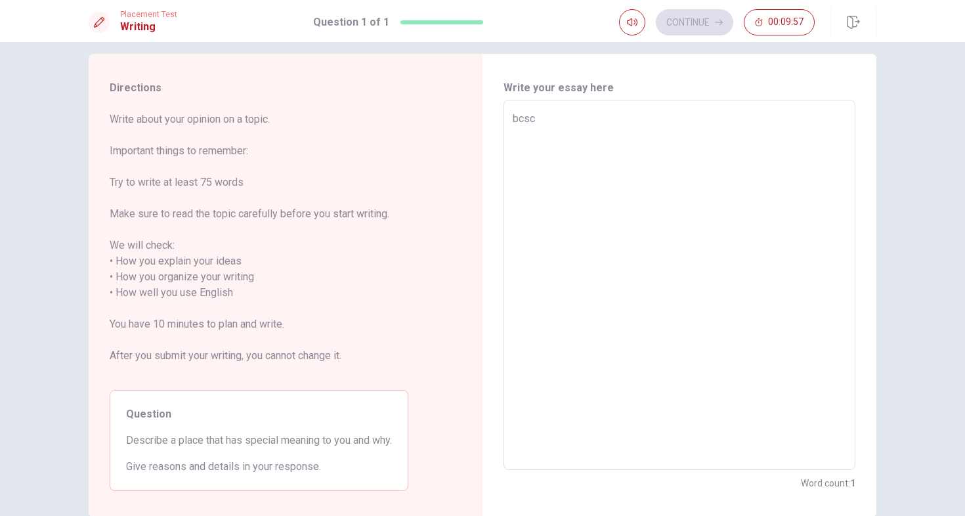
type textarea "x"
type textarea "bcsc."
type textarea "x"
type textarea "bcsc. h"
type textarea "x"
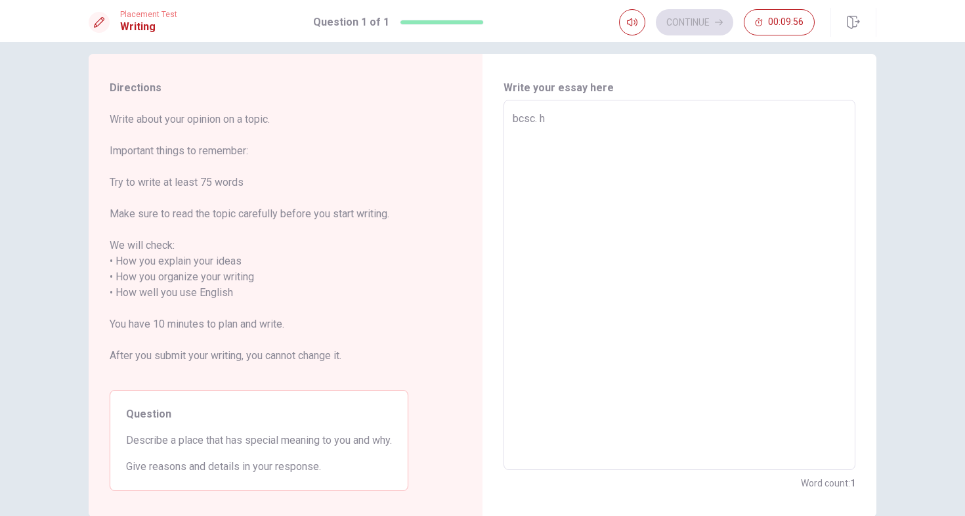
type textarea "bcsc. hz"
type textarea "x"
type textarea "bcsc. hz"
type textarea "x"
type textarea "bcsc. hz"
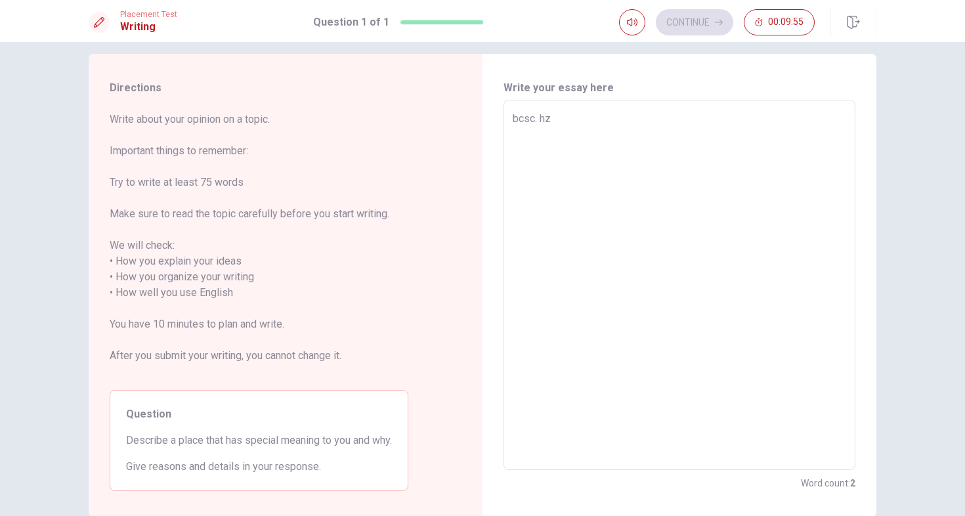
type textarea "x"
type textarea "bcsc. h"
type textarea "x"
type textarea "bcsc."
type textarea "x"
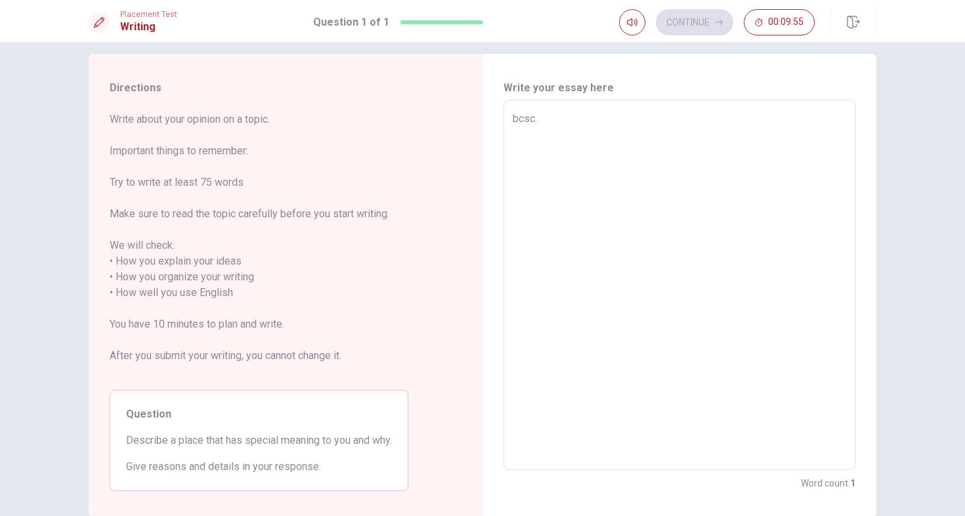
type textarea "bcsc."
type textarea "x"
type textarea "bcsc"
type textarea "x"
type textarea "bcs"
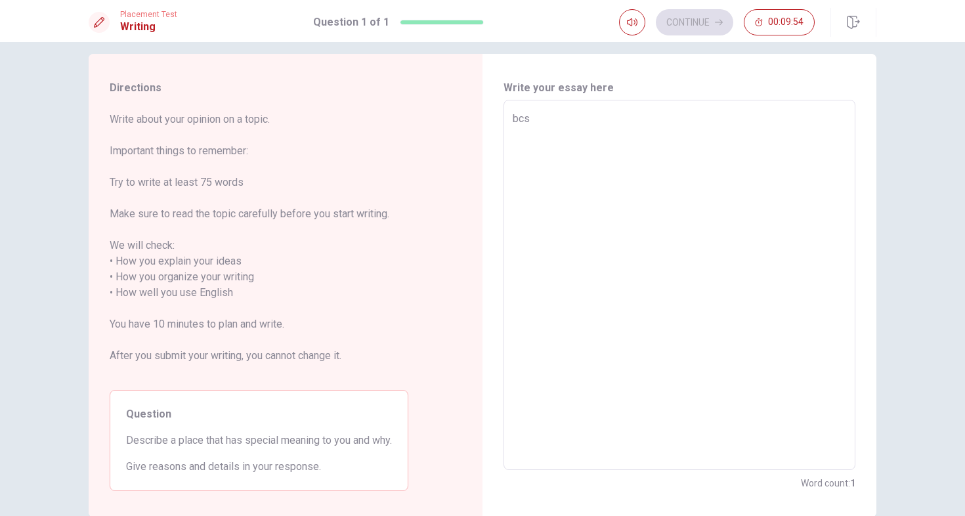
type textarea "x"
type textarea "bc"
type textarea "x"
type textarea "b"
type textarea "x"
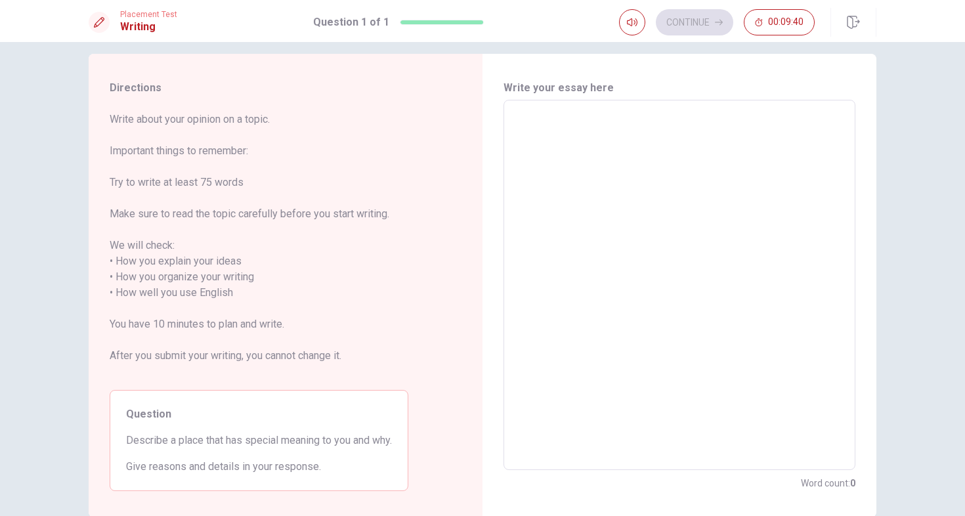
scroll to position [15, 0]
type textarea "m"
type textarea "x"
type textarea "my"
type textarea "x"
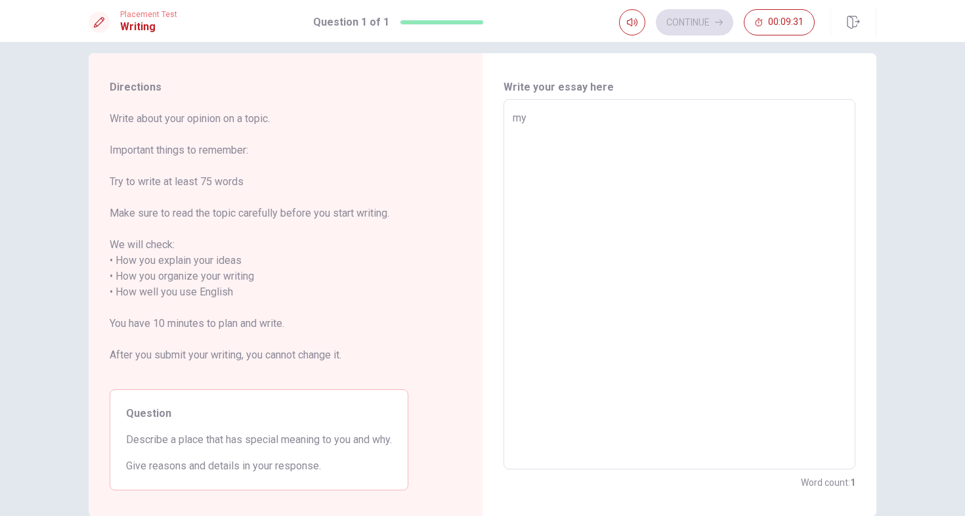
type textarea "m"
type textarea "x"
type textarea "a"
type textarea "x"
type textarea "at"
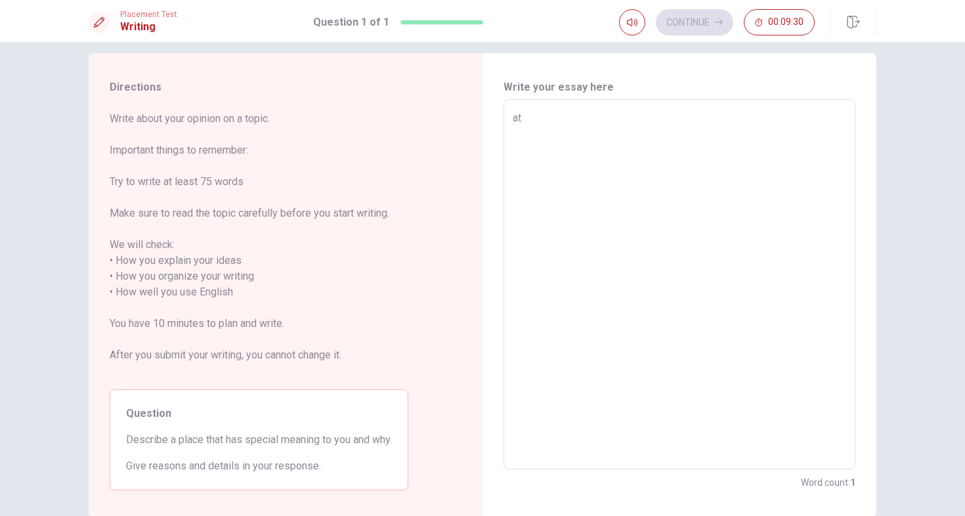
type textarea "x"
type textarea "at"
type textarea "x"
type textarea "at f"
type textarea "x"
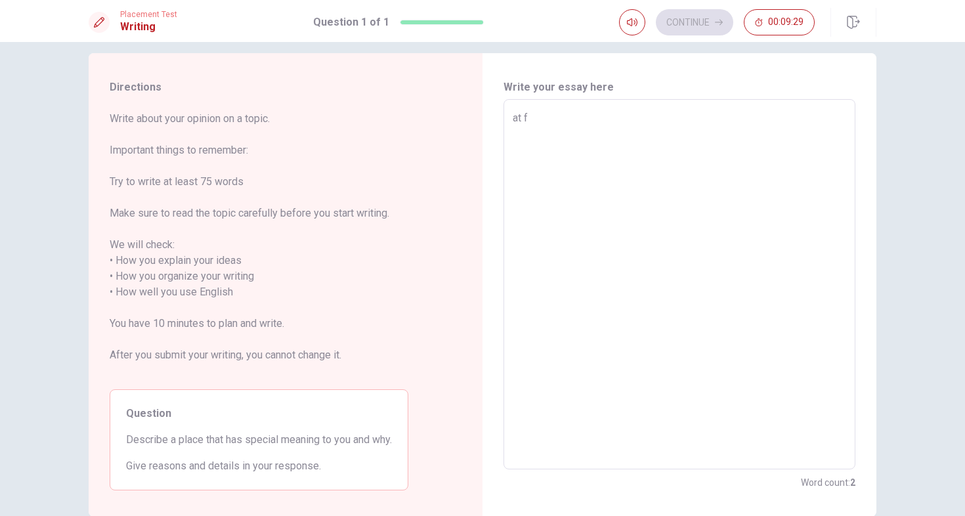
type textarea "at fi"
type textarea "x"
type textarea "at fir"
type textarea "x"
type textarea "at firs"
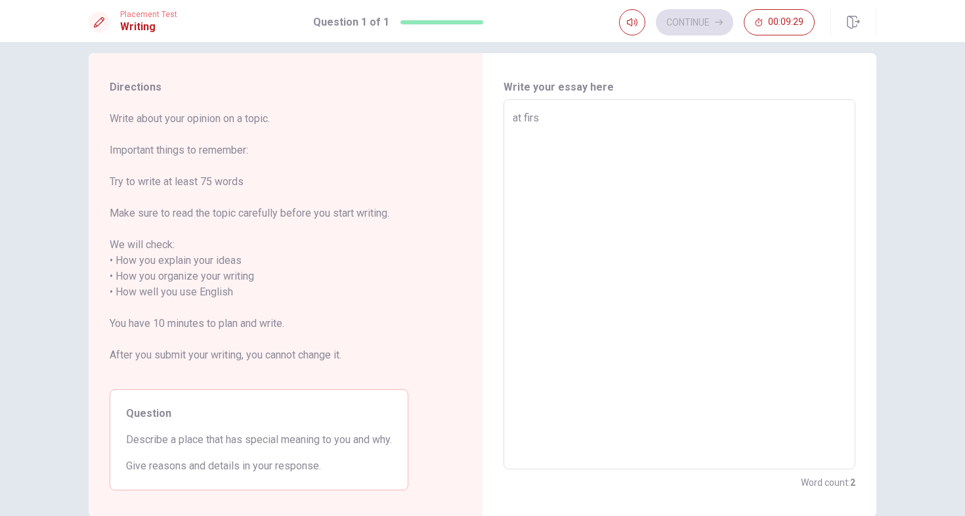
type textarea "x"
type textarea "at first"
type textarea "x"
type textarea "at first,"
type textarea "x"
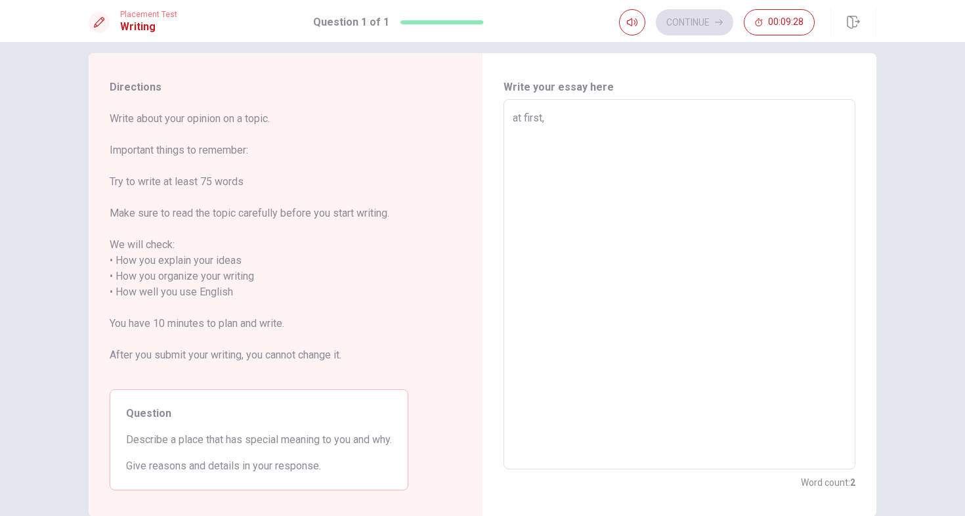
type textarea "at first,"
type textarea "x"
type textarea "at first, a"
type textarea "x"
type textarea "at first, a"
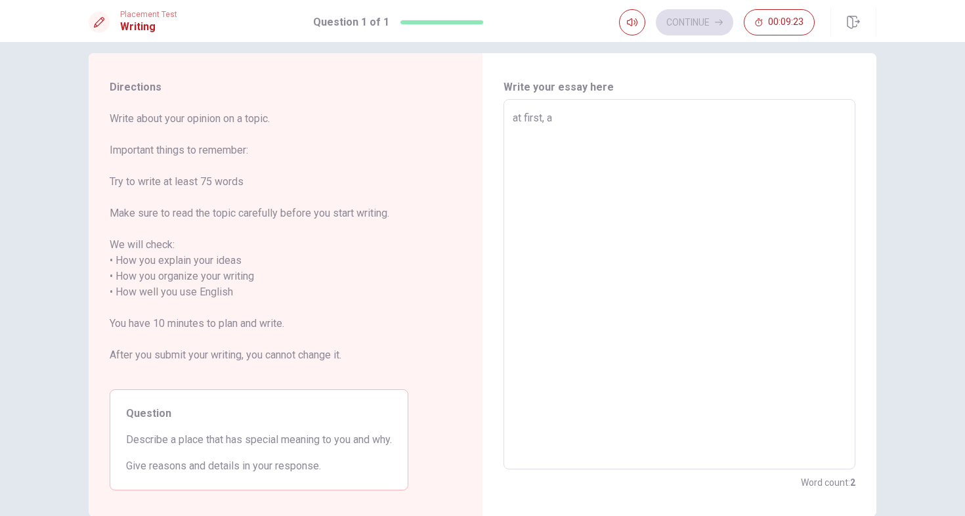
type textarea "x"
type textarea "at first, a p"
type textarea "x"
type textarea "at first, a pl"
type textarea "x"
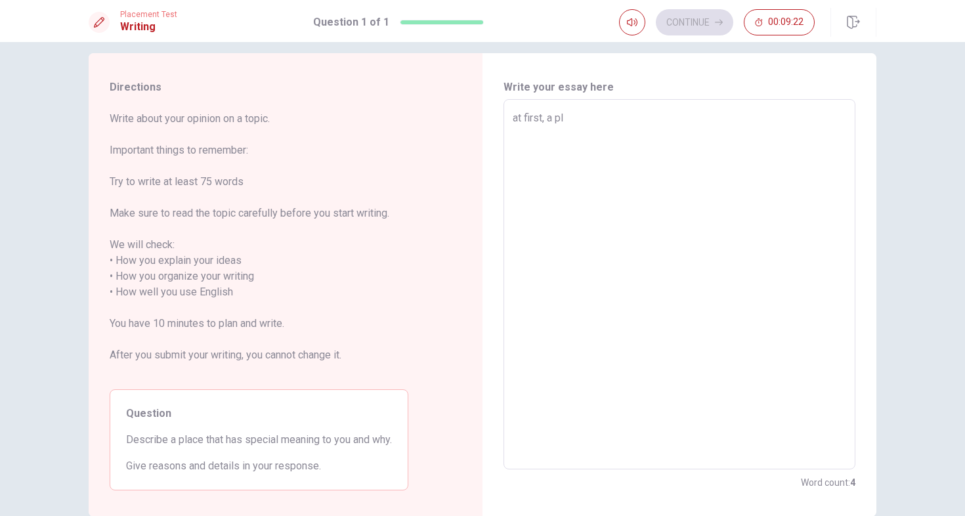
type textarea "at first, a pla"
type textarea "x"
type textarea "at first, a plac"
type textarea "x"
type textarea "at first, a place"
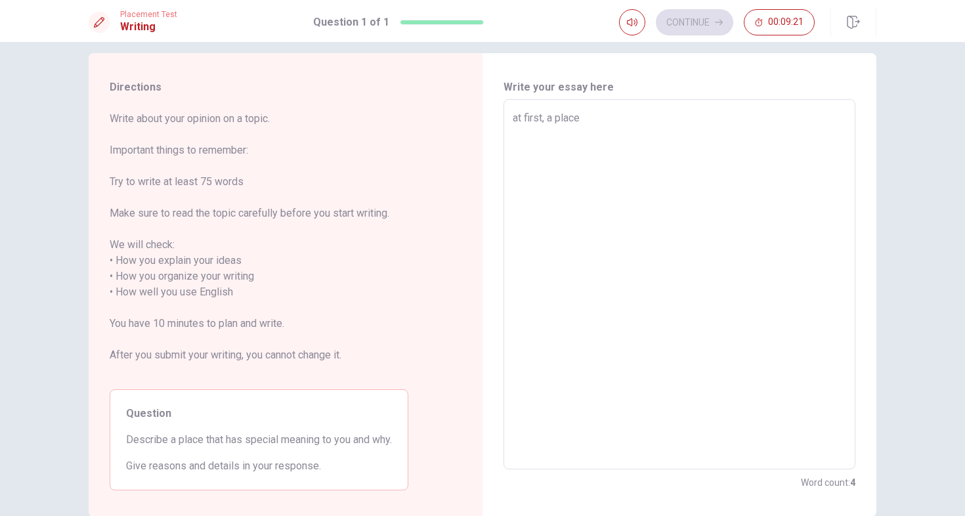
type textarea "x"
type textarea "at first, a place"
type textarea "x"
type textarea "at first, a place t"
type textarea "x"
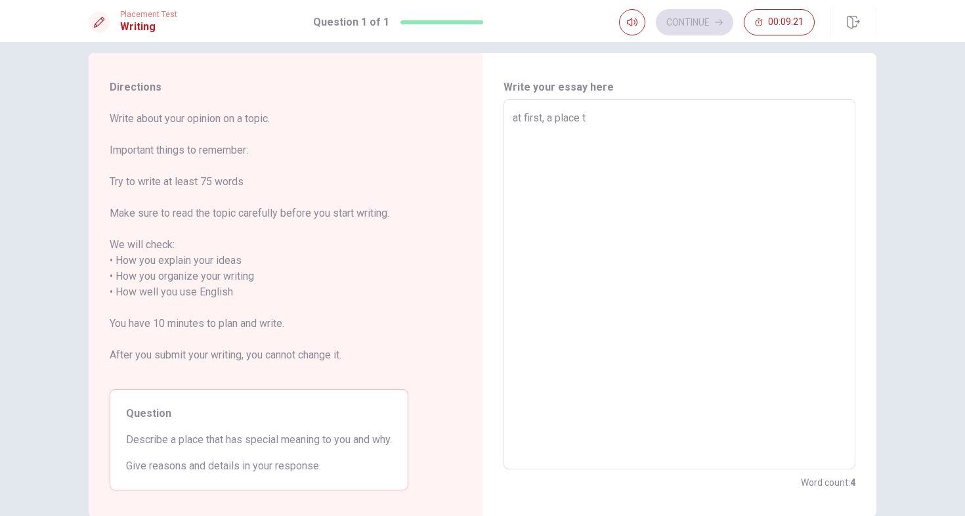
type textarea "at first, a place th"
type textarea "x"
type textarea "at first, a place tha"
type textarea "x"
type textarea "at first, a place that"
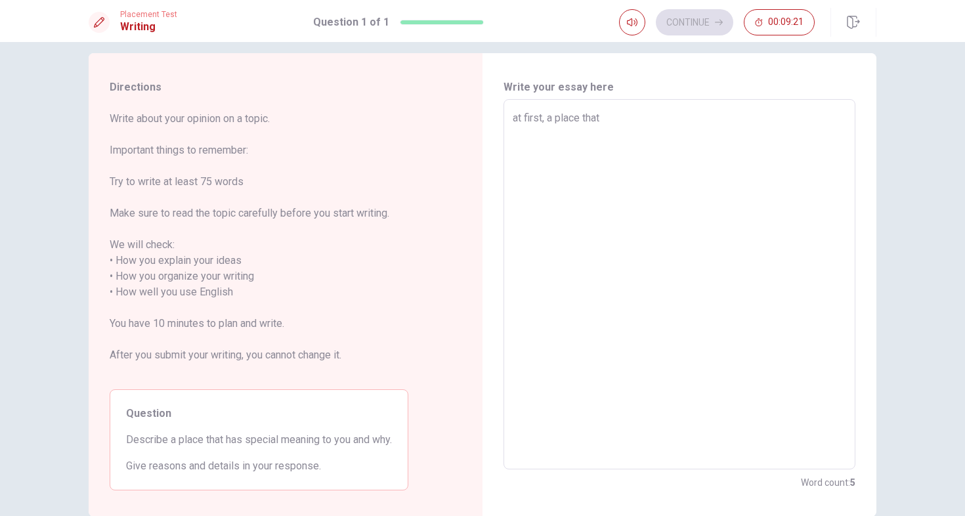
type textarea "x"
type textarea "at first, a place that"
type textarea "x"
type textarea "at first, a place that h"
type textarea "x"
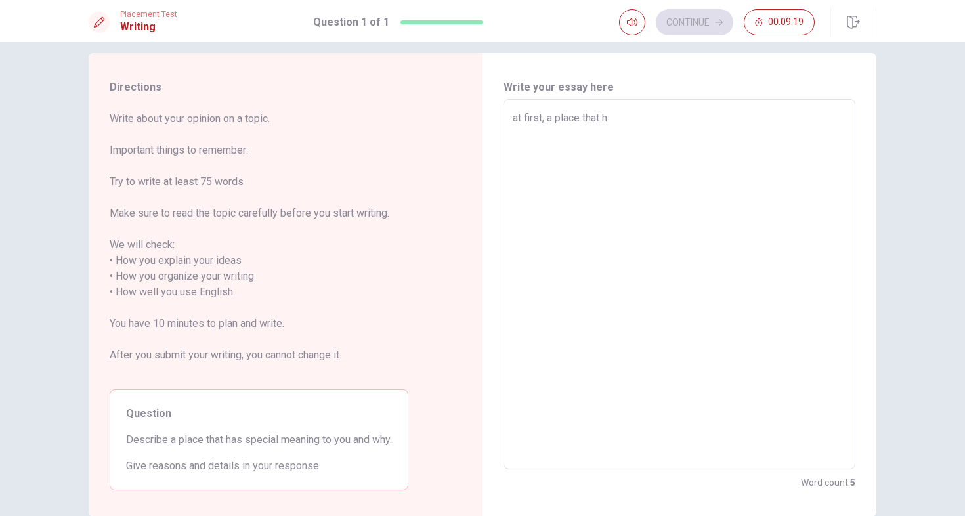
type textarea "at first, a place that ha"
type textarea "x"
type textarea "at first, a place that has"
type textarea "x"
type textarea "at first, a place that has"
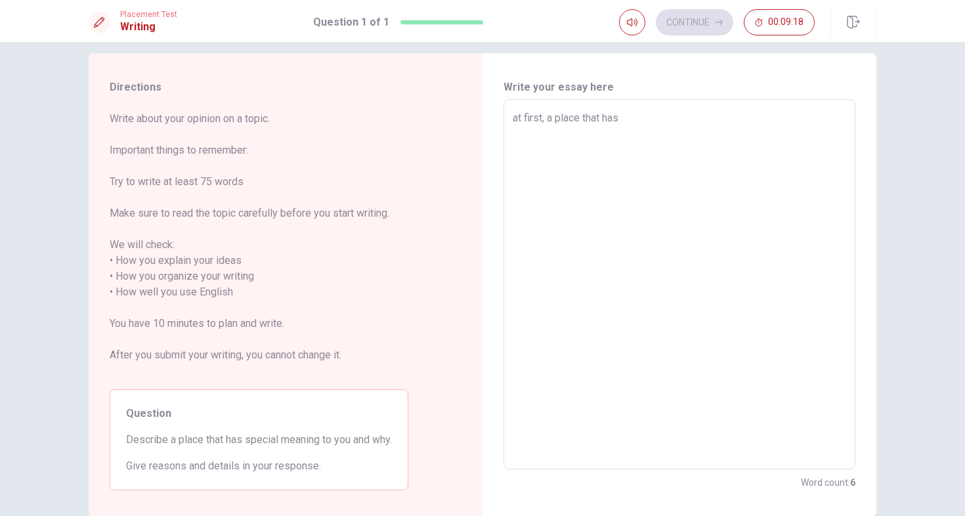
type textarea "x"
type textarea "at first, a place that has s"
type textarea "x"
type textarea "at first, a place that has se"
type textarea "x"
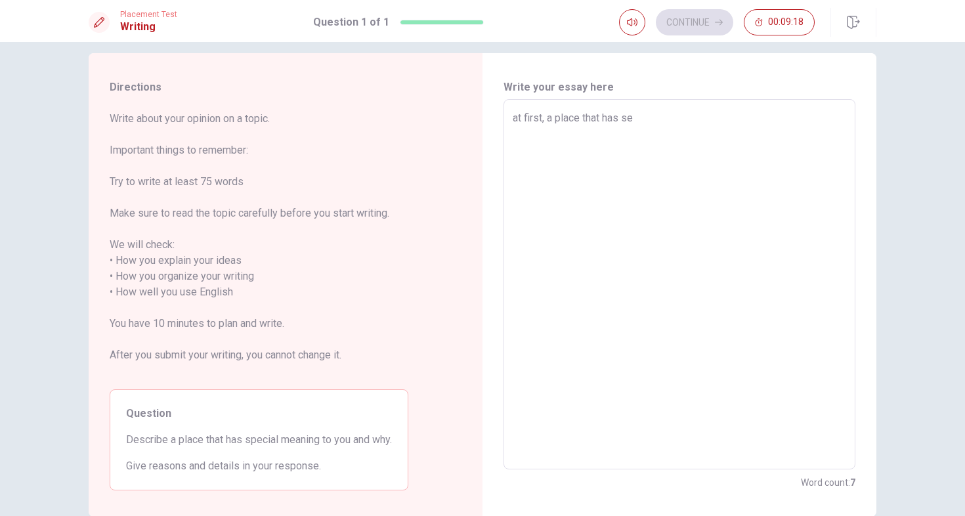
type textarea "at first, a place that has sep"
type textarea "x"
type textarea "at first, a place that has sepc"
type textarea "x"
type textarea "at first, a place that has sepci"
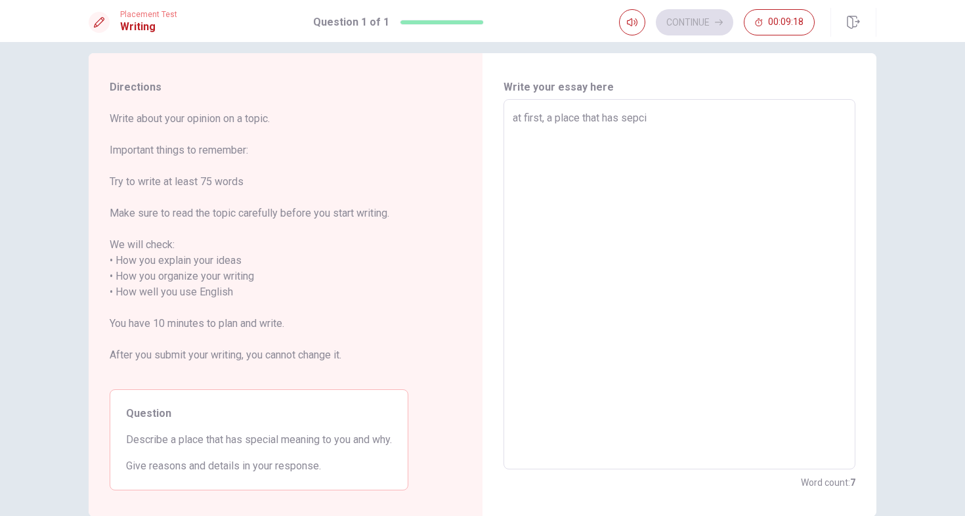
type textarea "x"
type textarea "at first, a place that has sepcil"
type textarea "x"
type textarea "at first, a place that has sepcila"
type textarea "x"
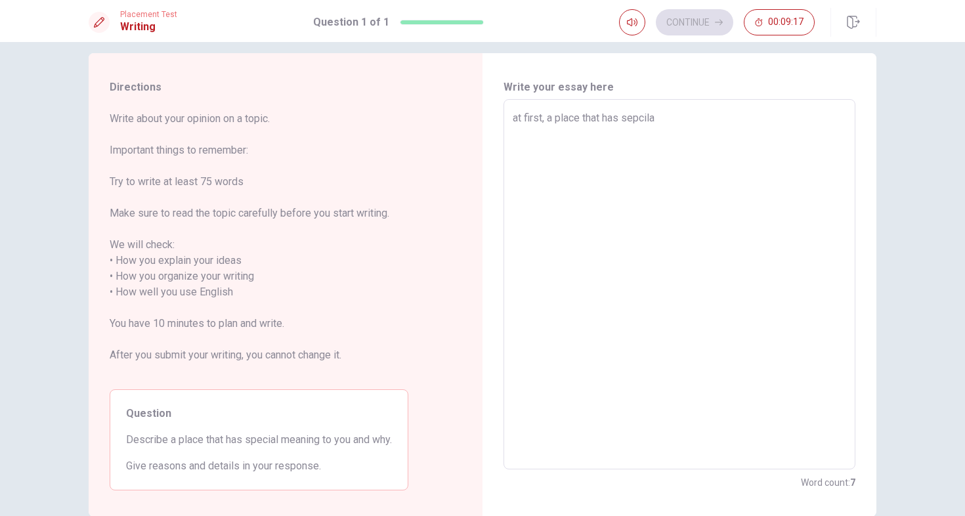
type textarea "at first, a place that has sepcil"
type textarea "x"
type textarea "at first, a place that has sepci"
type textarea "x"
type textarea "at first, a place that has sepc"
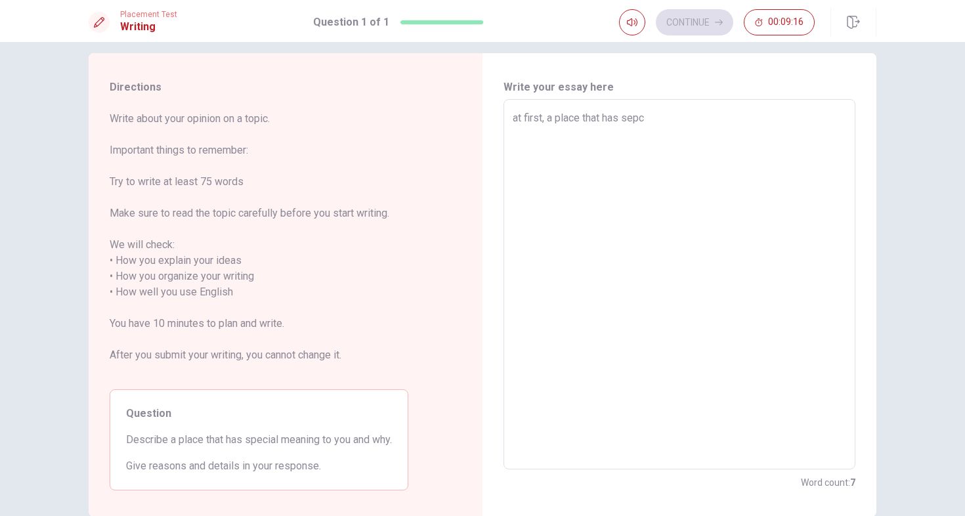
type textarea "x"
type textarea "at first, a place that has sep"
type textarea "x"
type textarea "at first, a place that has se"
type textarea "x"
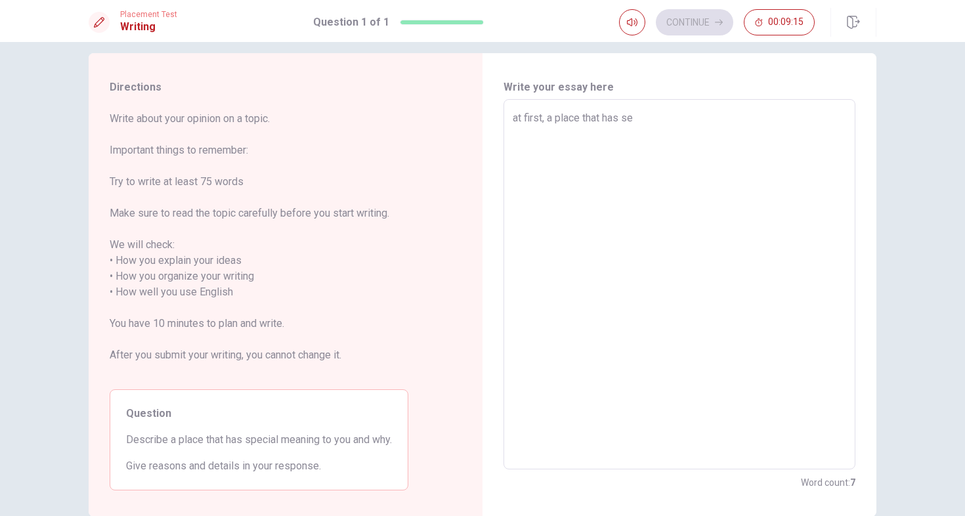
type textarea "at first, a place that has s"
type textarea "x"
type textarea "at first, a place that has sp"
type textarea "x"
type textarea "at first, a place that has spe"
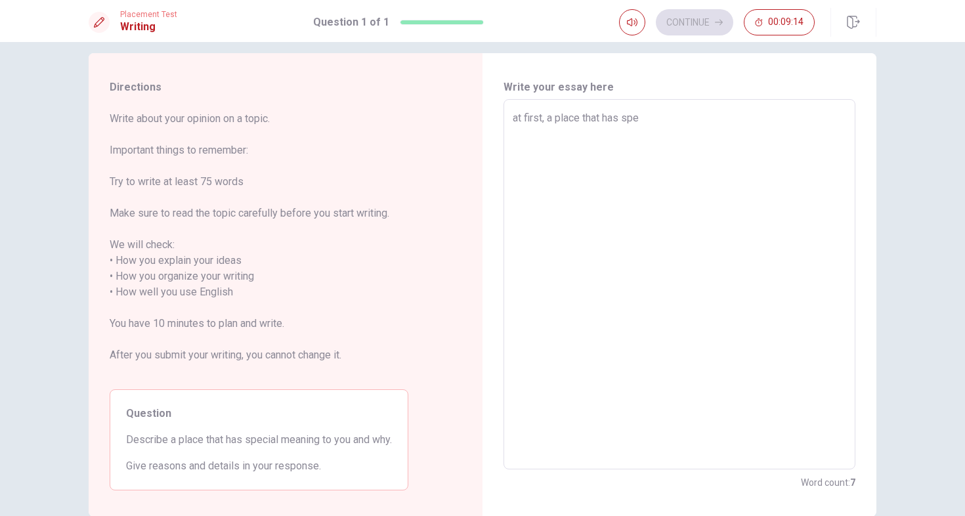
type textarea "x"
type textarea "at first, a place that has spec"
type textarea "x"
type textarea "at first, a place that has speci"
type textarea "x"
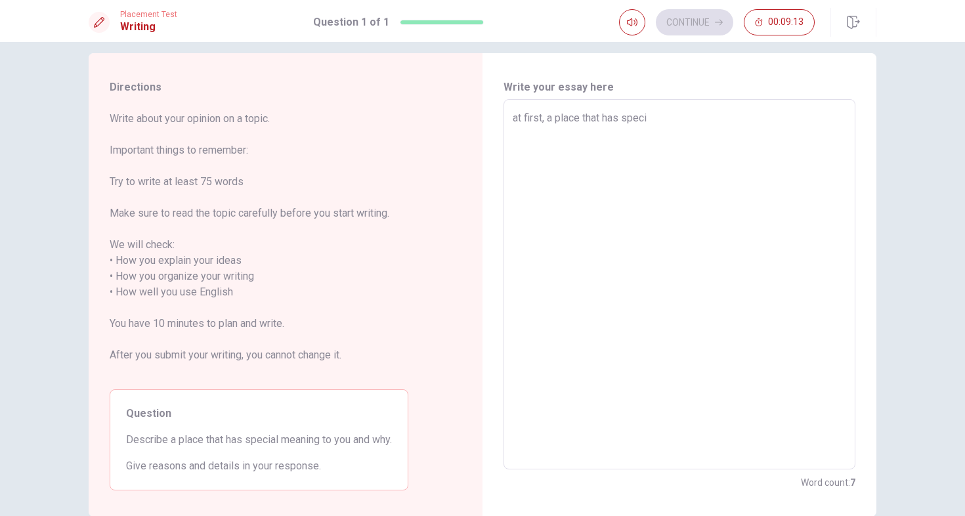
type textarea "at first, a place that has specia"
type textarea "x"
type textarea "at first, a place that has special"
type textarea "x"
type textarea "at first, a place that has special"
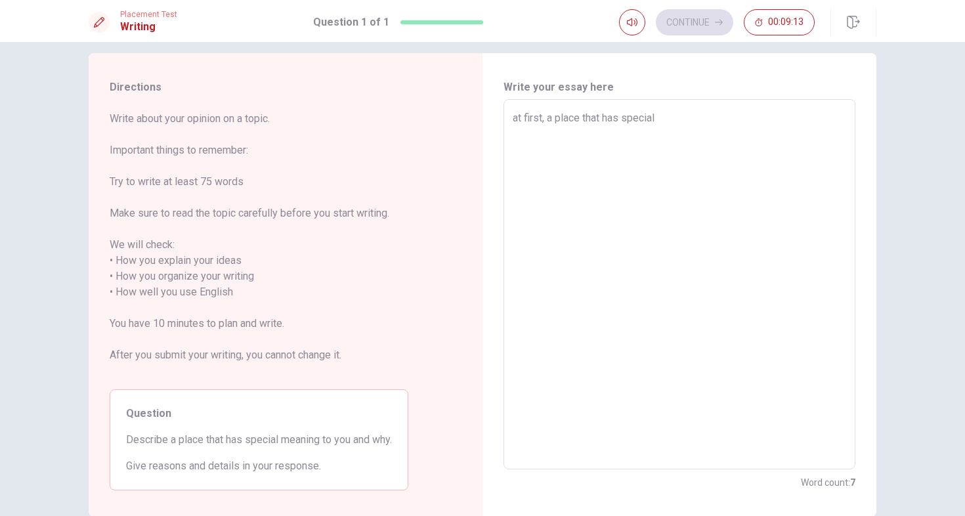
type textarea "x"
type textarea "at first, a place that has special i"
type textarea "x"
type textarea "at first, a place that has special is"
type textarea "x"
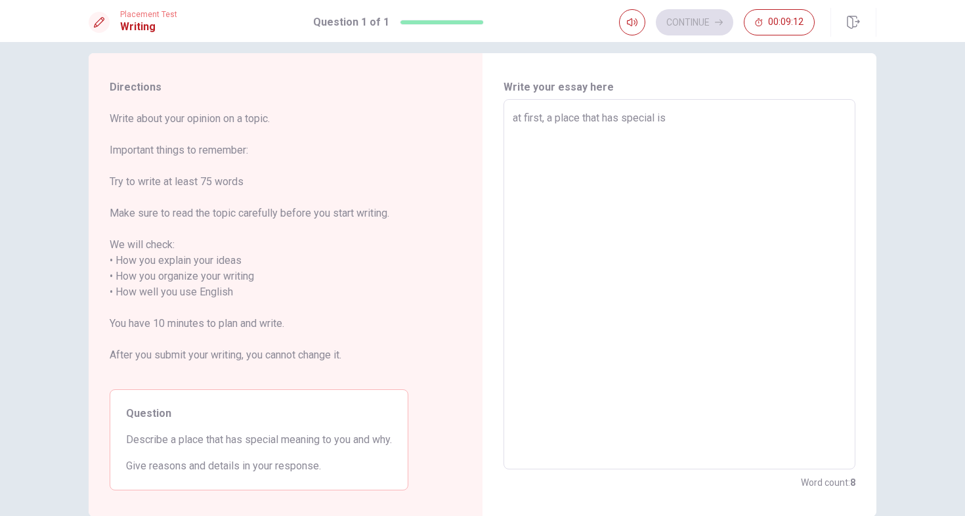
type textarea "at first, a place that has special is"
type textarea "x"
type textarea "at first, a place that has special is"
type textarea "x"
type textarea "at first, a place that has special i"
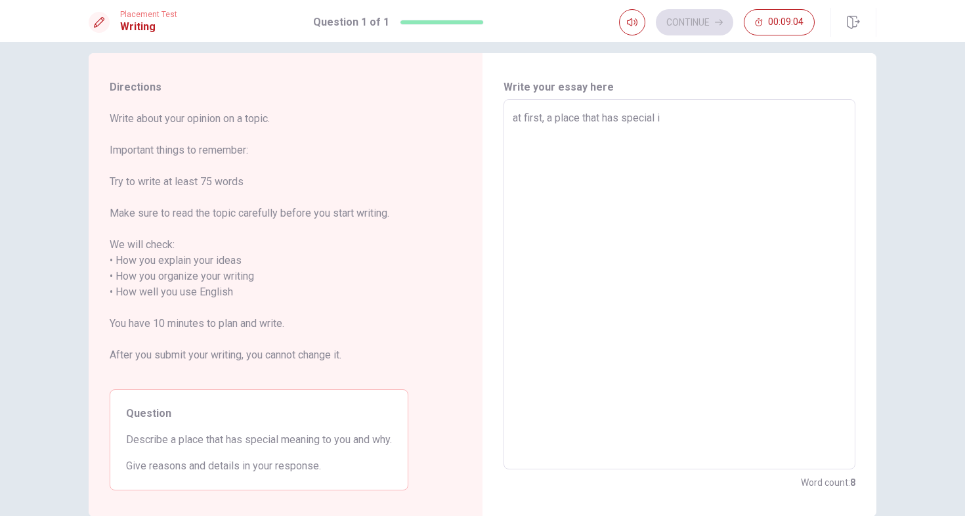
type textarea "x"
type textarea "at first, a place that has special"
type textarea "x"
type textarea "at first, a place that has special m"
type textarea "x"
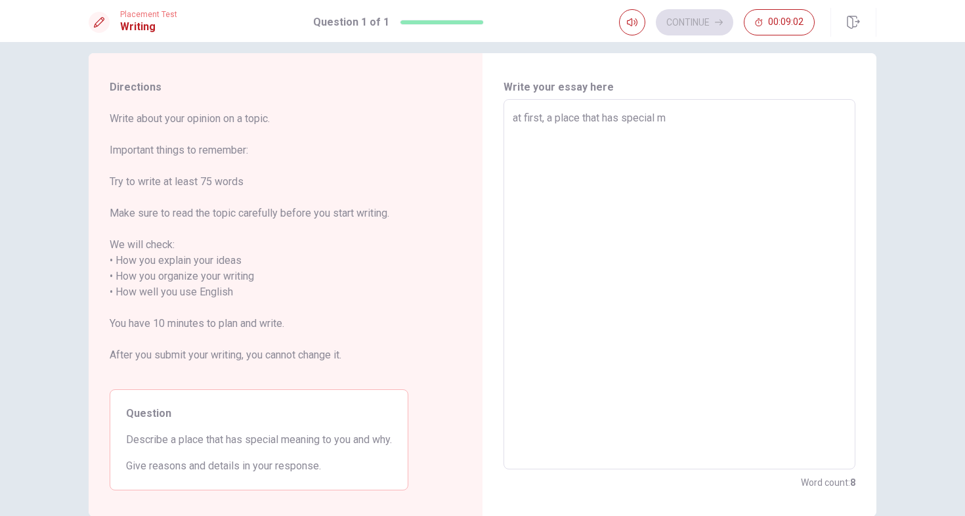
type textarea "at first, a place that has special me"
type textarea "x"
type textarea "at first, a place that has special mea"
type textarea "x"
type textarea "at first, a place that has special mean"
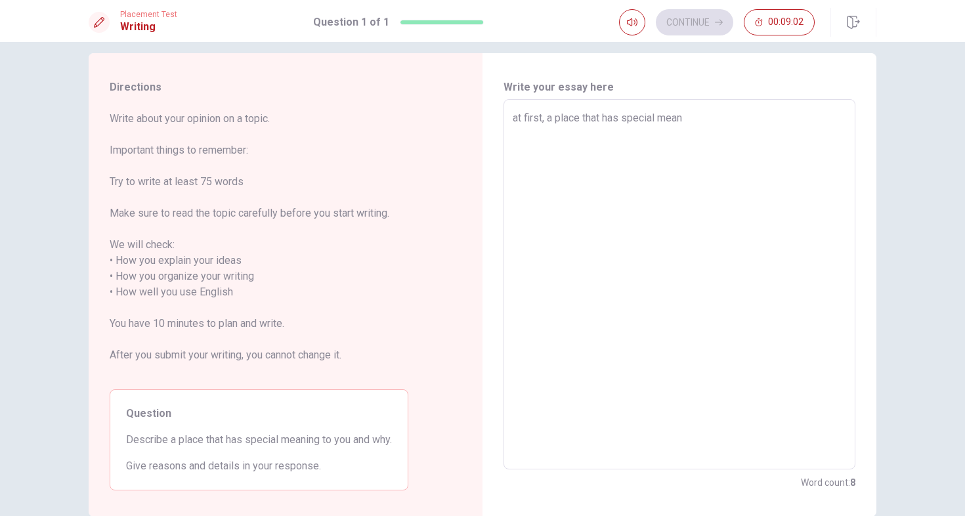
type textarea "x"
type textarea "at first, a place that has special meani"
type textarea "x"
type textarea "at first, a place that has special meanin"
type textarea "x"
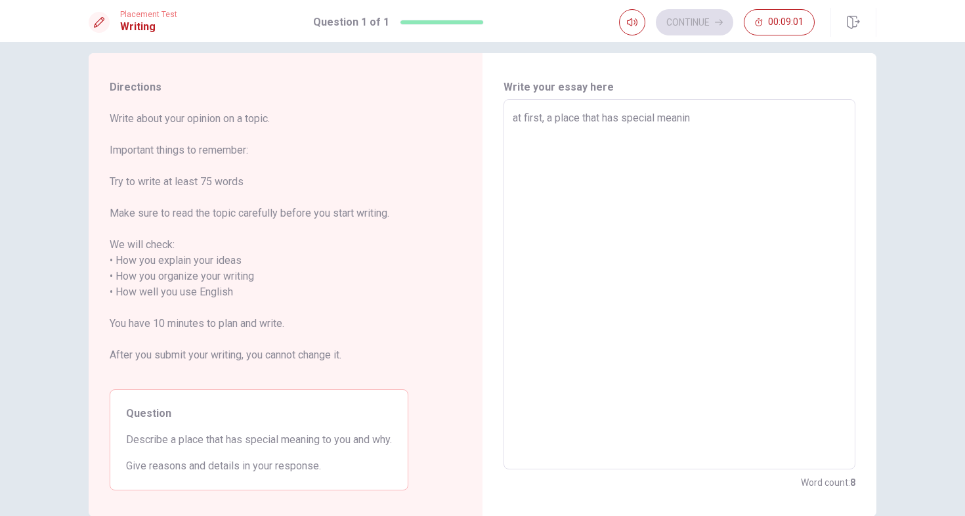
type textarea "at first, a place that has special meaning"
type textarea "x"
type textarea "at first, a place that has special meaning"
type textarea "x"
type textarea "at first, a place that has special meaning t"
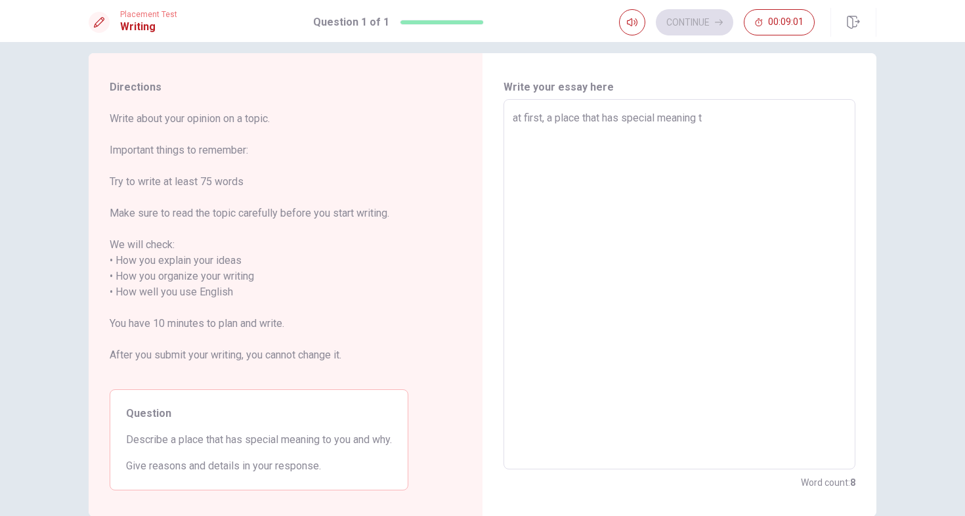
type textarea "x"
type textarea "at first, a place that has special meaning to"
type textarea "x"
type textarea "at first, a place that has special meaning to"
type textarea "x"
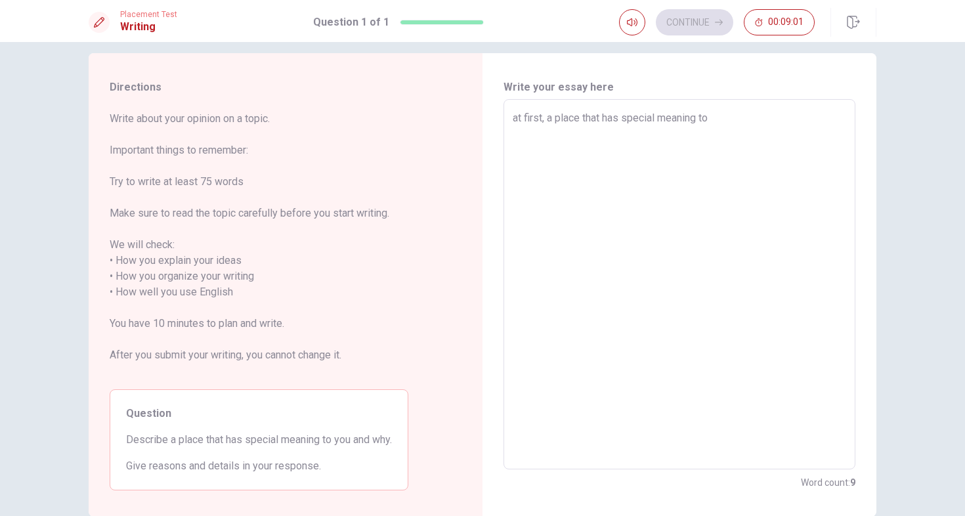
type textarea "at first, a place that has special meaning to y"
type textarea "x"
type textarea "at first, a place that has special meaning to"
type textarea "x"
type textarea "at first, a place that has special meaning to m"
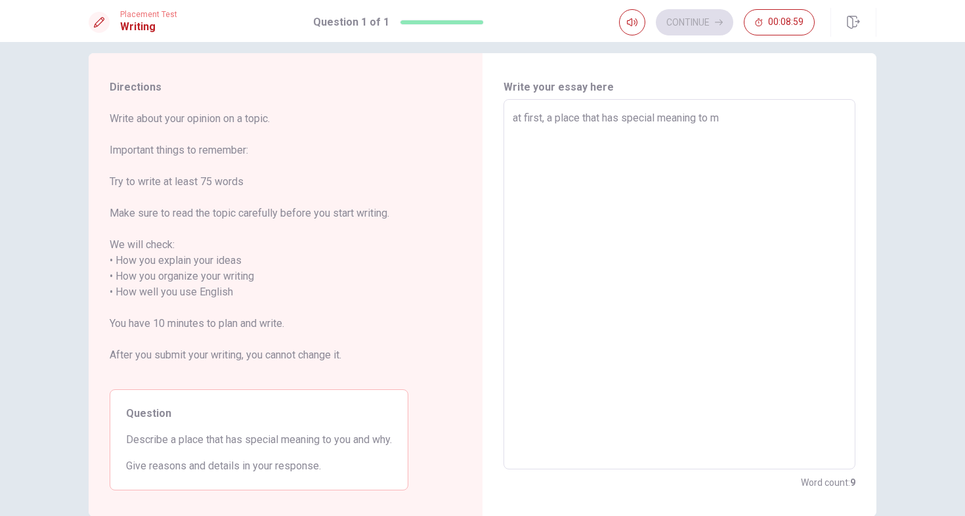
type textarea "x"
type textarea "at first, a place that has special meaning to me"
type textarea "x"
type textarea "at first, a place that has special meaning to me"
type textarea "x"
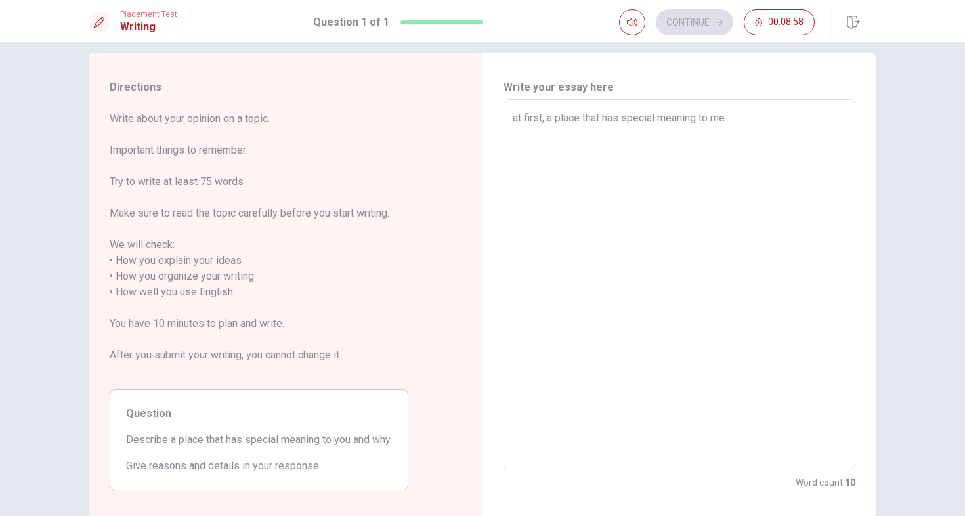
type textarea "at first, a place that has special meaning to me i"
type textarea "x"
type textarea "at first, a place that has special meaning to me is"
type textarea "x"
type textarea "at first, a place that has special meaning to me is"
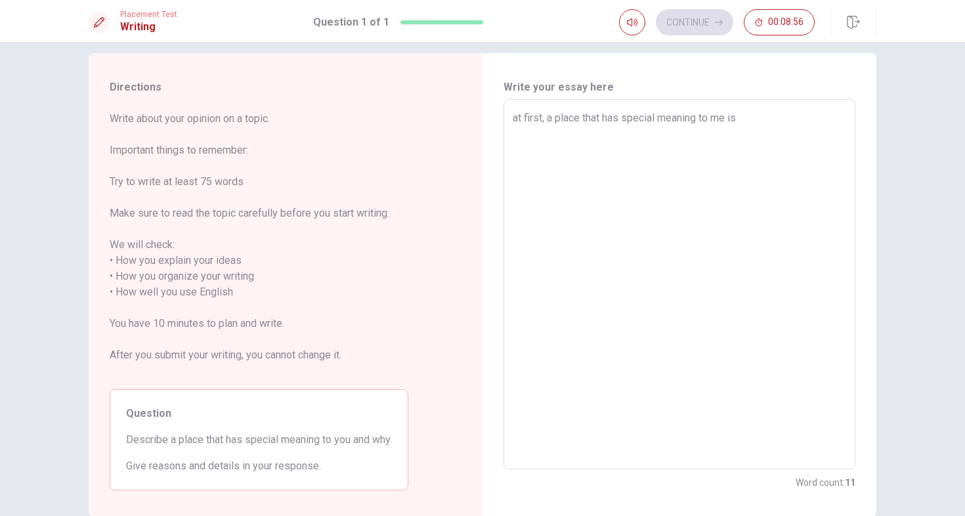
type textarea "x"
type textarea "at first, a place that has special meaning to me is a"
type textarea "x"
type textarea "at first, a place that has special meaning to me is a"
type textarea "x"
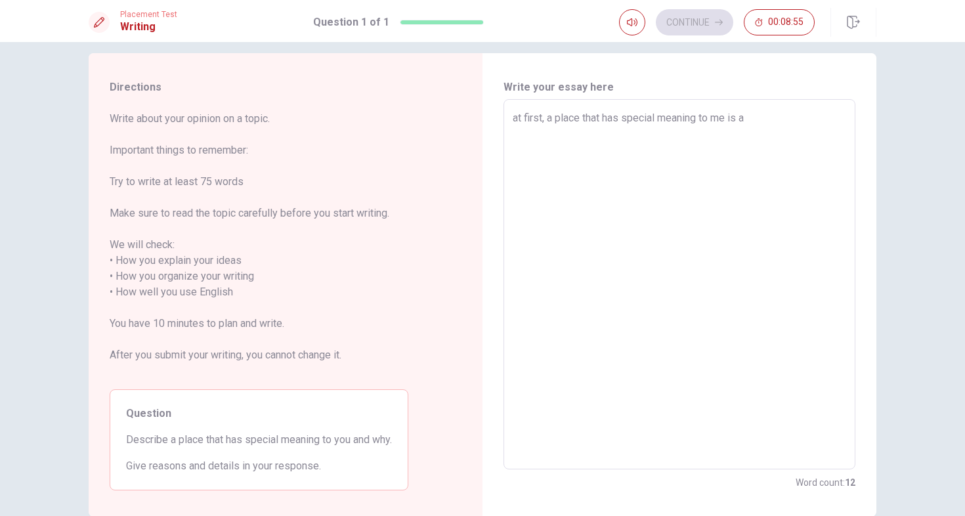
type textarea "at first, a place that has special meaning to me is a p"
type textarea "x"
type textarea "at first, a place that has special meaning to me is a pl"
type textarea "x"
type textarea "at first, a place that has special meaning to me is a pla"
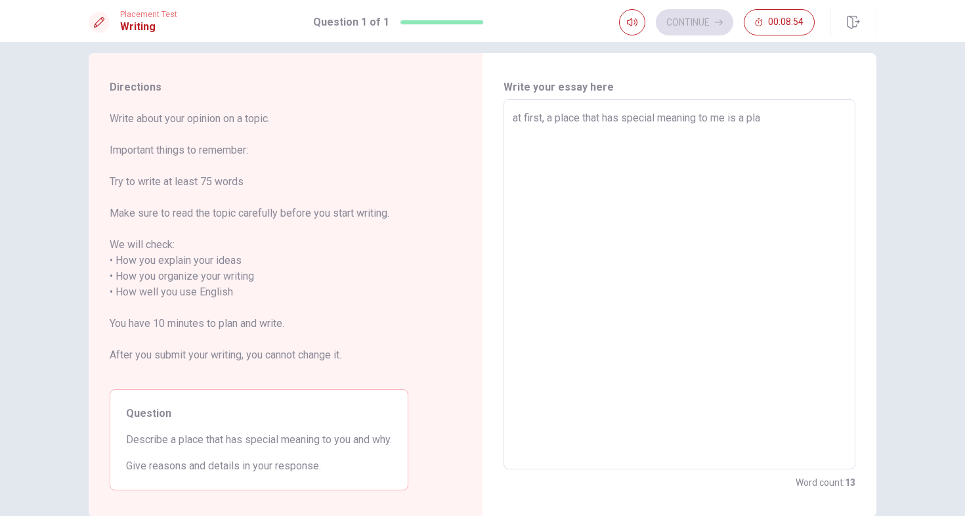
type textarea "x"
type textarea "at first, a place that has special meaning to me is a plac"
type textarea "x"
type textarea "at first, a place that has special meaning to me is a place"
click at [517, 117] on textarea "at first, a place that has special meaning to me is a place where we can do spo…" at bounding box center [679, 284] width 333 height 349
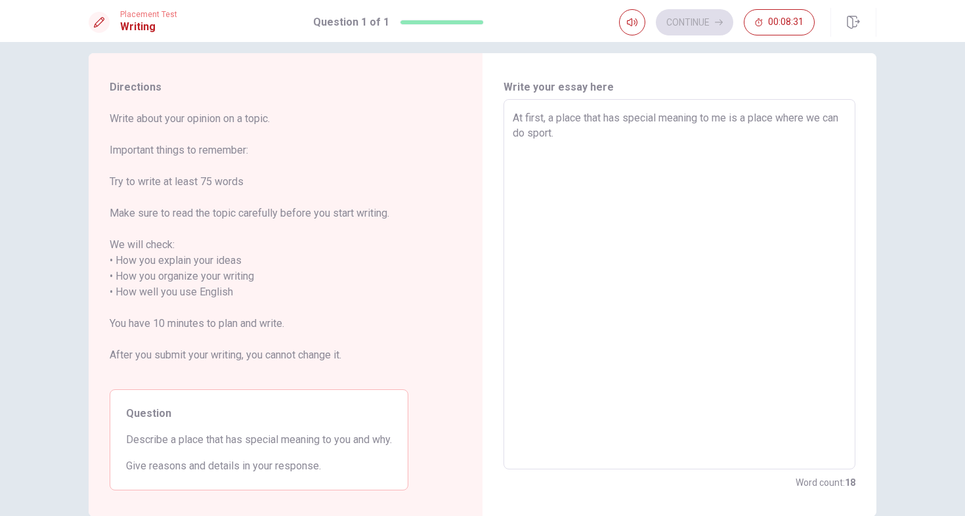
click at [589, 135] on textarea "At first, a place that has special meaning to me is a place where we can do spo…" at bounding box center [679, 284] width 333 height 349
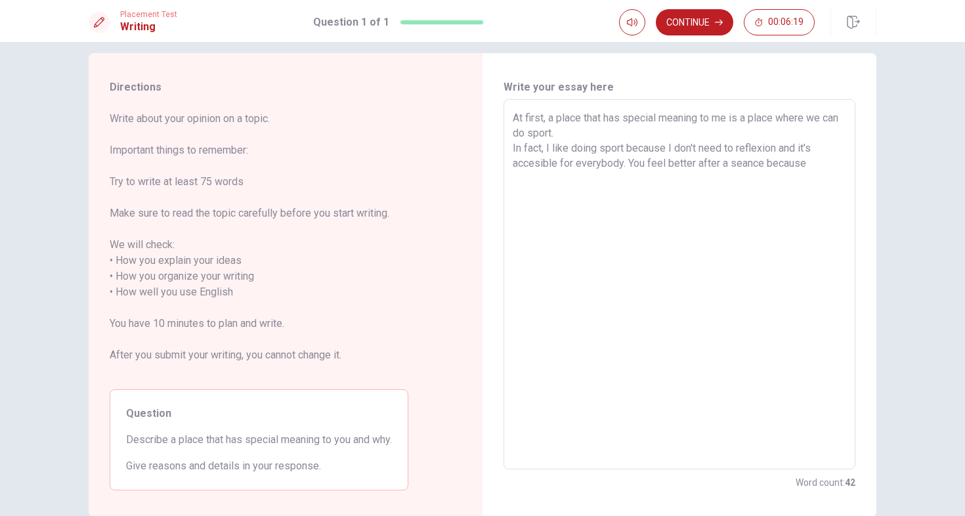
click at [629, 161] on textarea "At first, a place that has special meaning to me is a place where we can do spo…" at bounding box center [679, 284] width 333 height 349
click at [667, 168] on textarea "At first, a place that has special meaning to me is a place where we can do spo…" at bounding box center [679, 284] width 333 height 349
click at [715, 175] on textarea "At first, a place that has special meaning to me is a place where we can do spo…" at bounding box center [679, 284] width 333 height 349
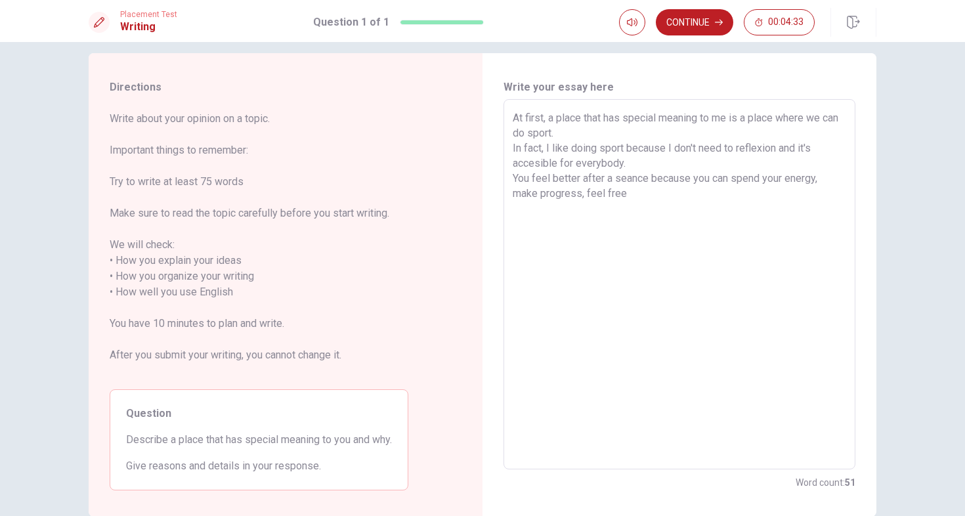
click at [585, 199] on textarea "At first, a place that has special meaning to me is a place where we can do spo…" at bounding box center [679, 284] width 333 height 349
click at [654, 194] on textarea "At first, a place that has special meaning to me is a place where we can do spo…" at bounding box center [679, 284] width 333 height 349
click at [576, 134] on textarea "At first, a place that has special meaning to me is a place where we can do spo…" at bounding box center [679, 284] width 333 height 349
click at [578, 202] on textarea "At first, a place that has special meaning to me is a place where we can do spo…" at bounding box center [679, 284] width 333 height 349
drag, startPoint x: 542, startPoint y: 149, endPoint x: 509, endPoint y: 149, distance: 32.8
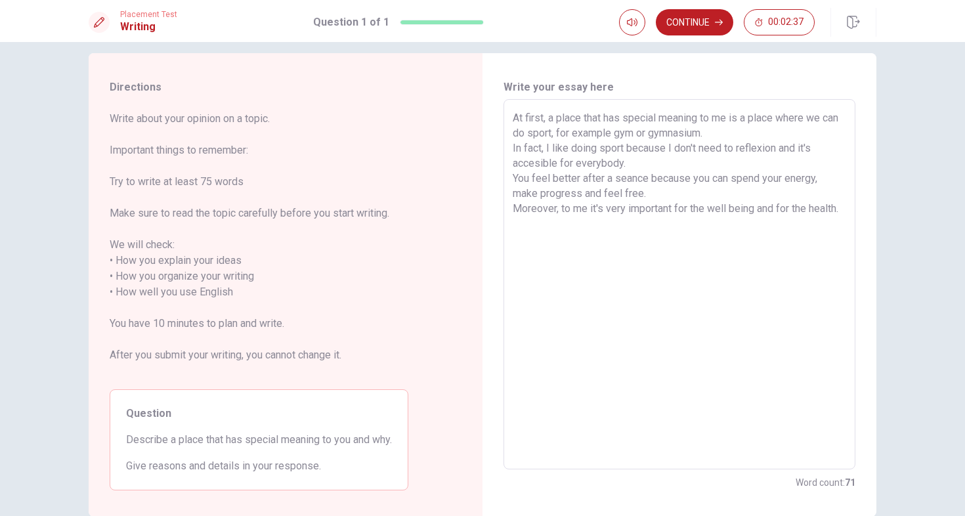
click at [509, 149] on div "At first, a place that has special meaning to me is a place where we can do spo…" at bounding box center [679, 284] width 352 height 370
drag, startPoint x: 557, startPoint y: 207, endPoint x: 505, endPoint y: 207, distance: 51.9
click at [505, 207] on div "At first, a place that has special meaning to me is a place where we can do spo…" at bounding box center [679, 284] width 352 height 370
click at [853, 211] on div "At first, a place that has special meaning to me is a place where we can do spo…" at bounding box center [679, 284] width 352 height 370
click at [847, 209] on div "At first, a place that has special meaning to me is a place where we can do spo…" at bounding box center [679, 284] width 352 height 370
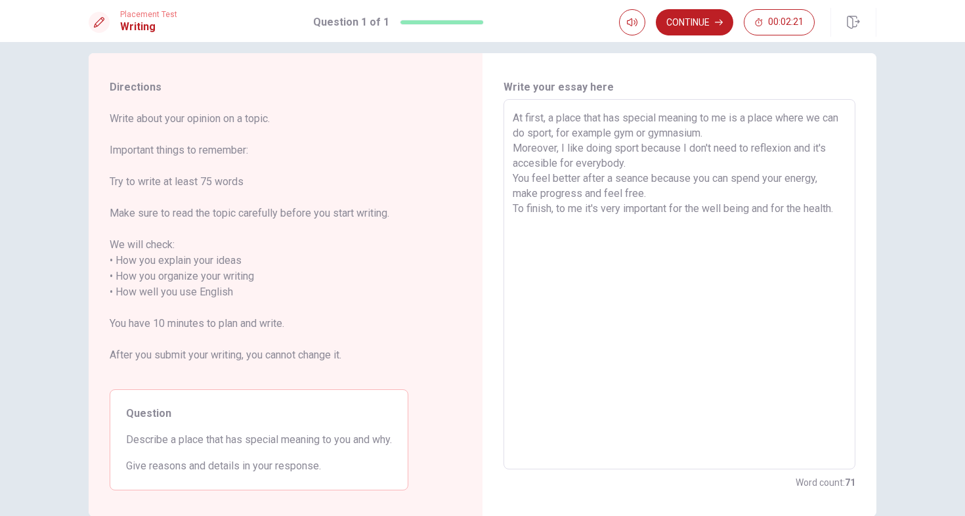
click at [843, 209] on textarea "At first, a place that has special meaning to me is a place where we can do spo…" at bounding box center [679, 284] width 333 height 349
click at [582, 195] on textarea "At first, a place that has special meaning to me is a place where we can do spo…" at bounding box center [679, 284] width 333 height 349
click at [678, 226] on textarea "At first, a place that has special meaning to me is a place where we can do spo…" at bounding box center [679, 284] width 333 height 349
click at [736, 134] on textarea "At first, a place that has special meaning to me is a place where we can do spo…" at bounding box center [679, 284] width 333 height 349
click at [706, 241] on textarea "At first, a place that has special meaning to me is a place where we can do spo…" at bounding box center [679, 284] width 333 height 349
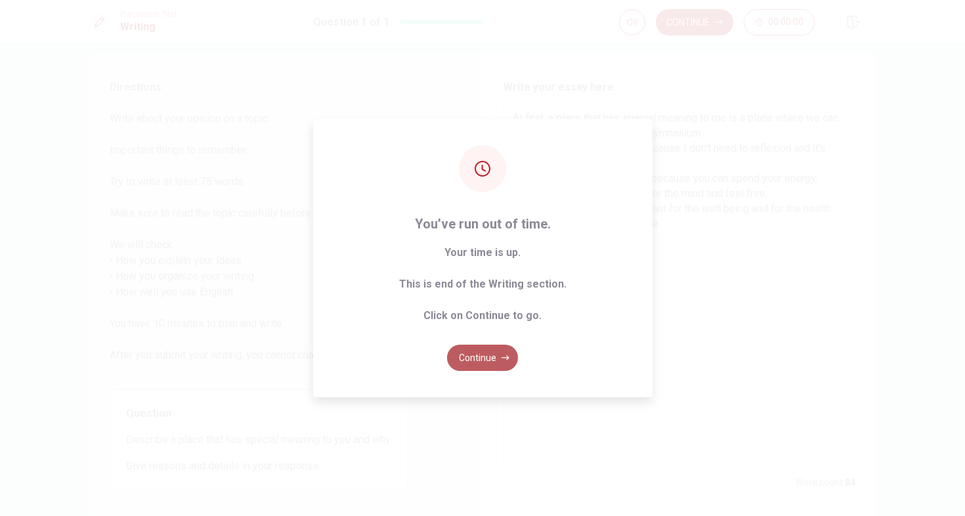
click at [480, 364] on button "Continue" at bounding box center [482, 358] width 71 height 26
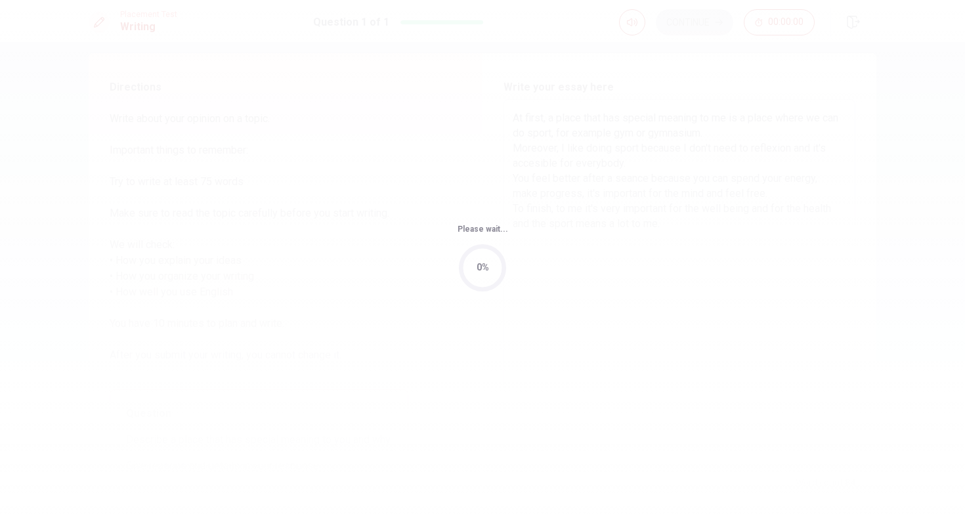
scroll to position [0, 0]
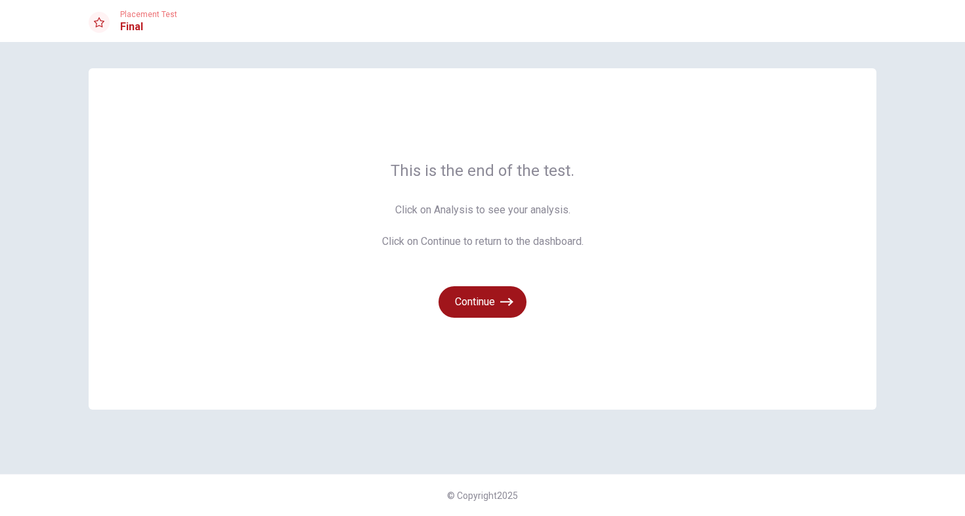
click at [482, 306] on button "Continue" at bounding box center [482, 302] width 88 height 32
